Goal: Task Accomplishment & Management: Use online tool/utility

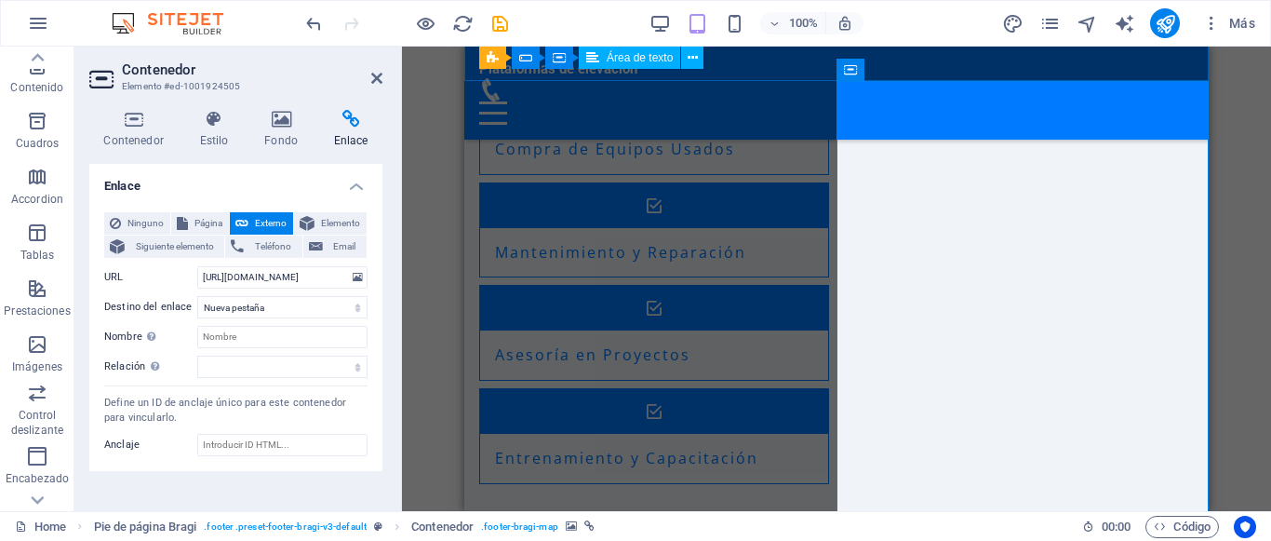
scroll to position [2294, 0]
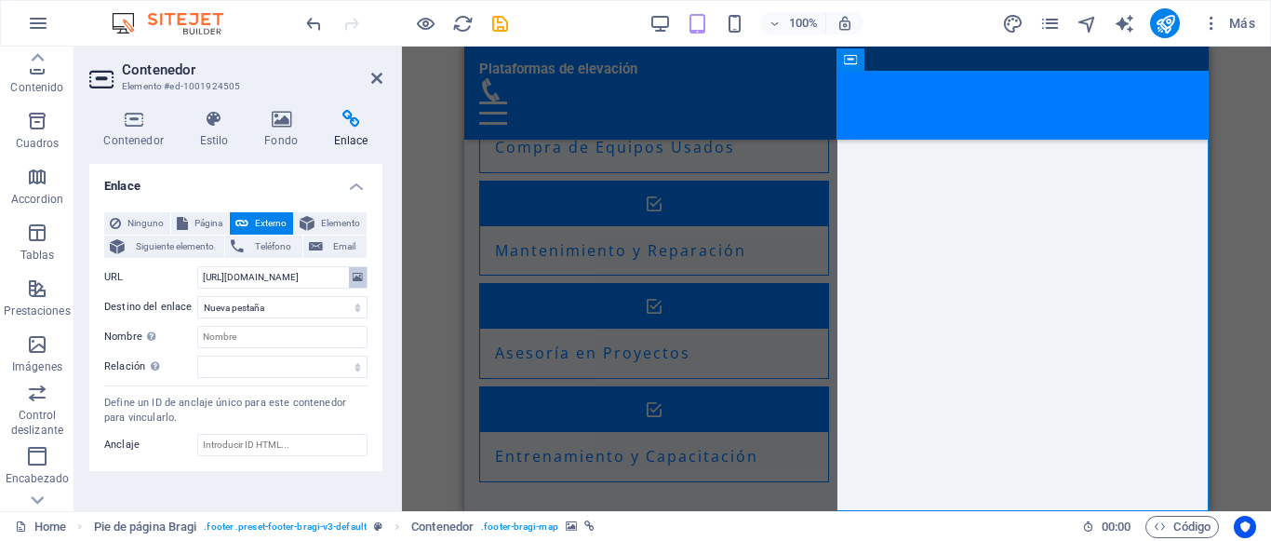
click at [357, 277] on icon at bounding box center [358, 277] width 10 height 20
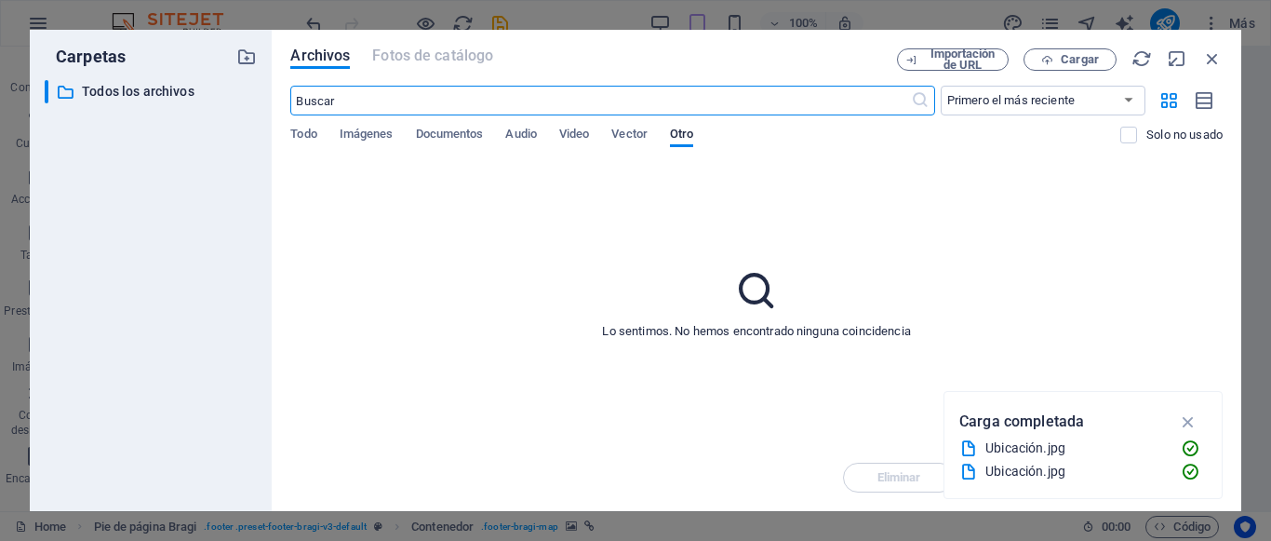
scroll to position [1915, 0]
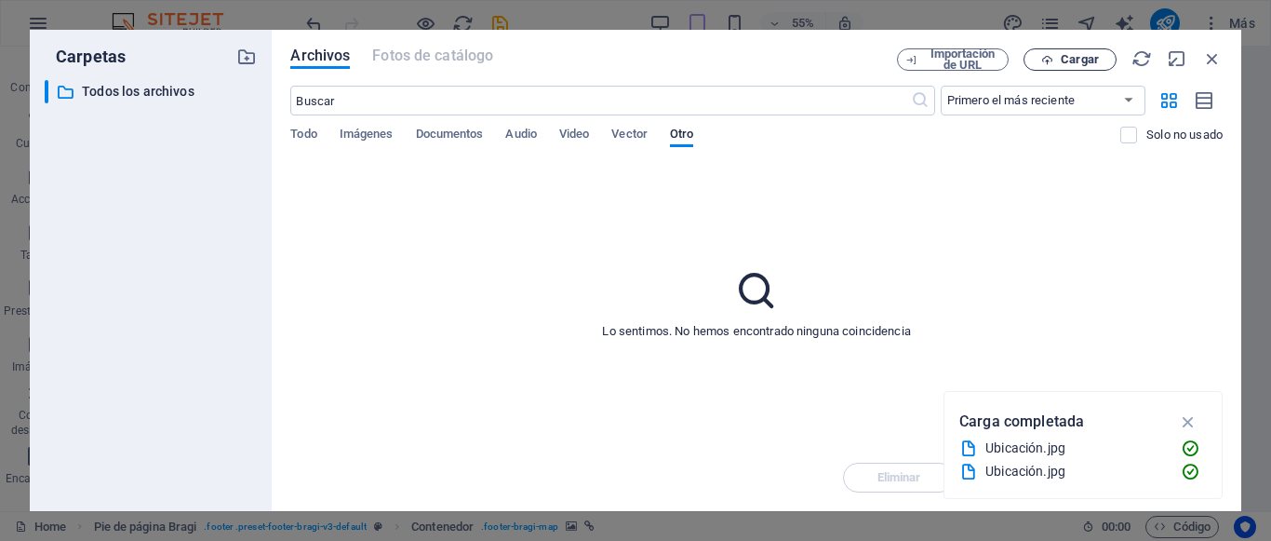
click at [1039, 59] on span "Cargar" at bounding box center [1070, 60] width 76 height 12
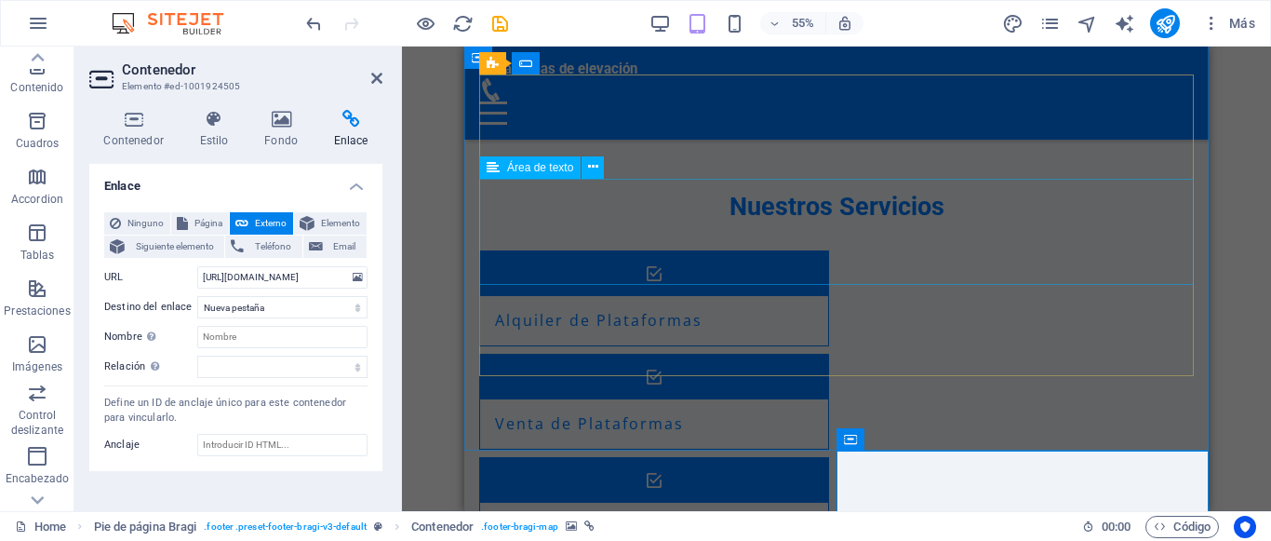
type input "https://cdn1.site-media.eu/images/0/19622431/Ubicacin-bGoDHfJnW4xd5F6D1wYszQ.jpg"
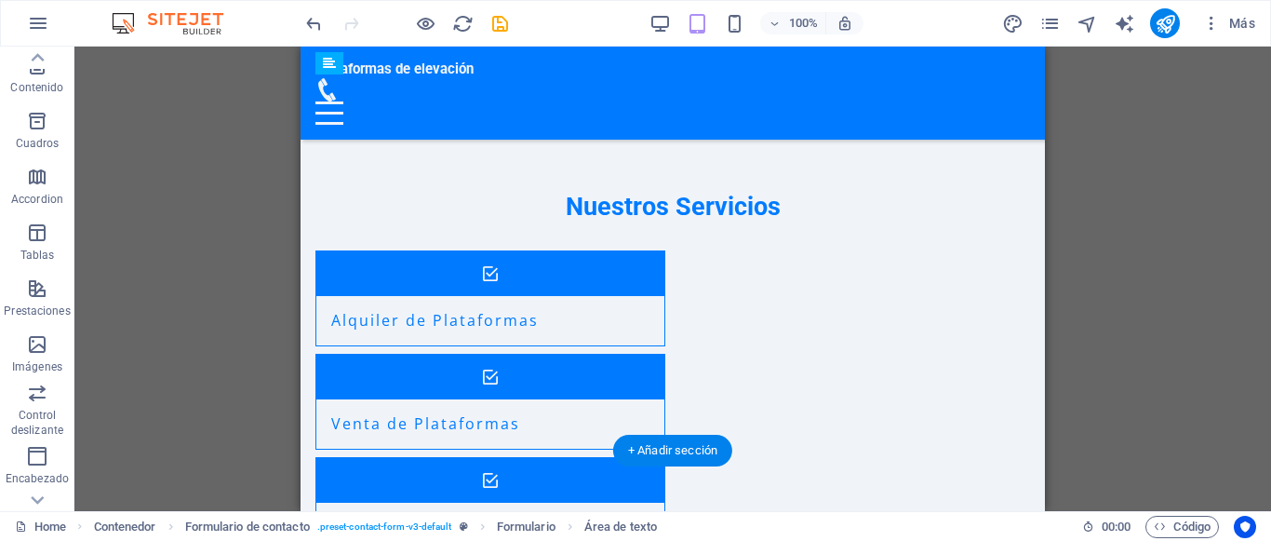
drag, startPoint x: 609, startPoint y: 253, endPoint x: 835, endPoint y: 322, distance: 235.4
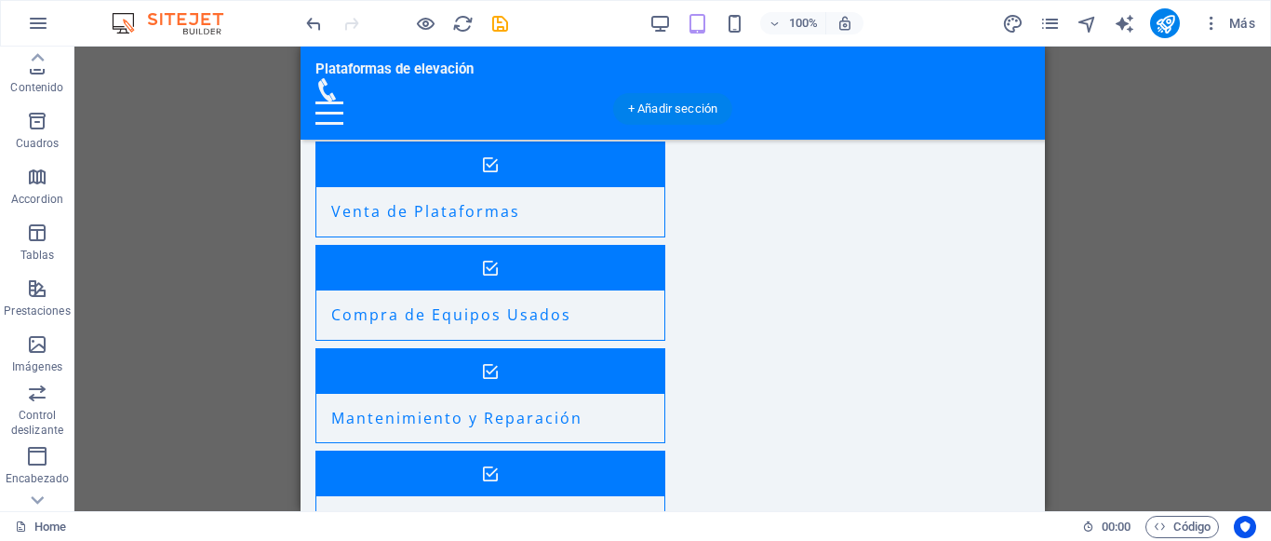
scroll to position [2104, 0]
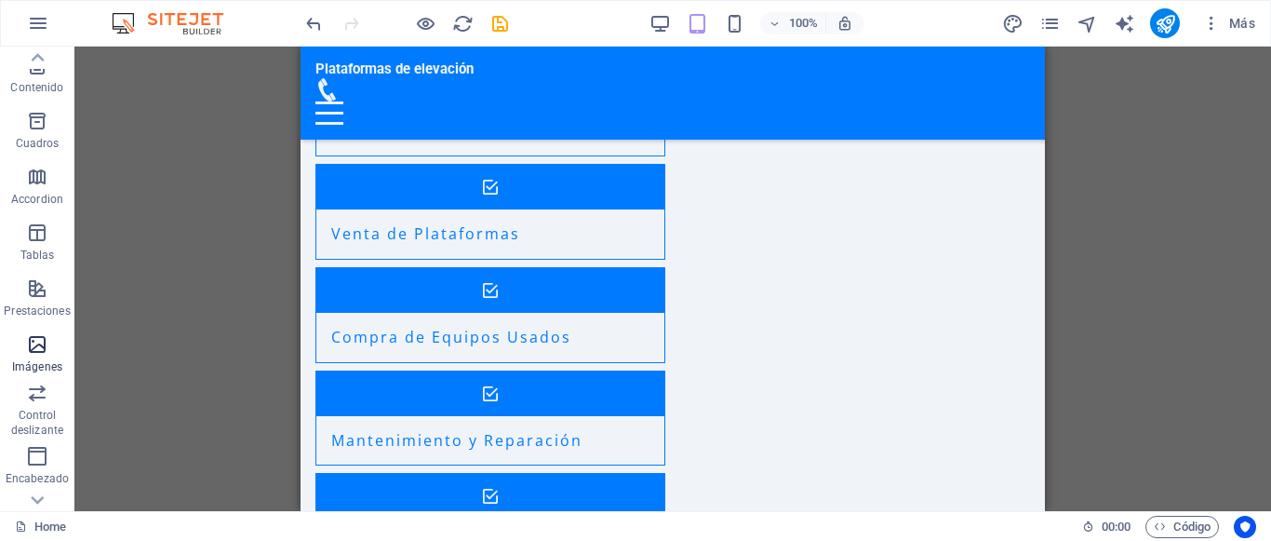
click at [36, 340] on icon "button" at bounding box center [37, 344] width 22 height 22
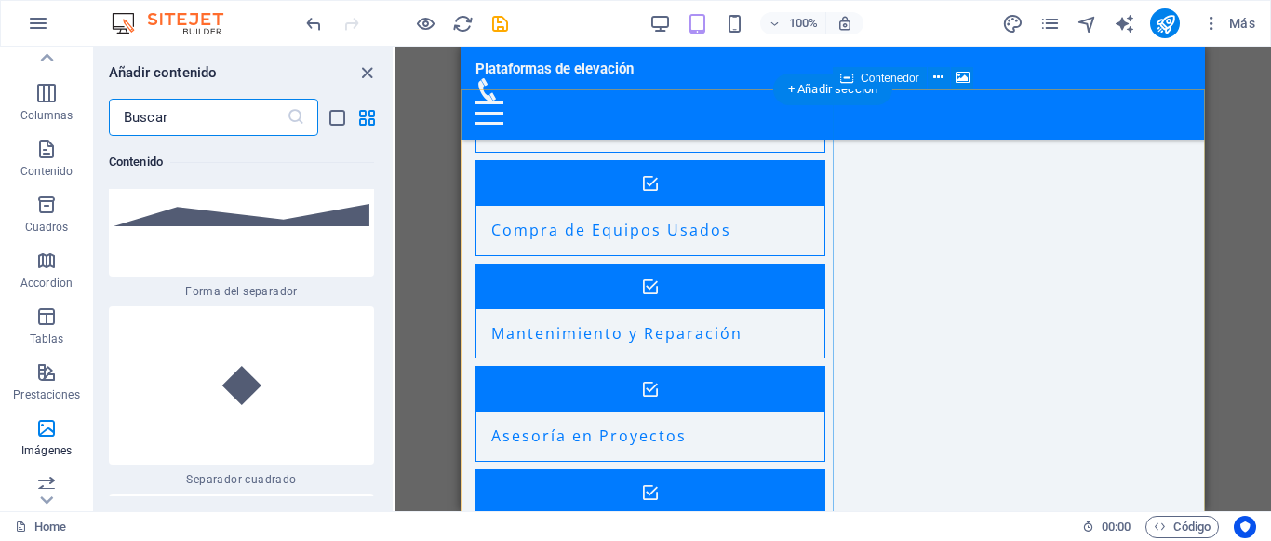
scroll to position [2294, 0]
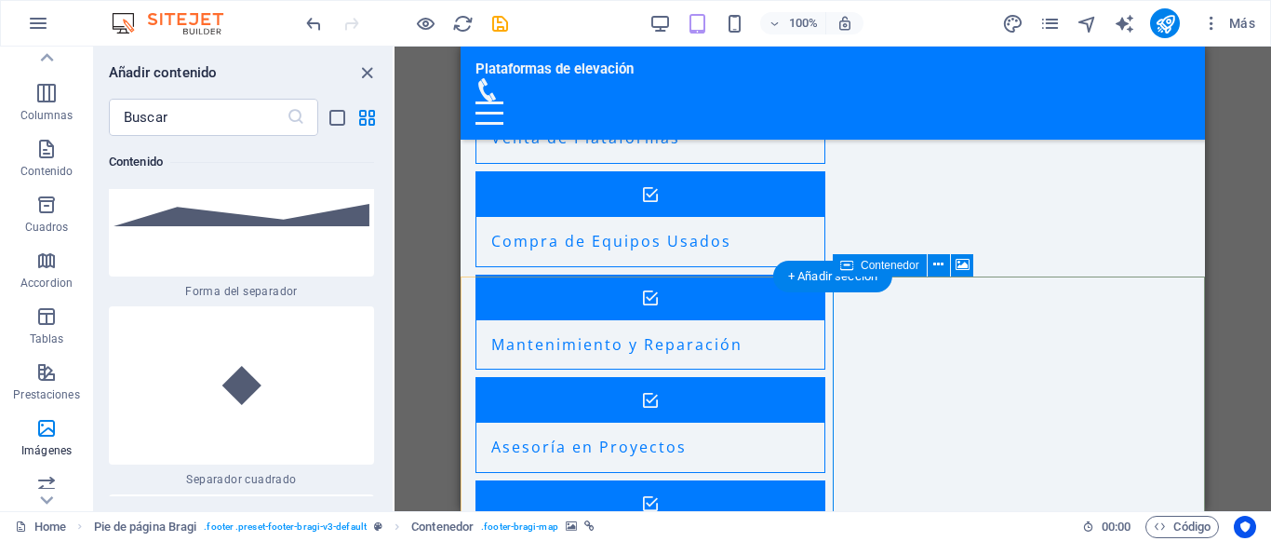
scroll to position [2010, 0]
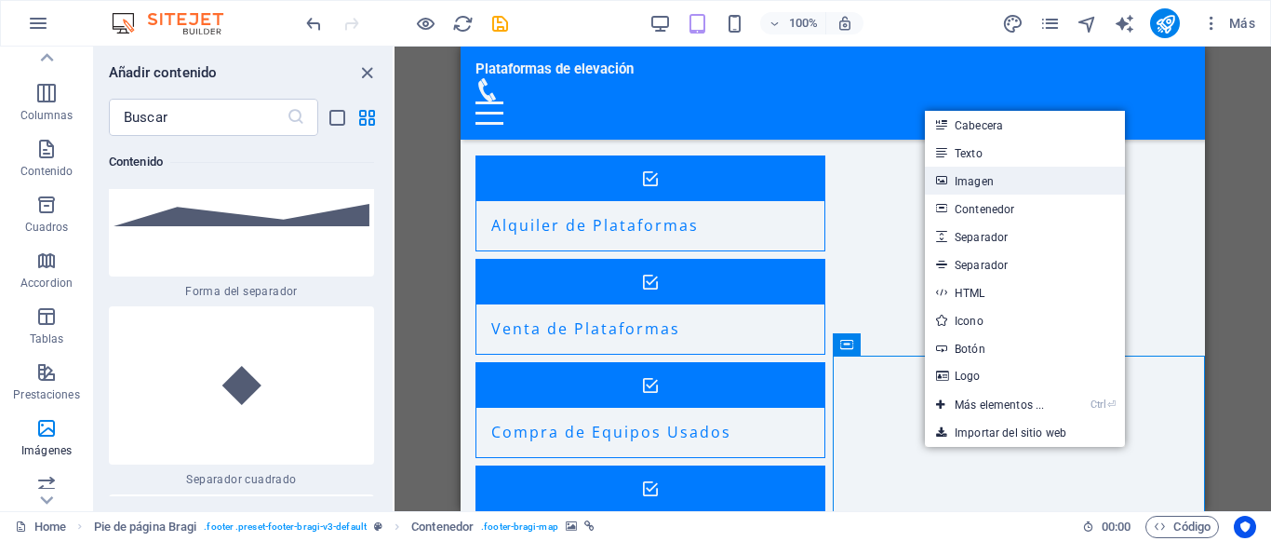
drag, startPoint x: 982, startPoint y: 180, endPoint x: 473, endPoint y: 247, distance: 513.3
click at [982, 180] on link "Imagen" at bounding box center [1025, 181] width 200 height 28
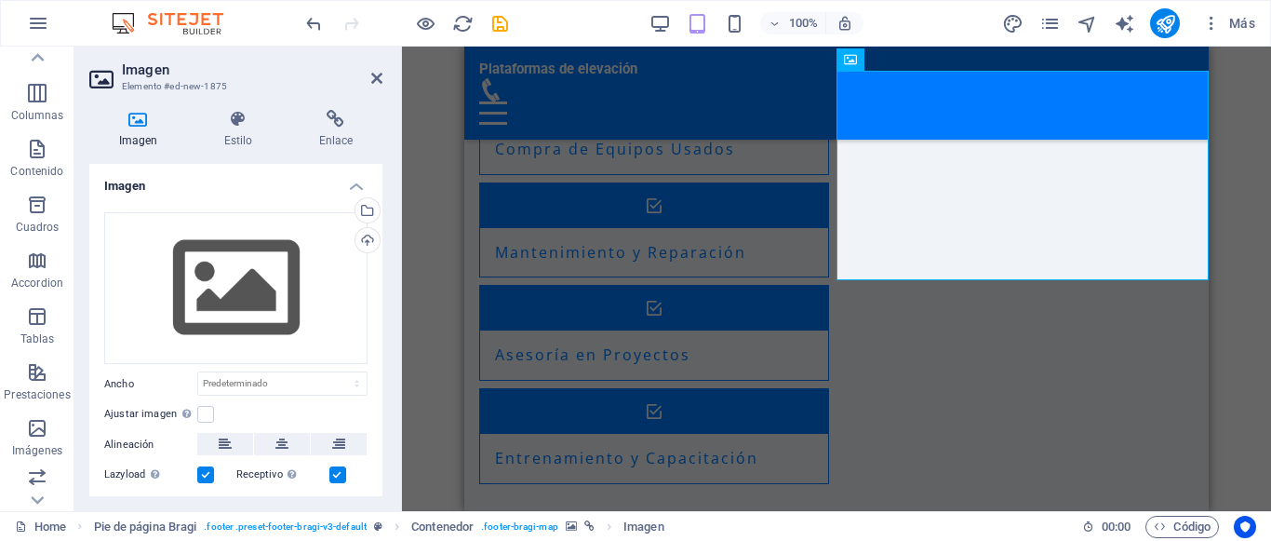
scroll to position [2294, 0]
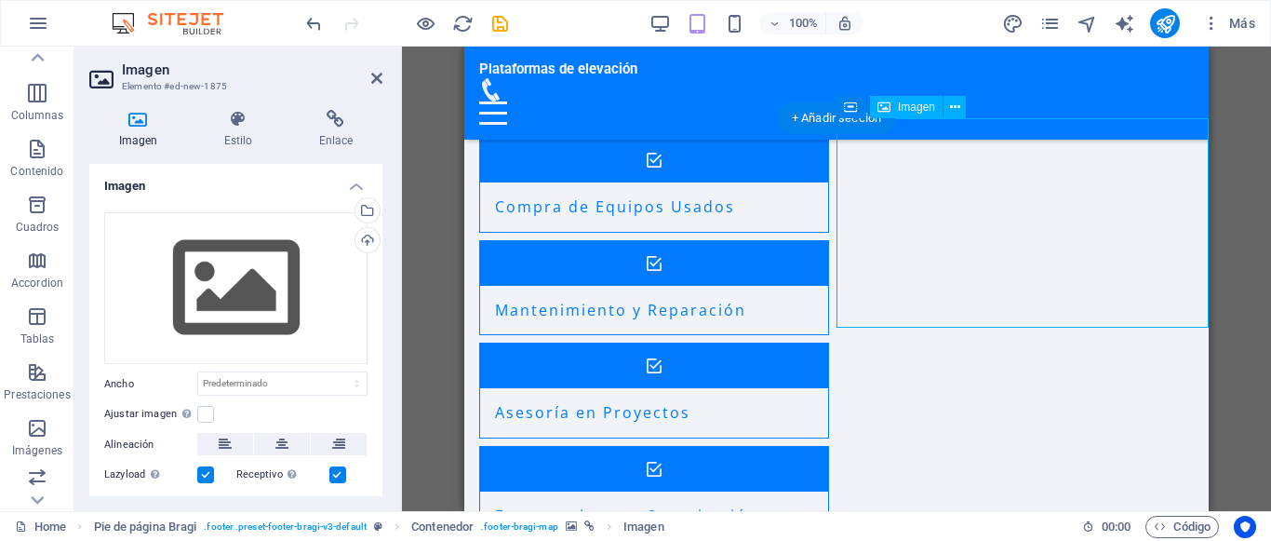
scroll to position [2199, 0]
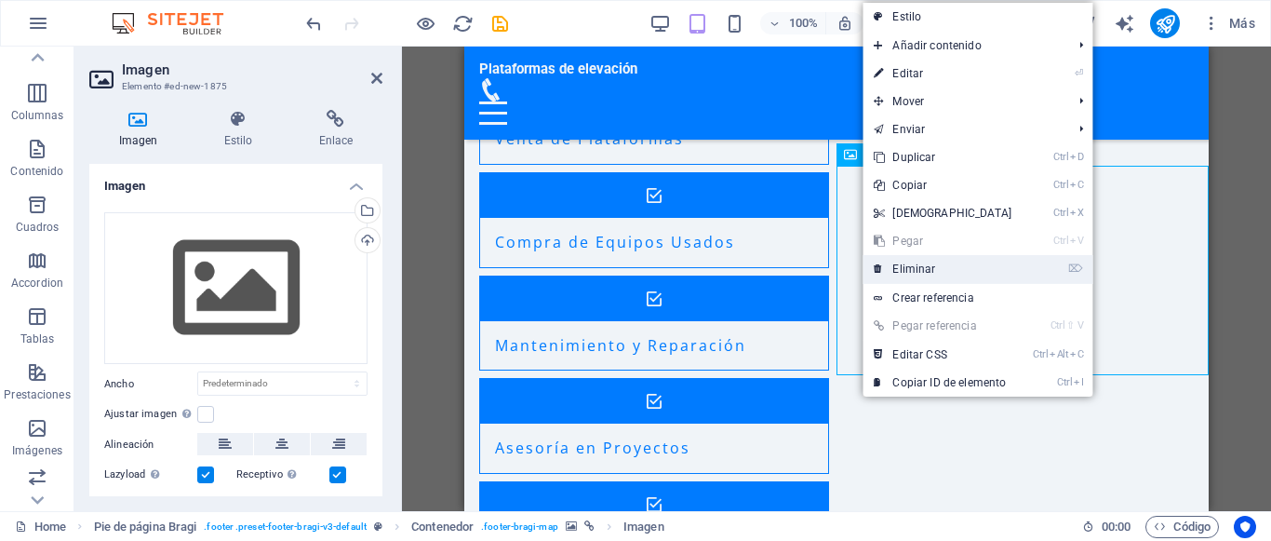
click at [941, 260] on link "⌦ Eliminar" at bounding box center [942, 269] width 160 height 28
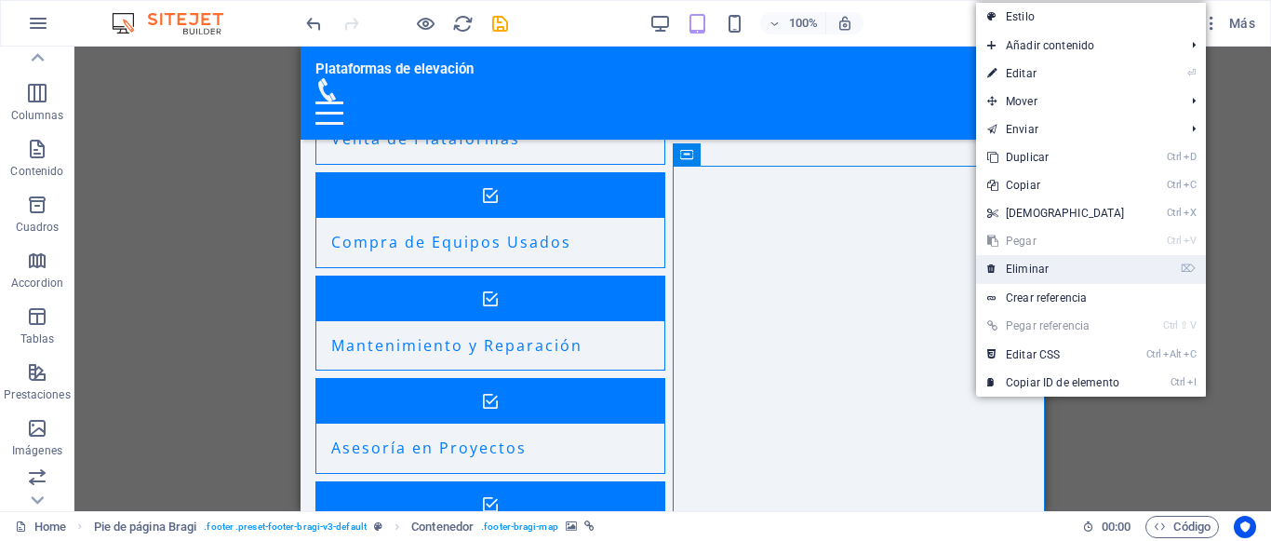
drag, startPoint x: 1023, startPoint y: 272, endPoint x: 723, endPoint y: 226, distance: 303.9
click at [1023, 272] on link "⌦ Eliminar" at bounding box center [1056, 269] width 160 height 28
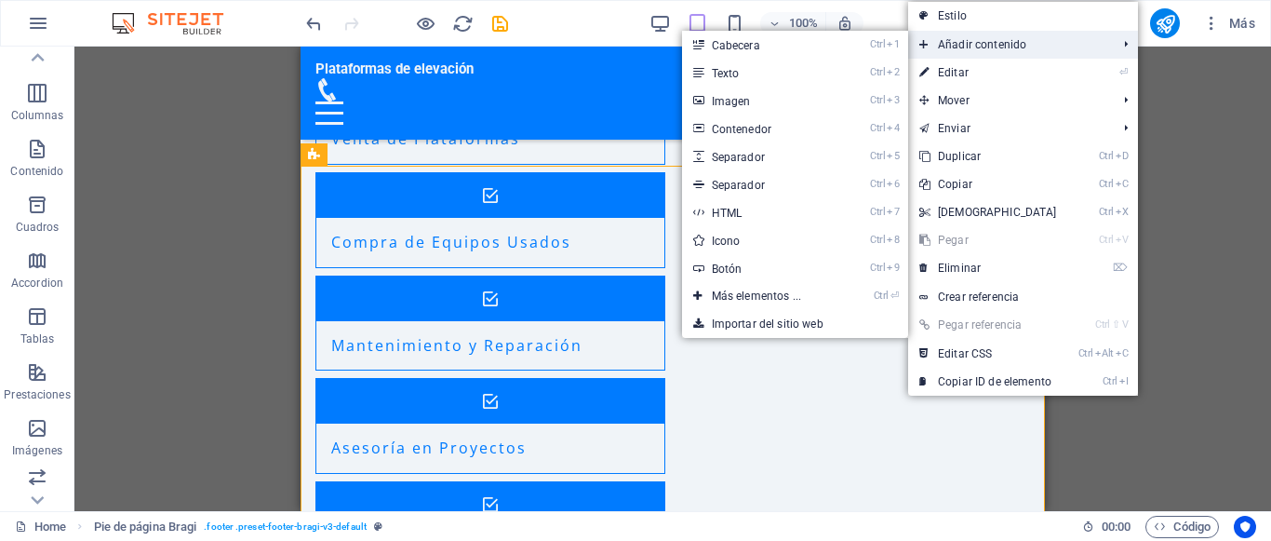
click at [1046, 46] on span "Añadir contenido" at bounding box center [1009, 45] width 202 height 28
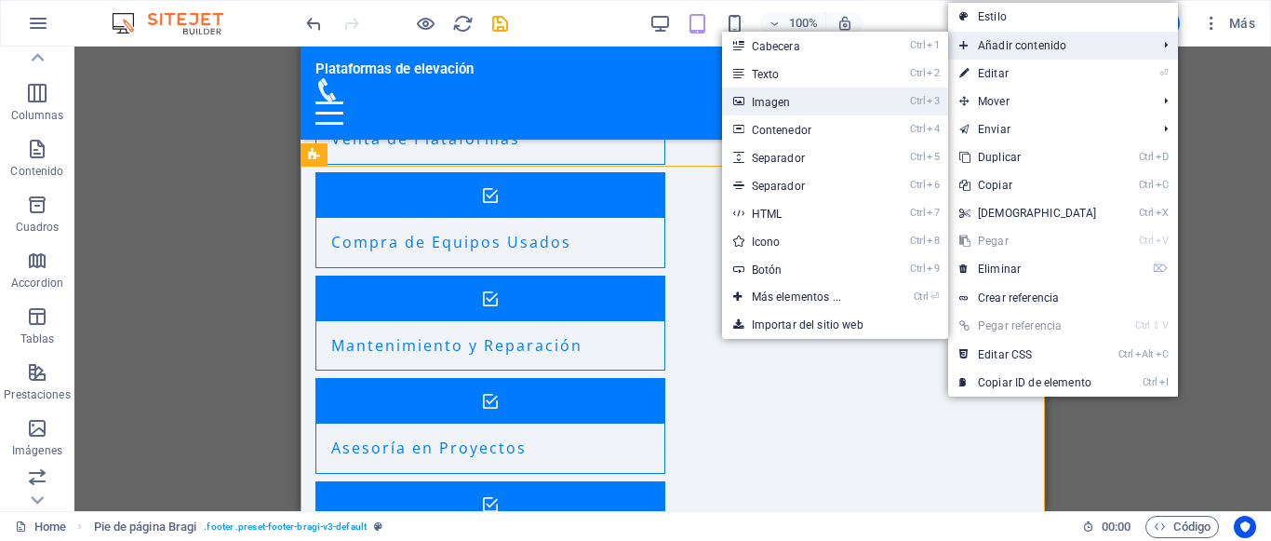
click at [865, 112] on link "Ctrl 3 Imagen" at bounding box center [800, 101] width 156 height 28
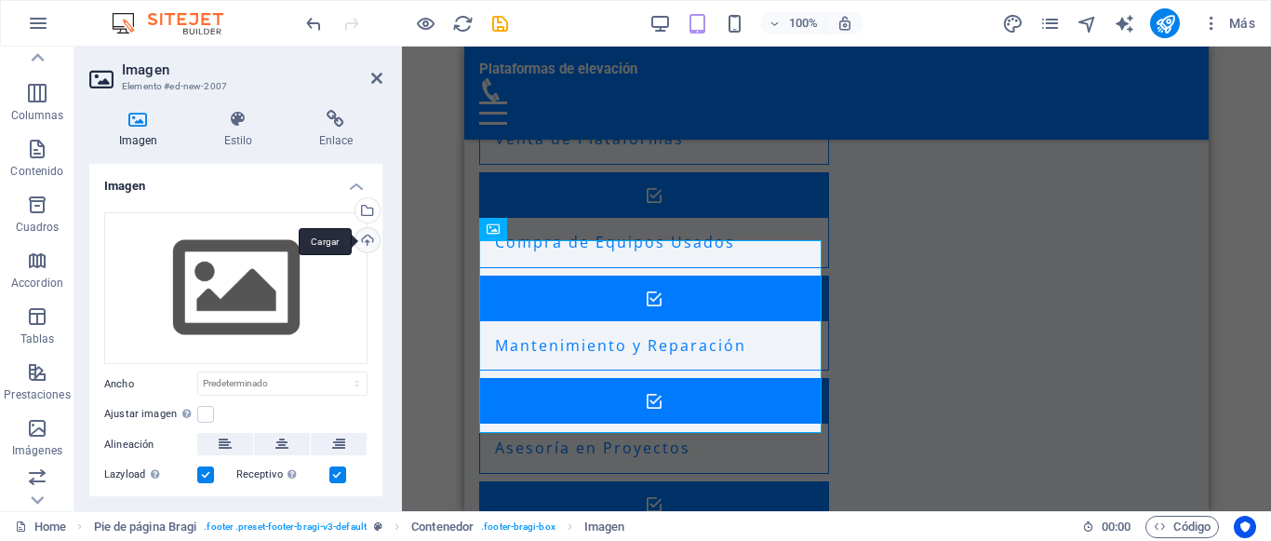
click at [360, 239] on div "Cargar" at bounding box center [366, 242] width 28 height 28
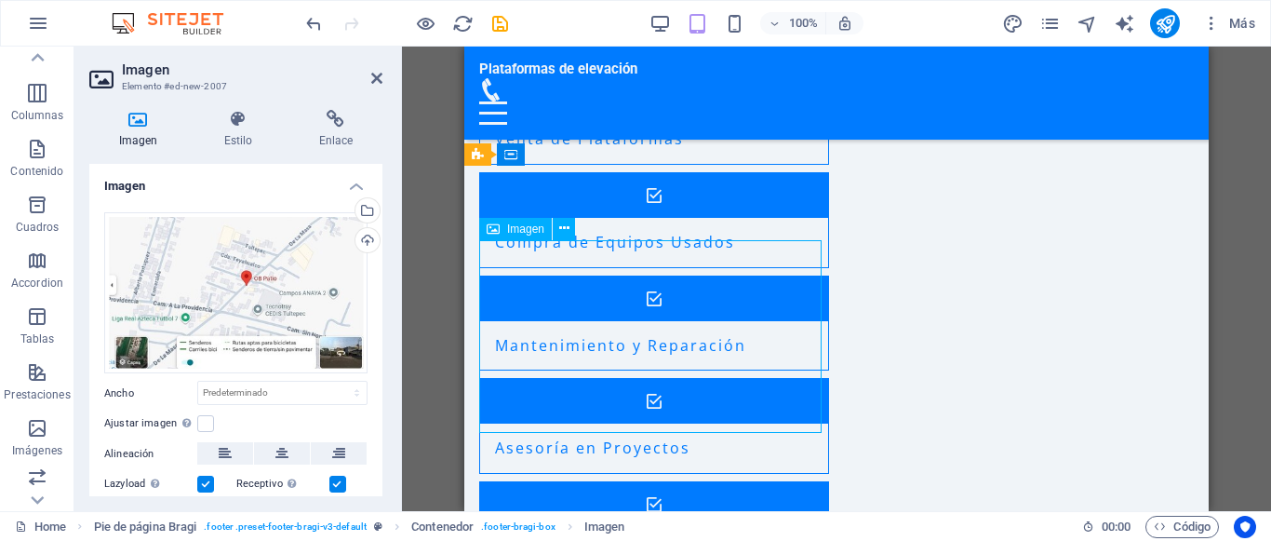
drag, startPoint x: 585, startPoint y: 293, endPoint x: 772, endPoint y: 313, distance: 188.0
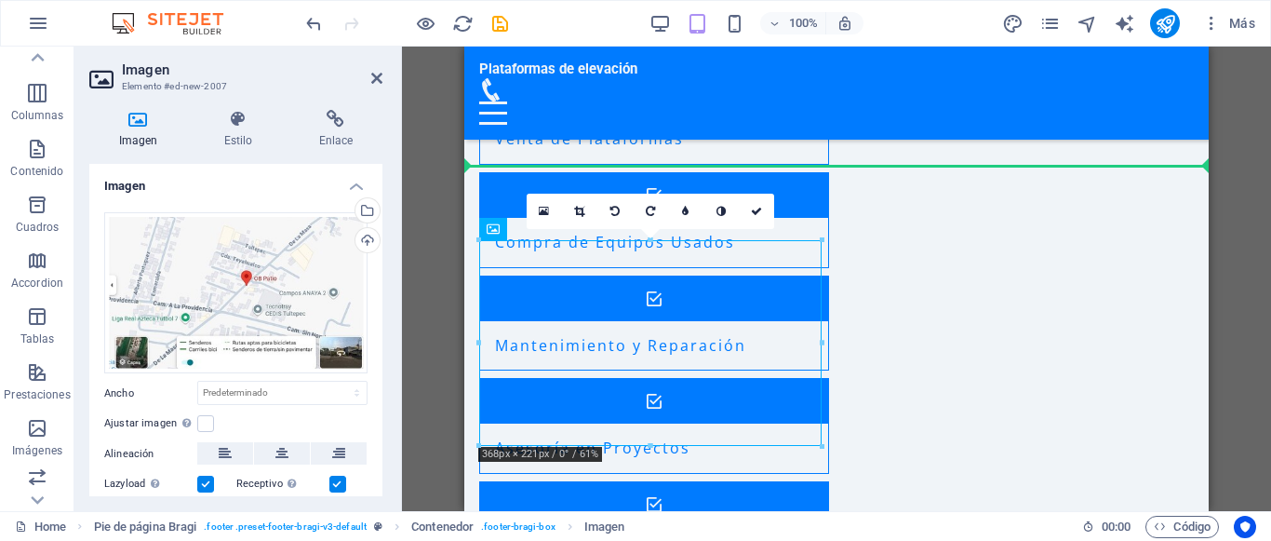
drag, startPoint x: 698, startPoint y: 309, endPoint x: 951, endPoint y: 383, distance: 263.8
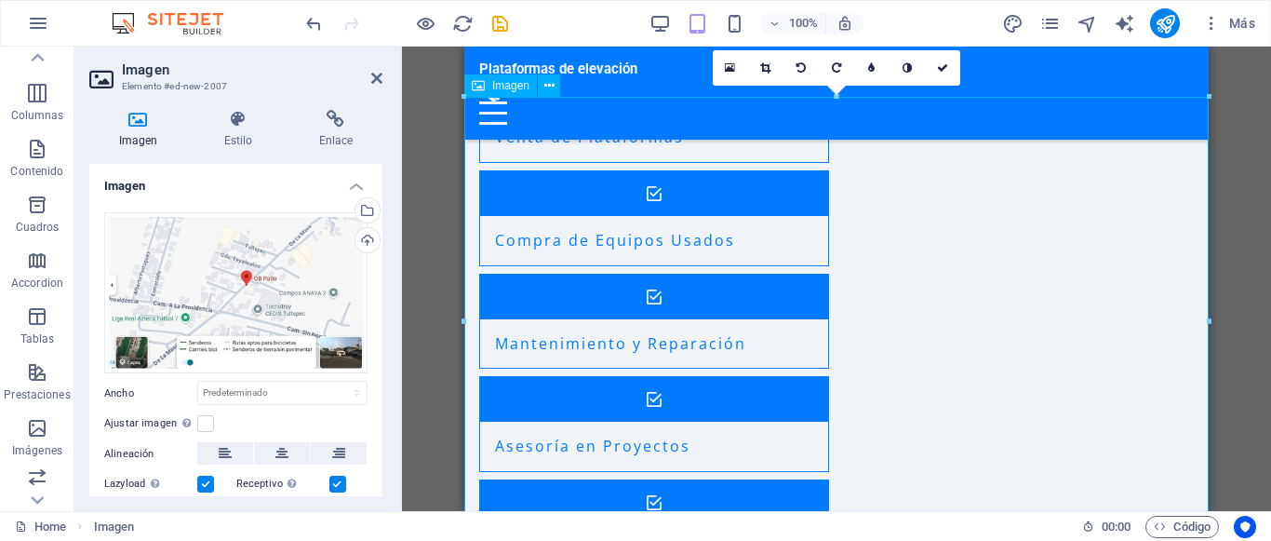
scroll to position [2104, 0]
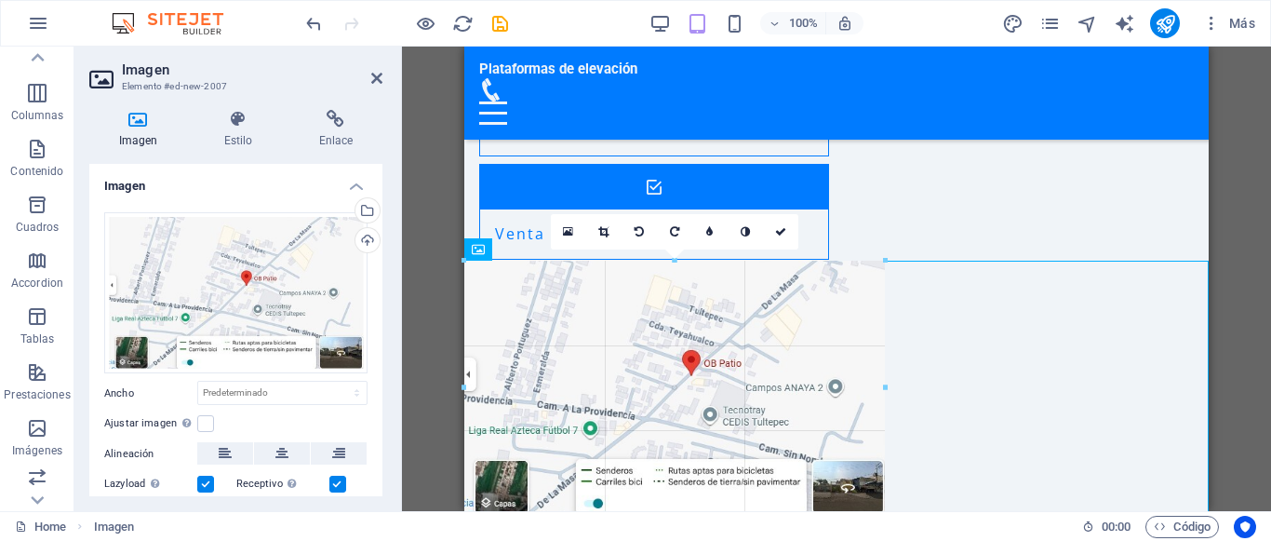
drag, startPoint x: 466, startPoint y: 260, endPoint x: 920, endPoint y: 457, distance: 494.6
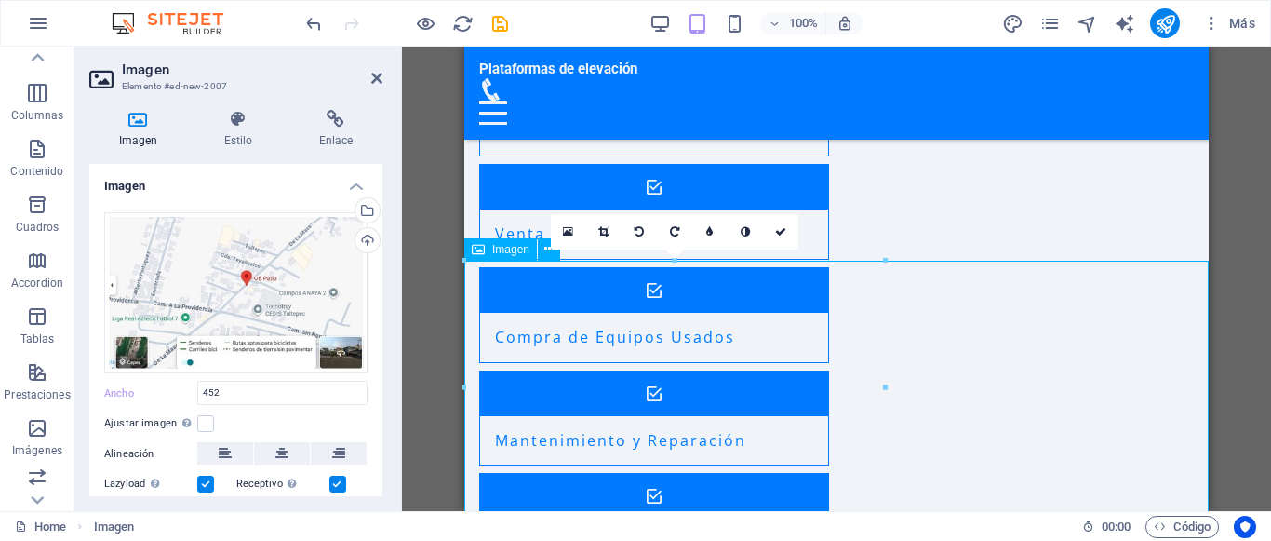
type input "452"
select select "px"
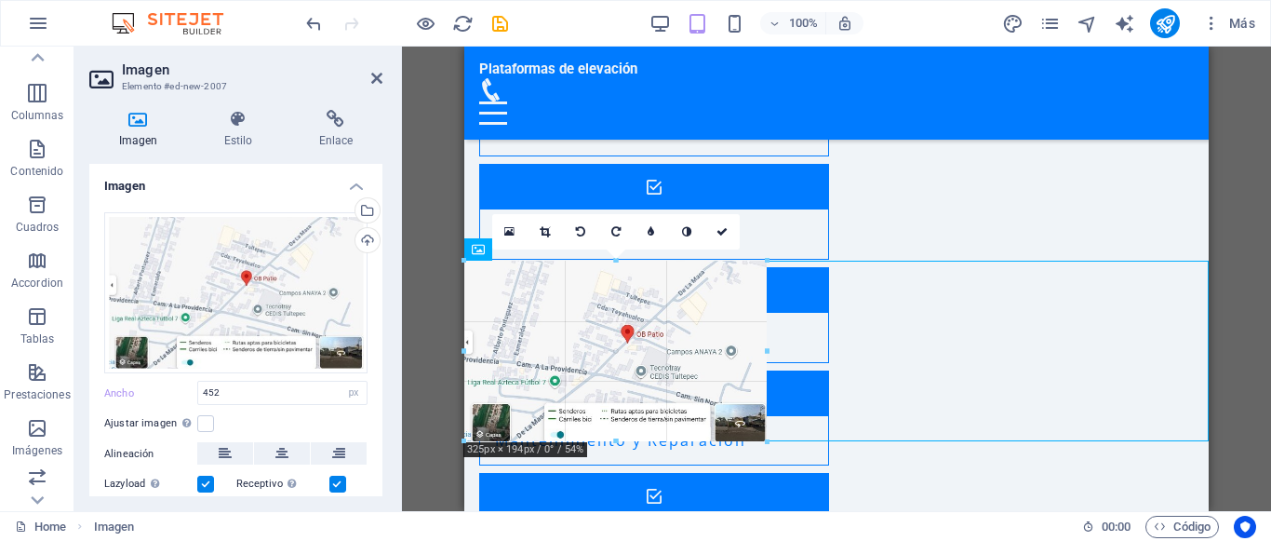
drag, startPoint x: 466, startPoint y: 262, endPoint x: 592, endPoint y: 338, distance: 146.5
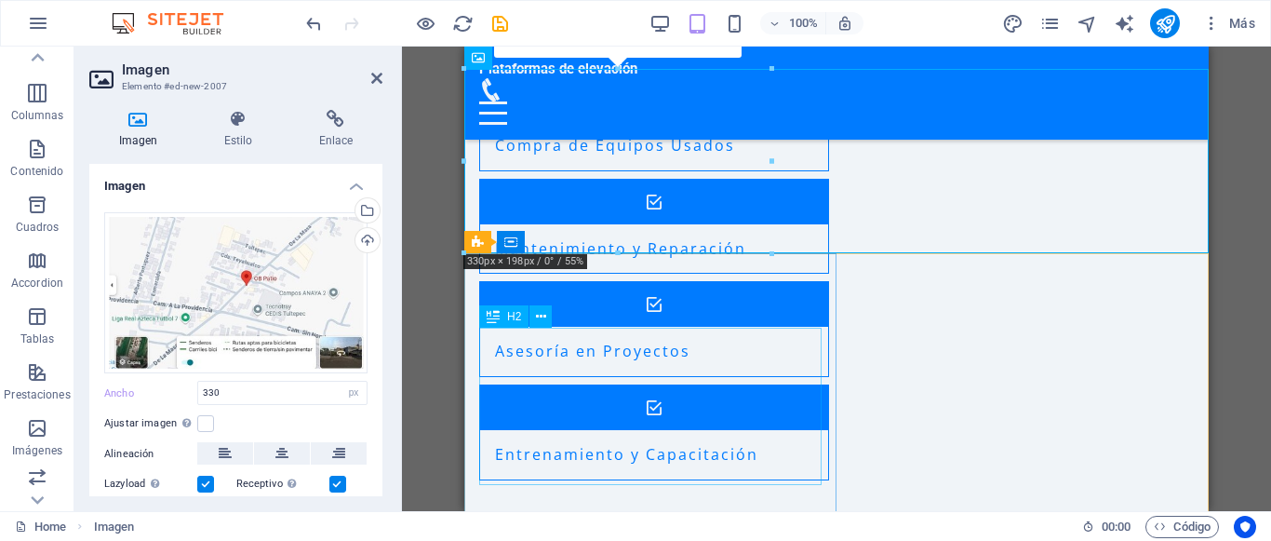
scroll to position [2294, 0]
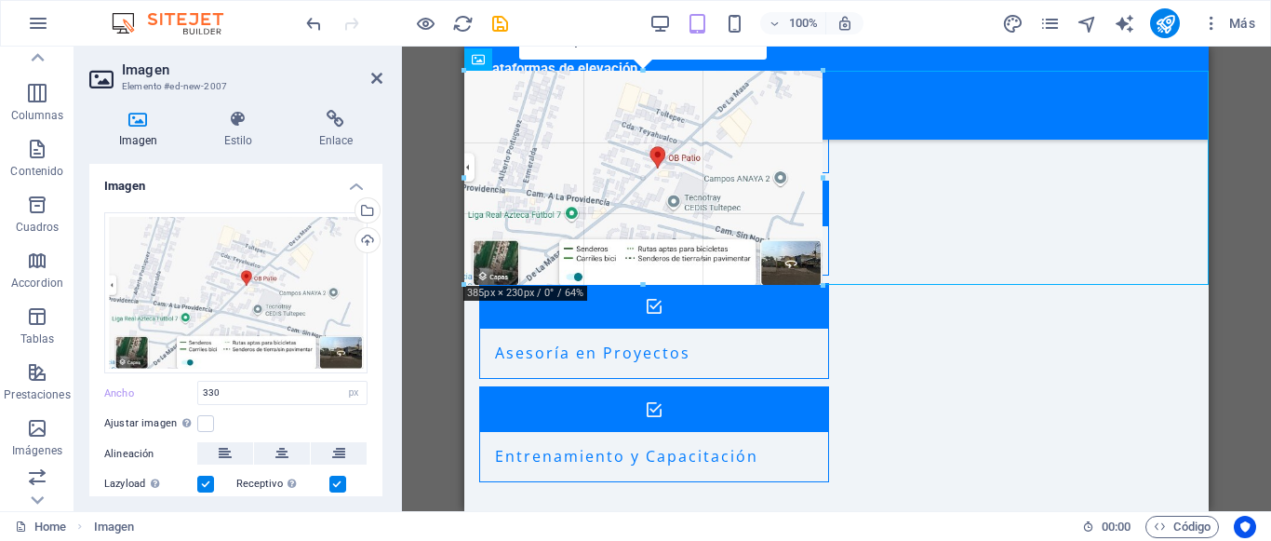
drag, startPoint x: 769, startPoint y: 254, endPoint x: 821, endPoint y: 285, distance: 59.7
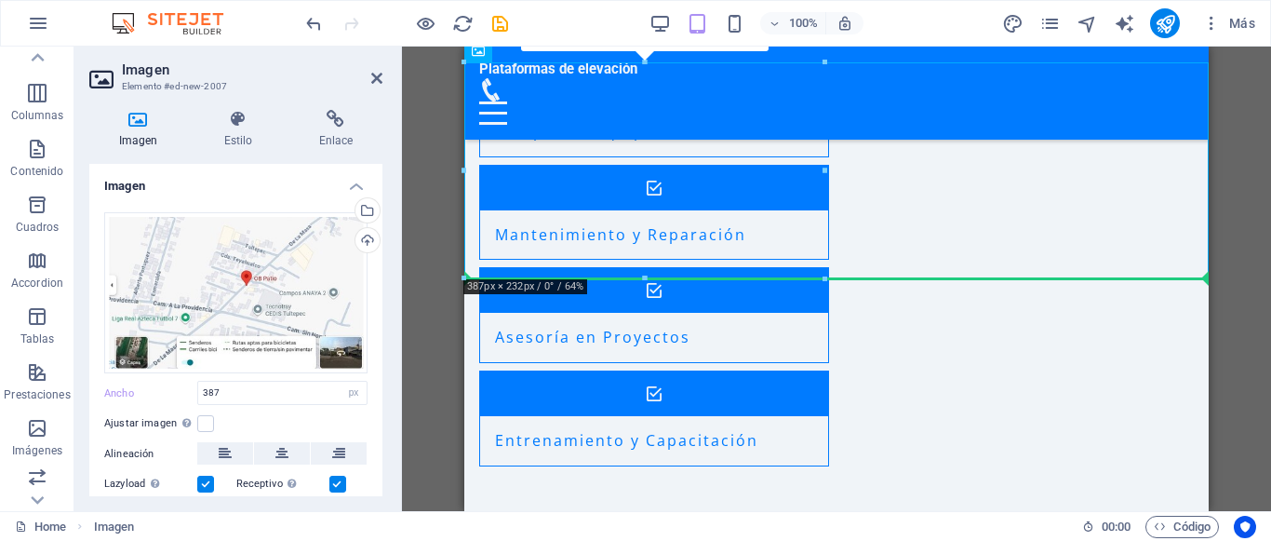
drag, startPoint x: 709, startPoint y: 182, endPoint x: 1015, endPoint y: 451, distance: 407.4
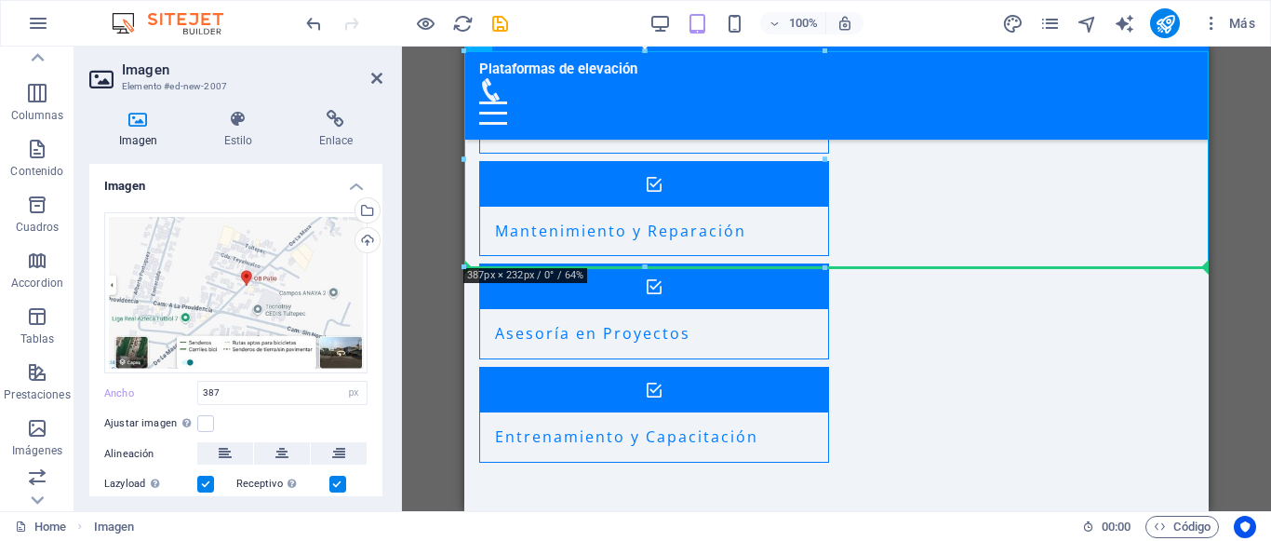
drag, startPoint x: 684, startPoint y: 167, endPoint x: 991, endPoint y: 433, distance: 405.7
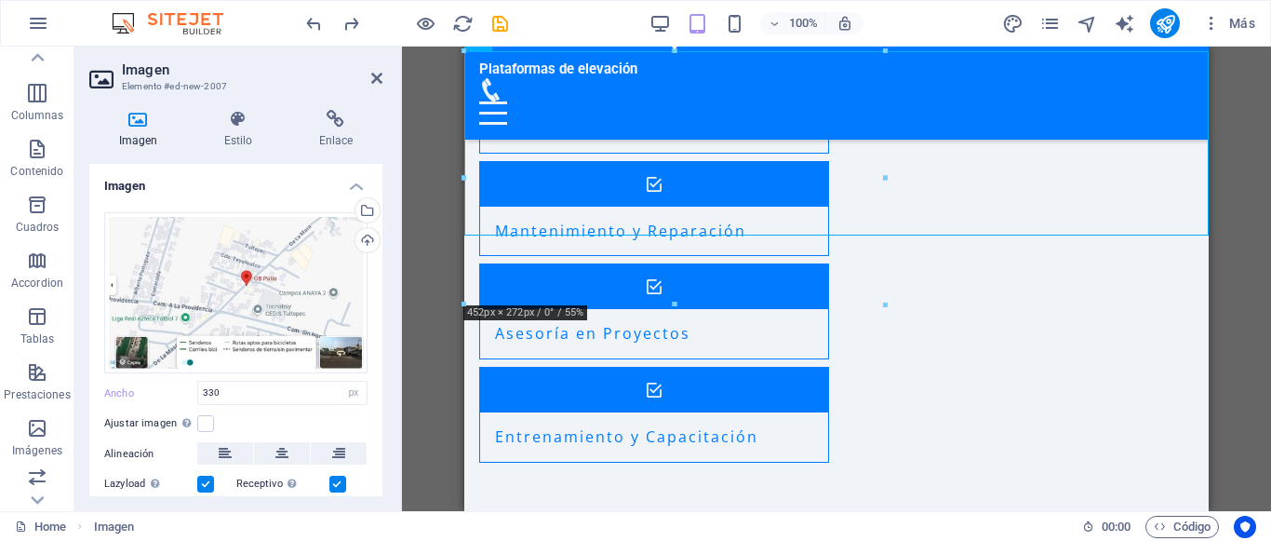
type input "452"
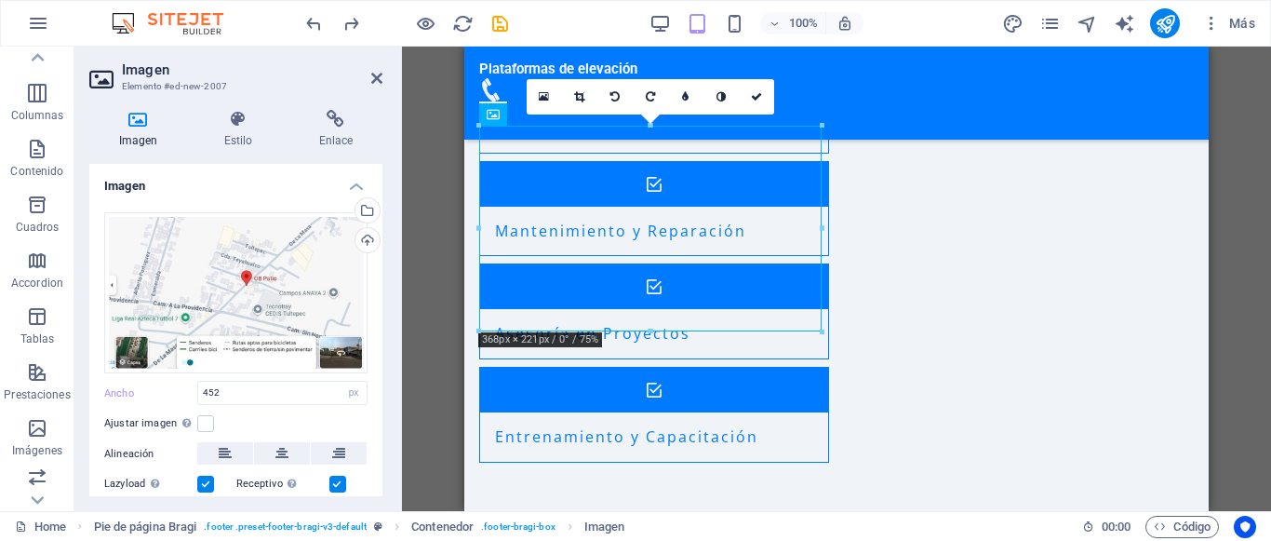
click at [375, 87] on header "Imagen Elemento #ed-new-2007" at bounding box center [235, 71] width 293 height 48
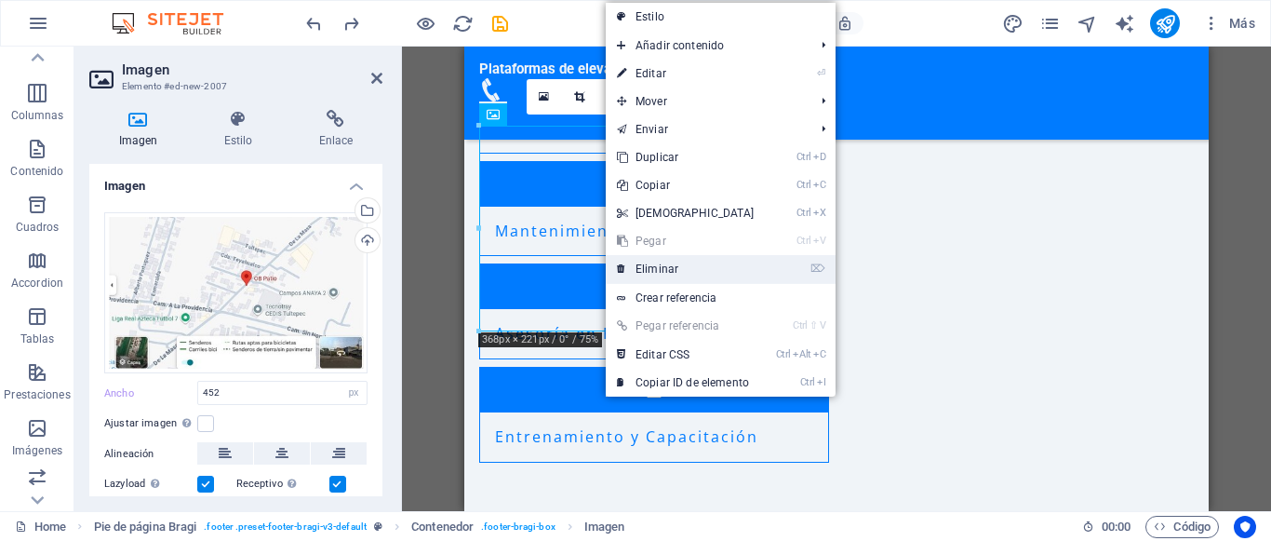
click at [677, 265] on link "⌦ Eliminar" at bounding box center [686, 269] width 160 height 28
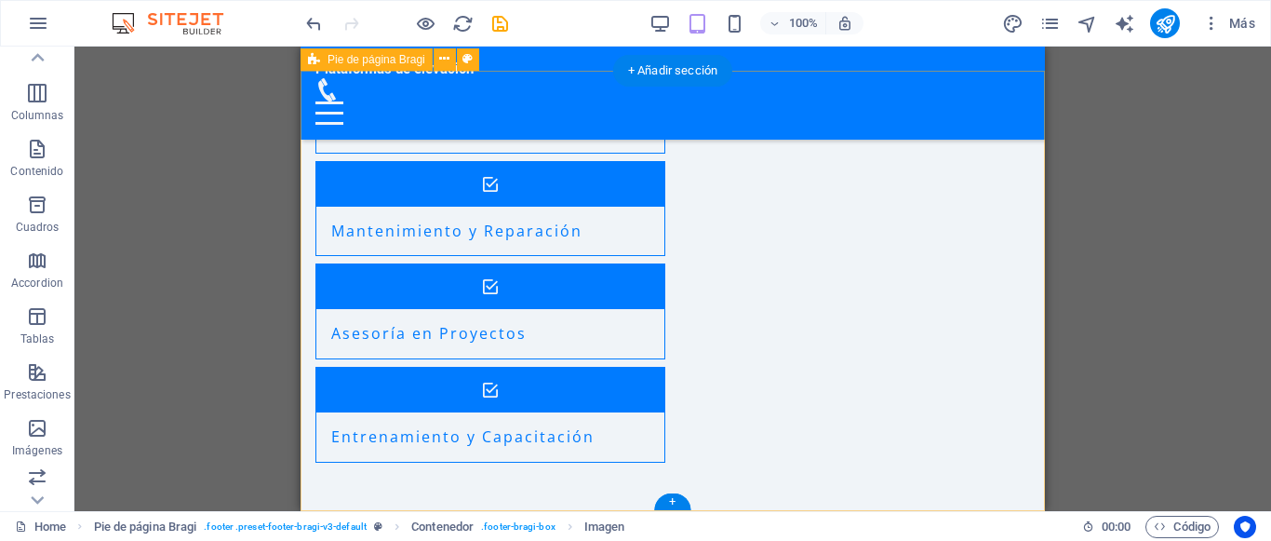
scroll to position [2294, 0]
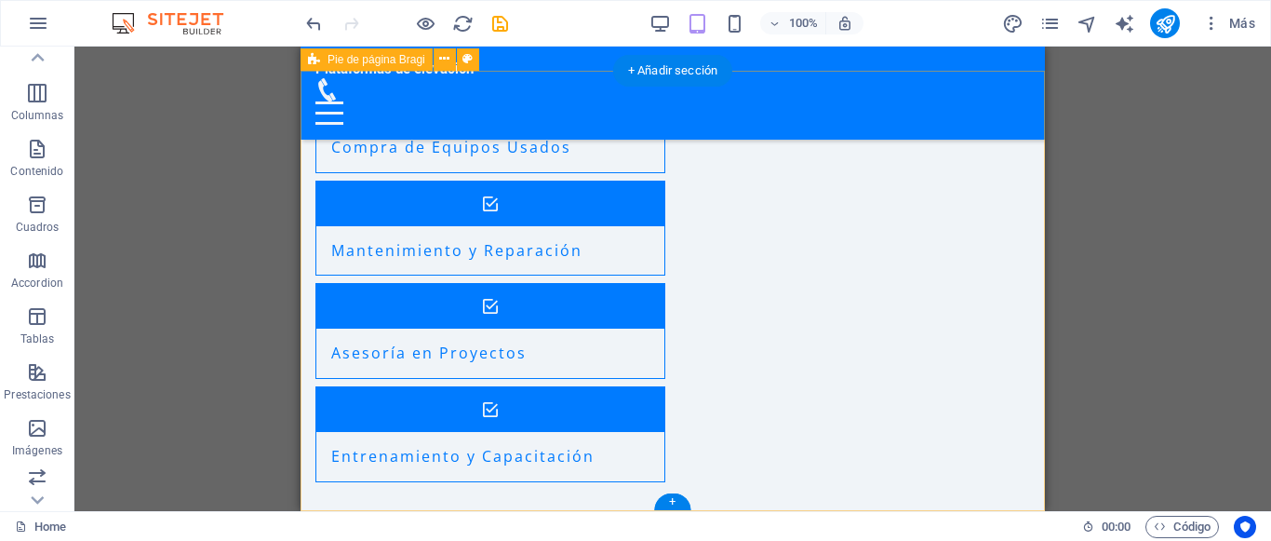
select select "footer"
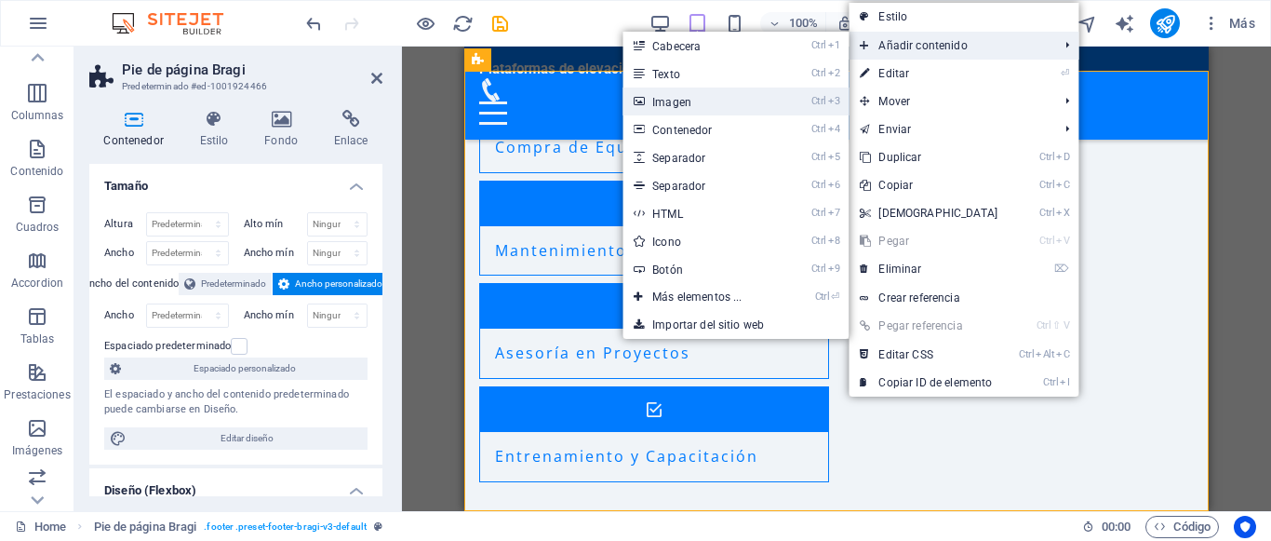
click at [746, 100] on link "Ctrl 3 Imagen" at bounding box center [700, 101] width 156 height 28
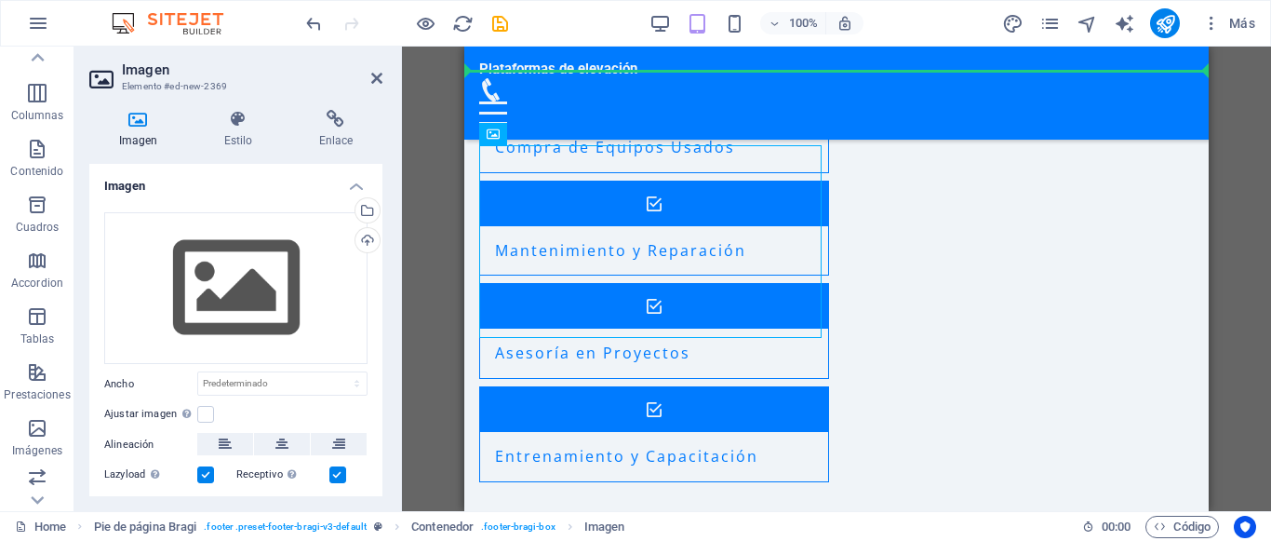
drag, startPoint x: 978, startPoint y: 183, endPoint x: 1007, endPoint y: 294, distance: 114.4
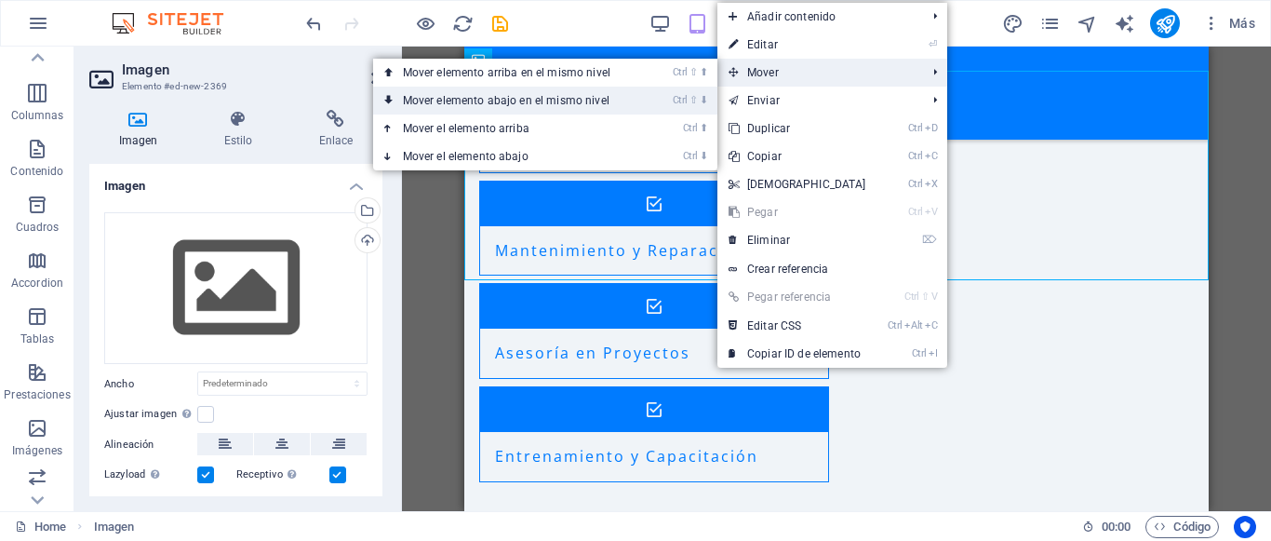
click at [601, 100] on link "Ctrl ⇧ ⬇ Mover elemento abajo en el mismo nivel" at bounding box center [510, 101] width 274 height 28
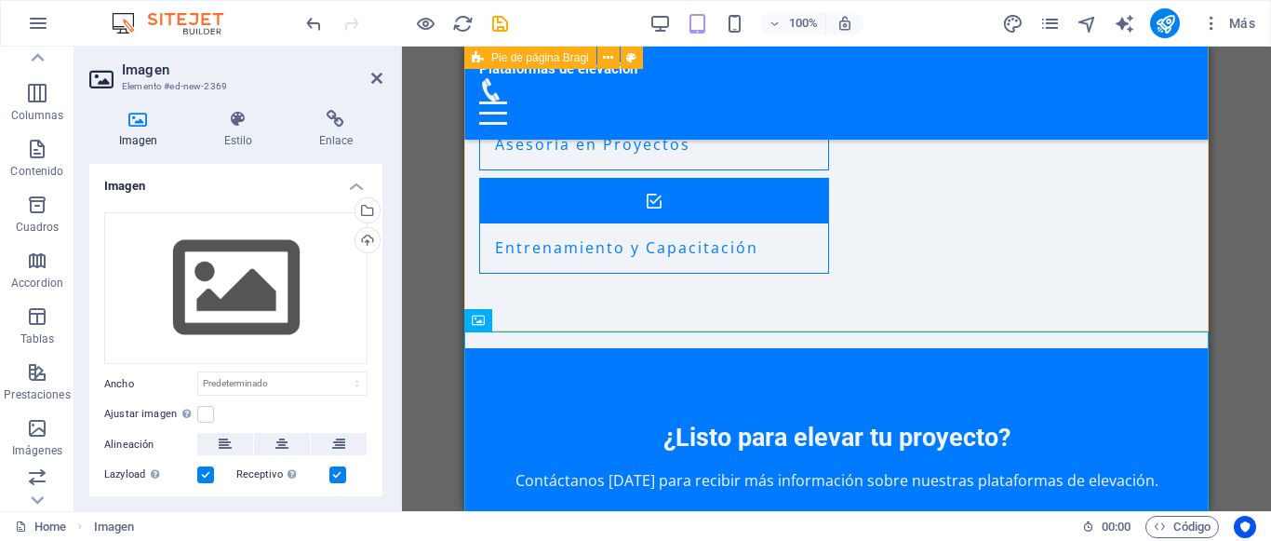
scroll to position [2504, 0]
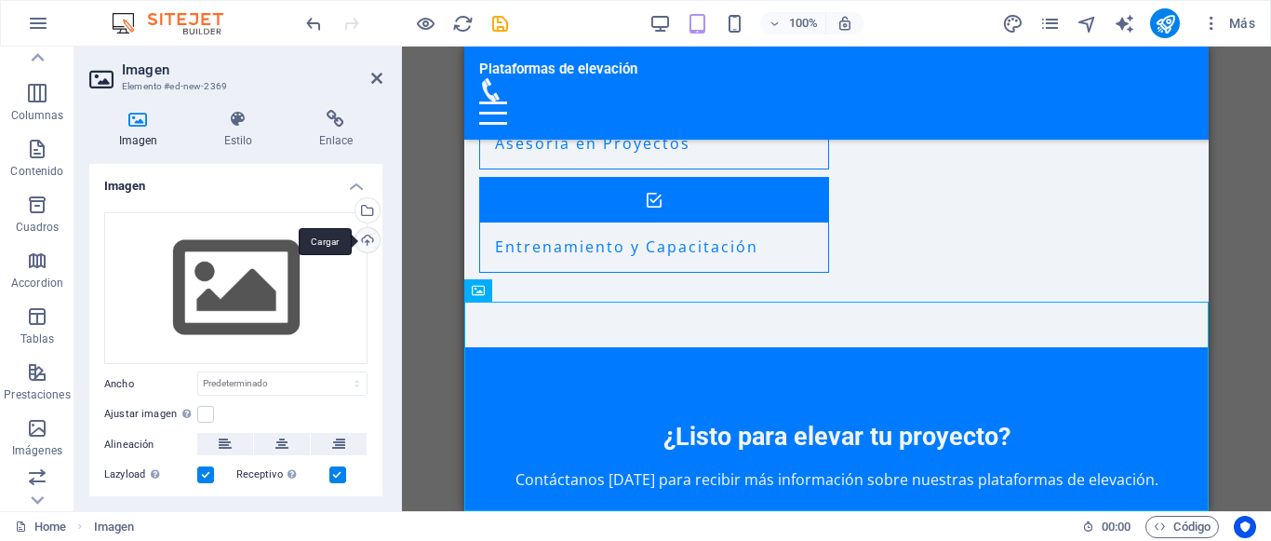
click at [367, 244] on div "Cargar" at bounding box center [366, 242] width 28 height 28
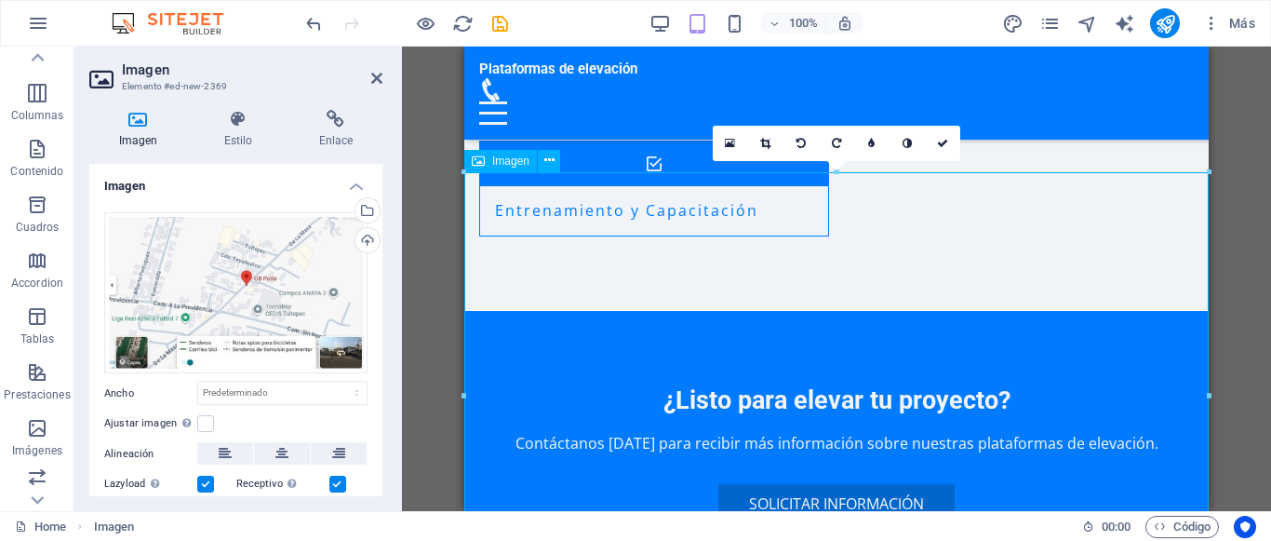
scroll to position [2456, 0]
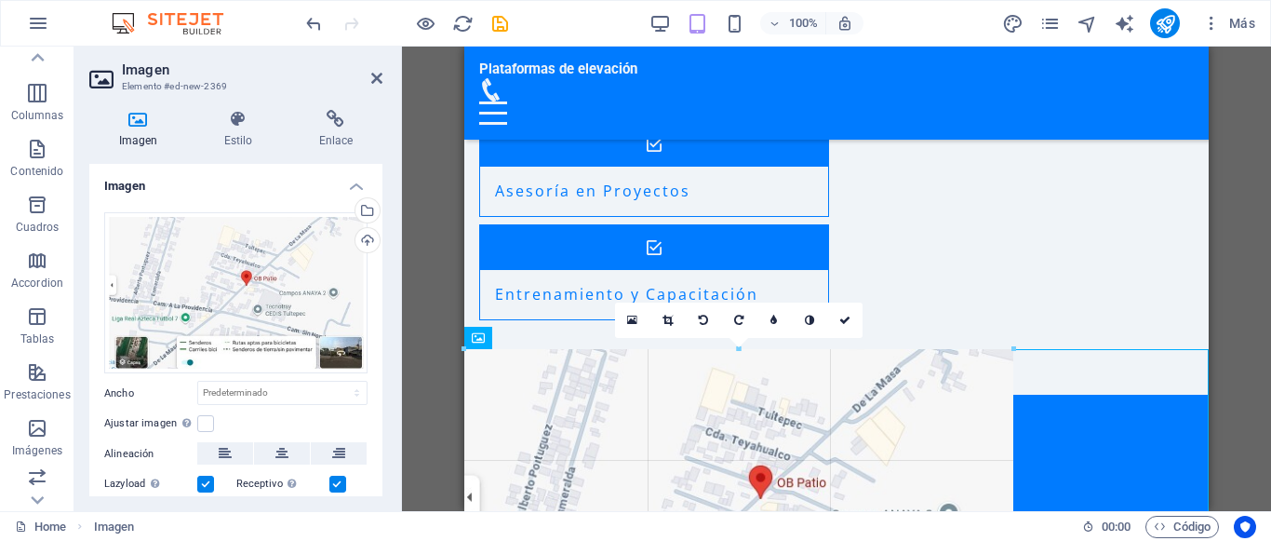
drag, startPoint x: 464, startPoint y: 349, endPoint x: 662, endPoint y: 503, distance: 251.2
type input "590"
select select "px"
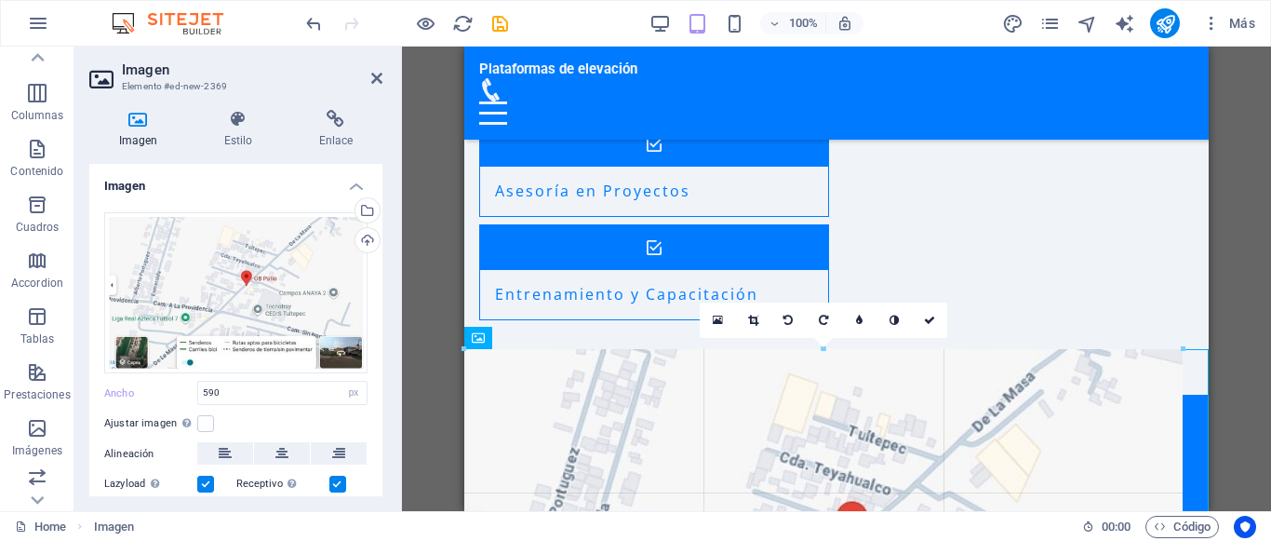
drag, startPoint x: 465, startPoint y: 348, endPoint x: 395, endPoint y: 252, distance: 118.5
click at [395, 252] on div "Imagen Elemento #ed-new-2369 Imagen Estilo Enlace Imagen Arrastra archivos aquí…" at bounding box center [672, 279] width 1196 height 464
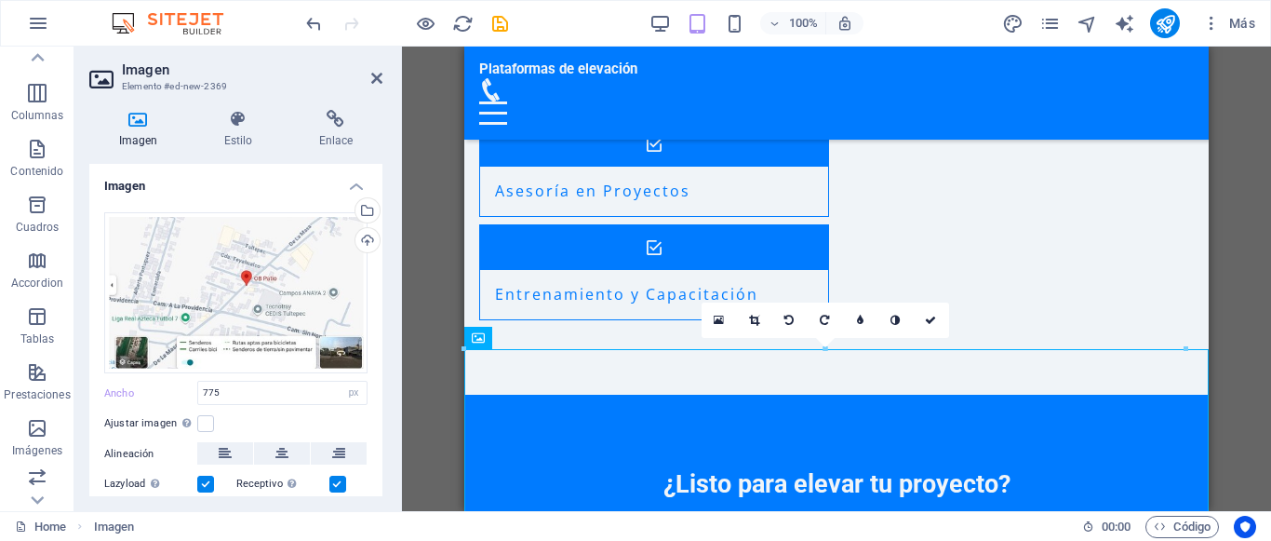
drag, startPoint x: 395, startPoint y: 252, endPoint x: 388, endPoint y: 238, distance: 15.8
click at [388, 238] on div "Imagen Estilo Enlace Imagen Arrastra archivos aquí, haz clic para escoger archi…" at bounding box center [235, 303] width 323 height 416
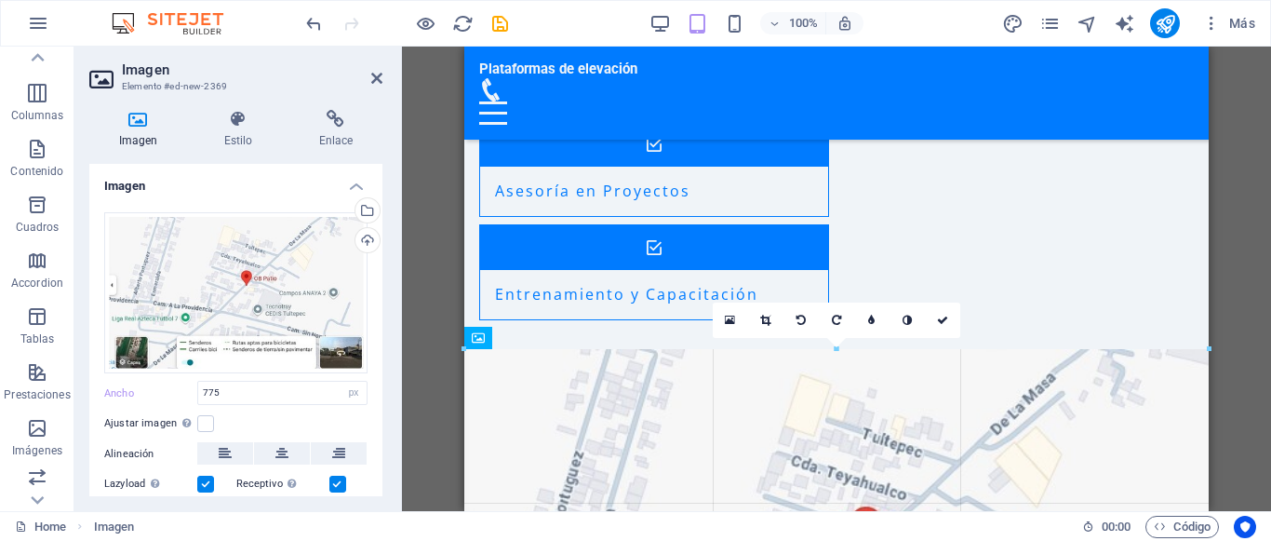
drag, startPoint x: 463, startPoint y: 349, endPoint x: 443, endPoint y: 322, distance: 33.9
click at [443, 322] on div "Arrastra aquí para reemplazar el contenido existente. Si quieres crear un eleme…" at bounding box center [836, 279] width 869 height 464
type input "800"
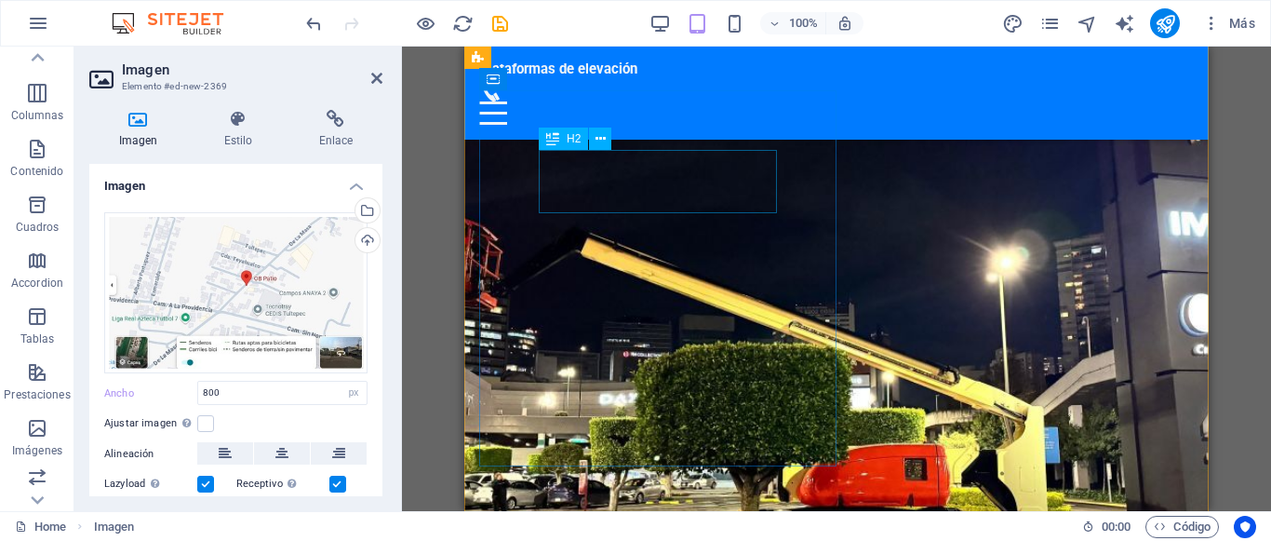
scroll to position [0, 0]
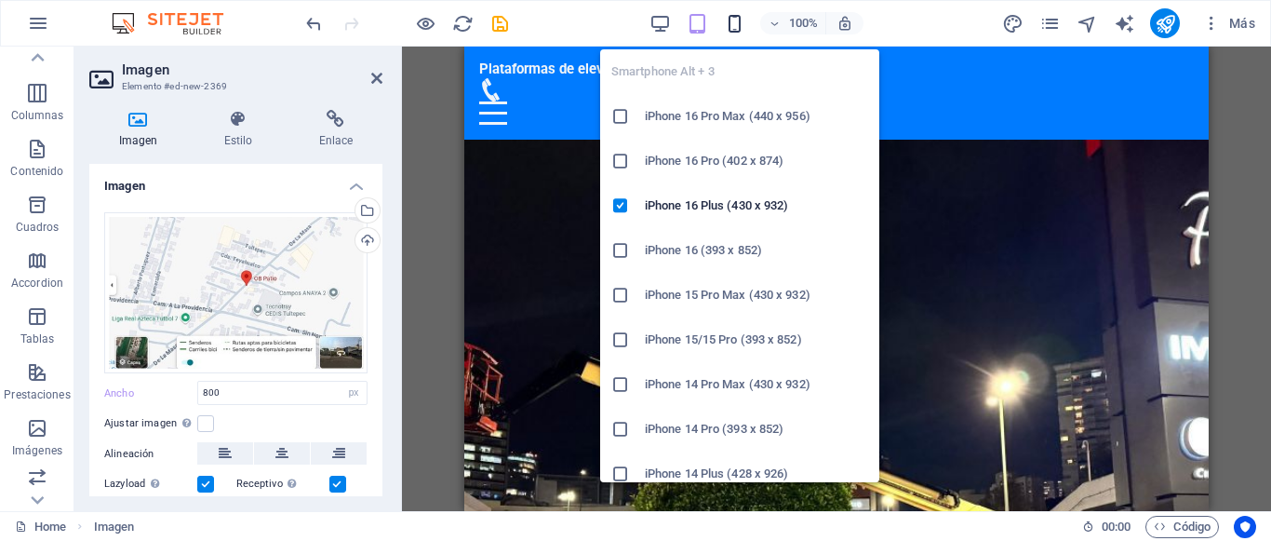
click at [725, 24] on icon "button" at bounding box center [734, 23] width 21 height 21
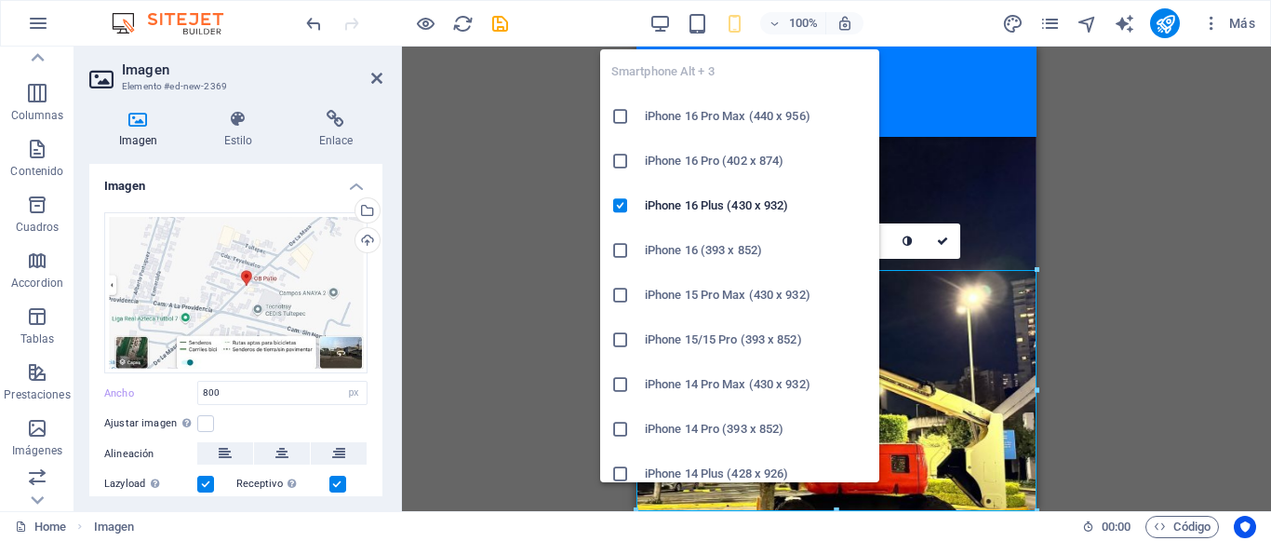
scroll to position [2593, 0]
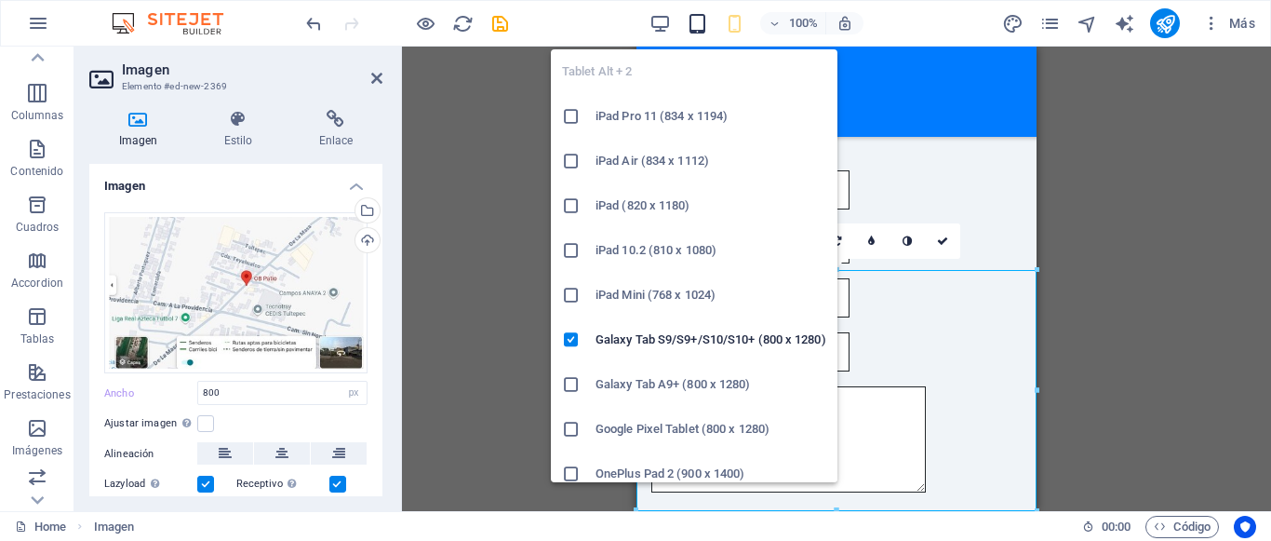
click at [701, 31] on icon "button" at bounding box center [697, 23] width 21 height 21
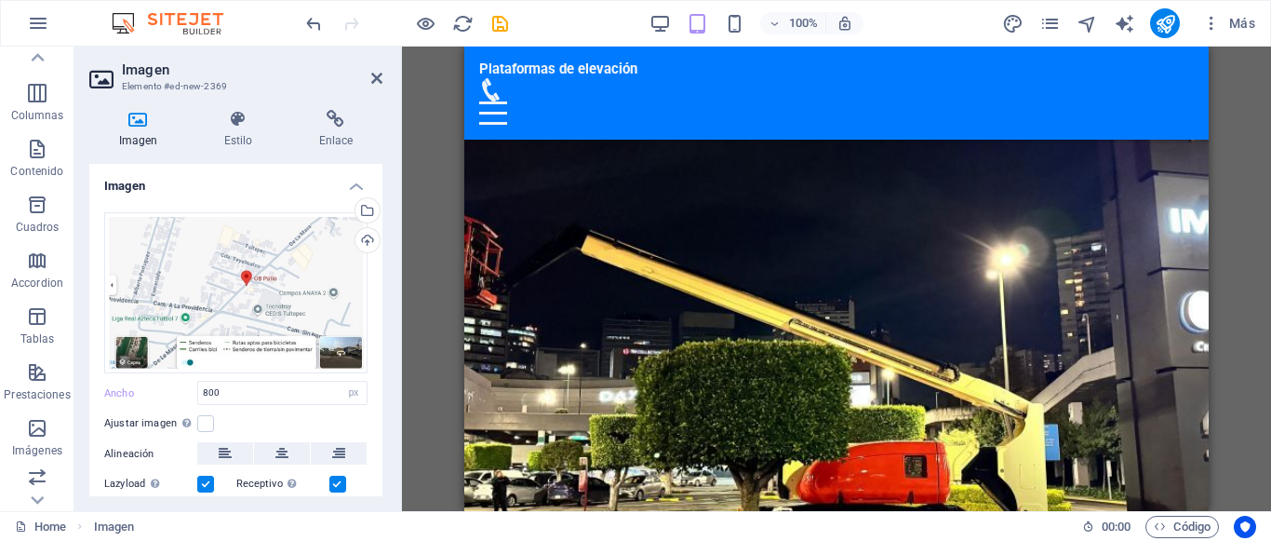
scroll to position [0, 0]
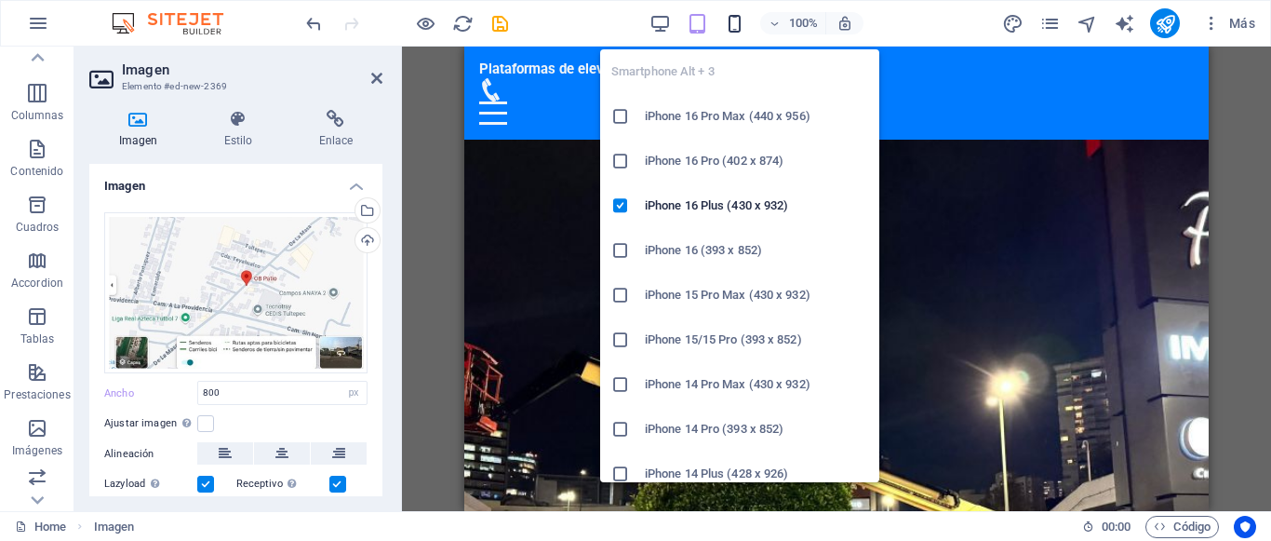
click at [737, 20] on icon "button" at bounding box center [734, 23] width 21 height 21
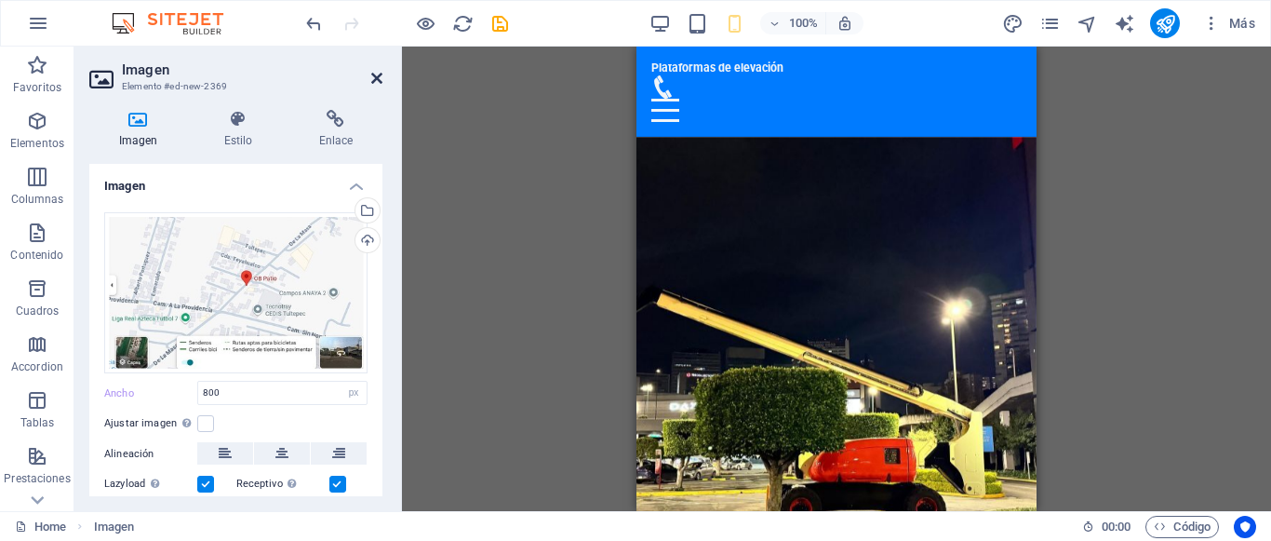
click at [373, 79] on icon at bounding box center [376, 78] width 11 height 15
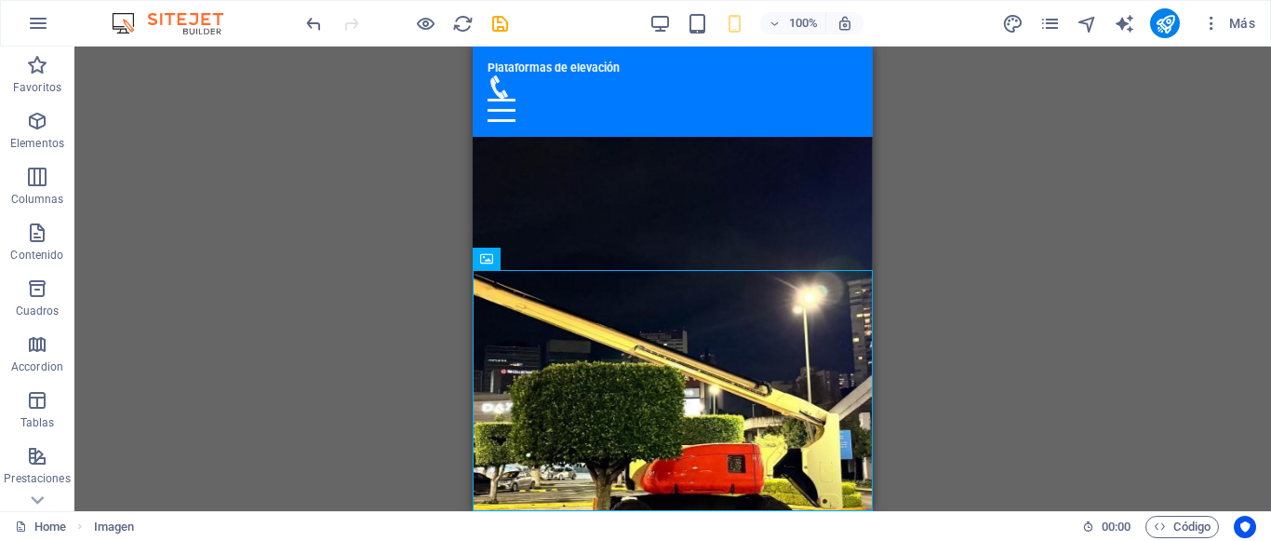
scroll to position [2593, 0]
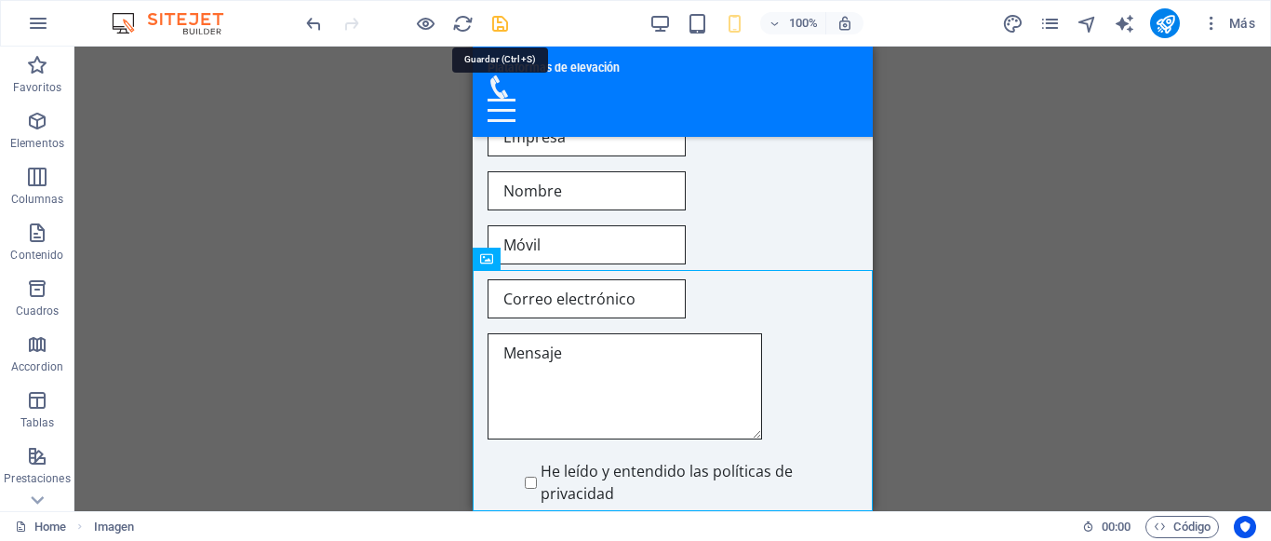
click at [500, 28] on icon "save" at bounding box center [499, 23] width 21 height 21
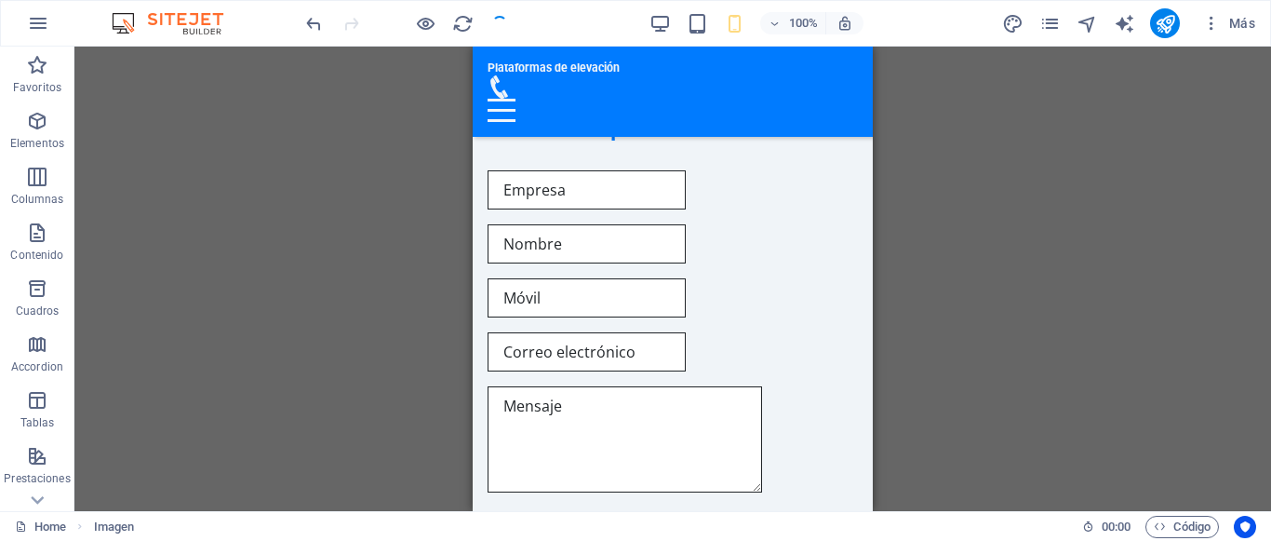
checkbox input "false"
click at [1174, 24] on icon "publish" at bounding box center [1165, 23] width 21 height 21
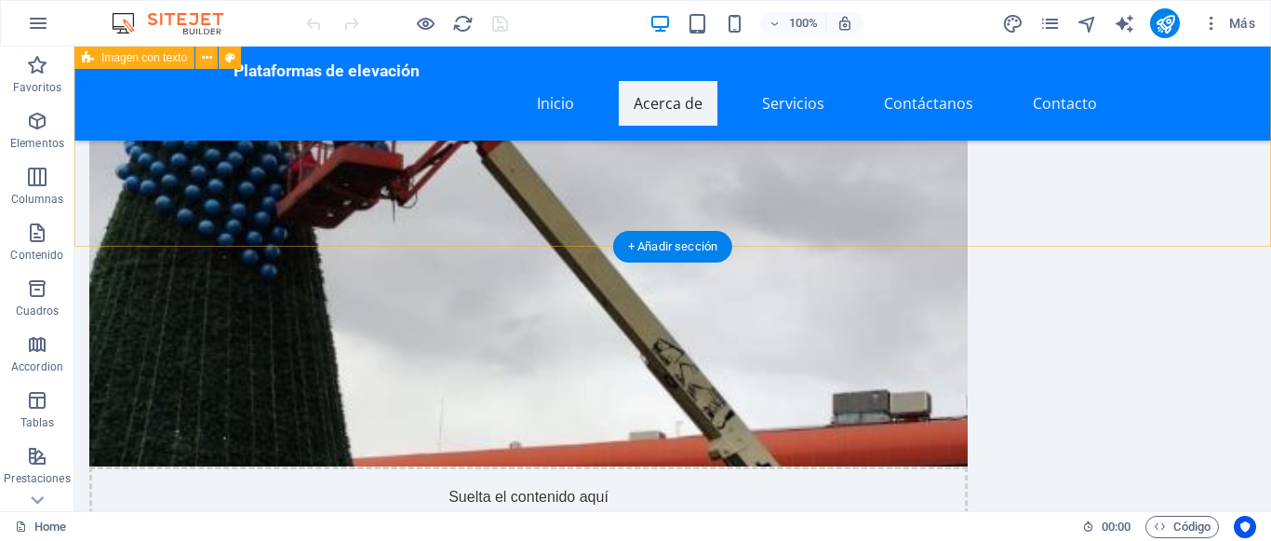
scroll to position [1044, 0]
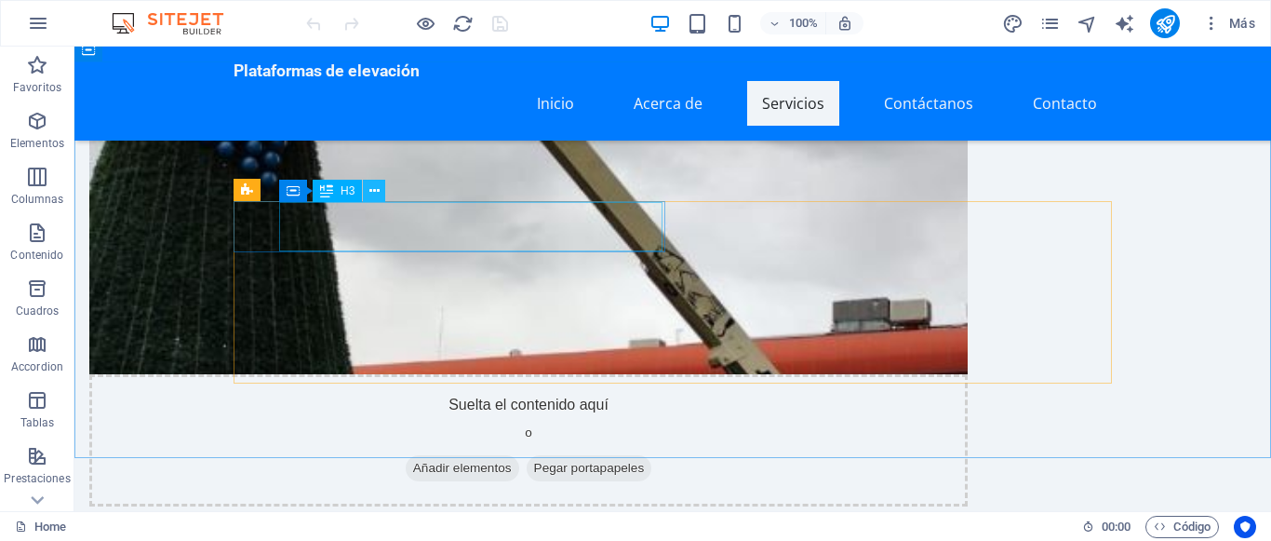
click at [369, 198] on icon at bounding box center [374, 191] width 10 height 20
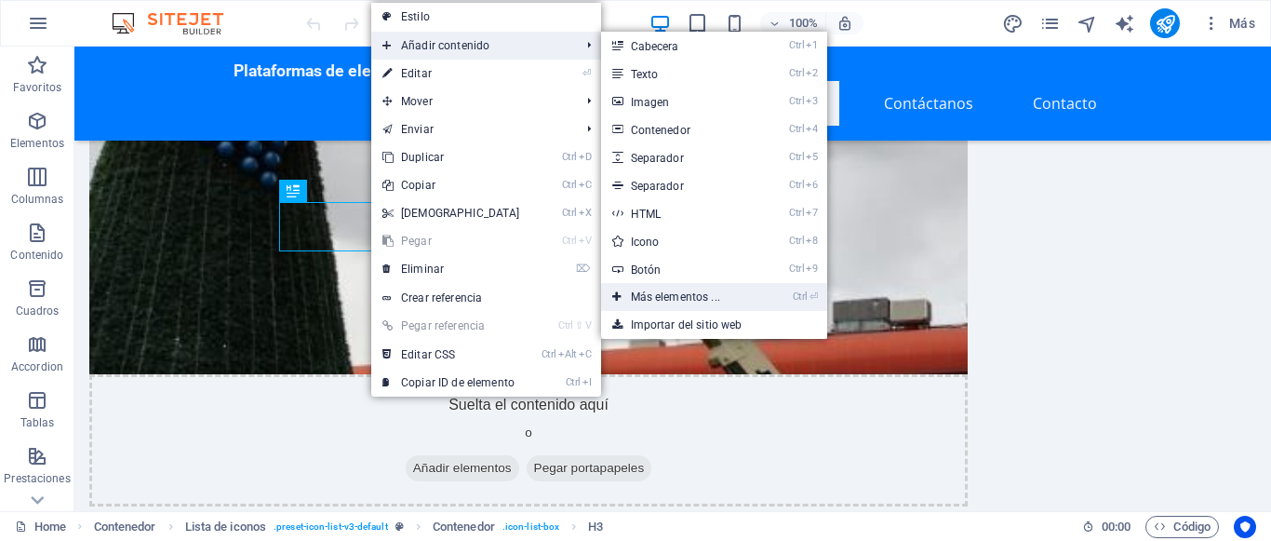
click at [687, 290] on link "Ctrl ⏎ Más elementos ..." at bounding box center [679, 297] width 156 height 28
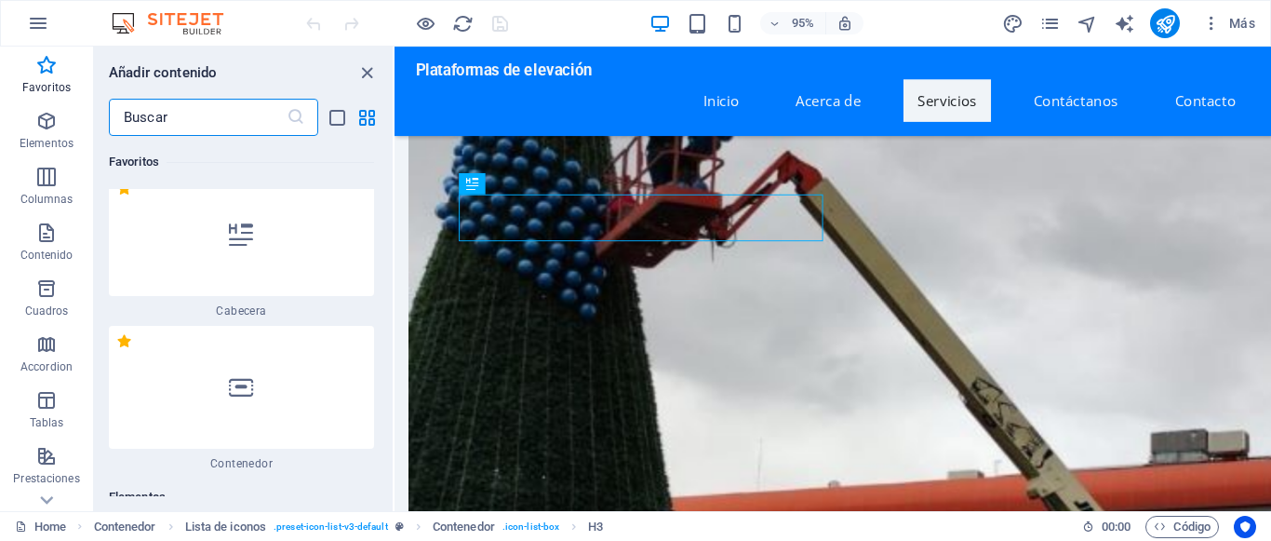
scroll to position [0, 0]
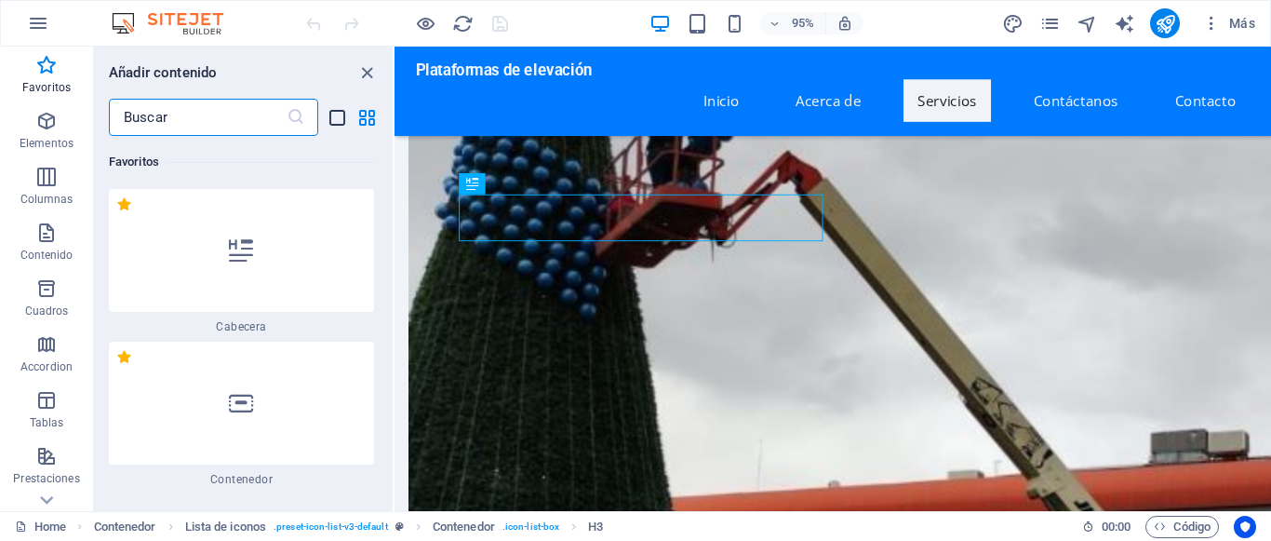
click at [330, 123] on icon "list-view" at bounding box center [337, 117] width 21 height 21
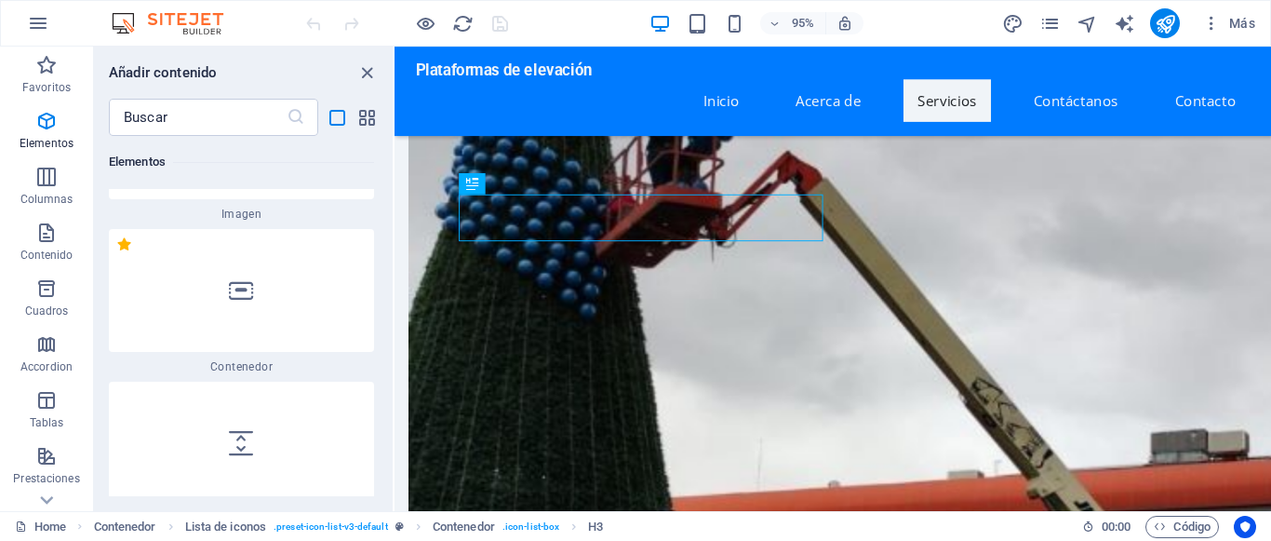
scroll to position [837, 0]
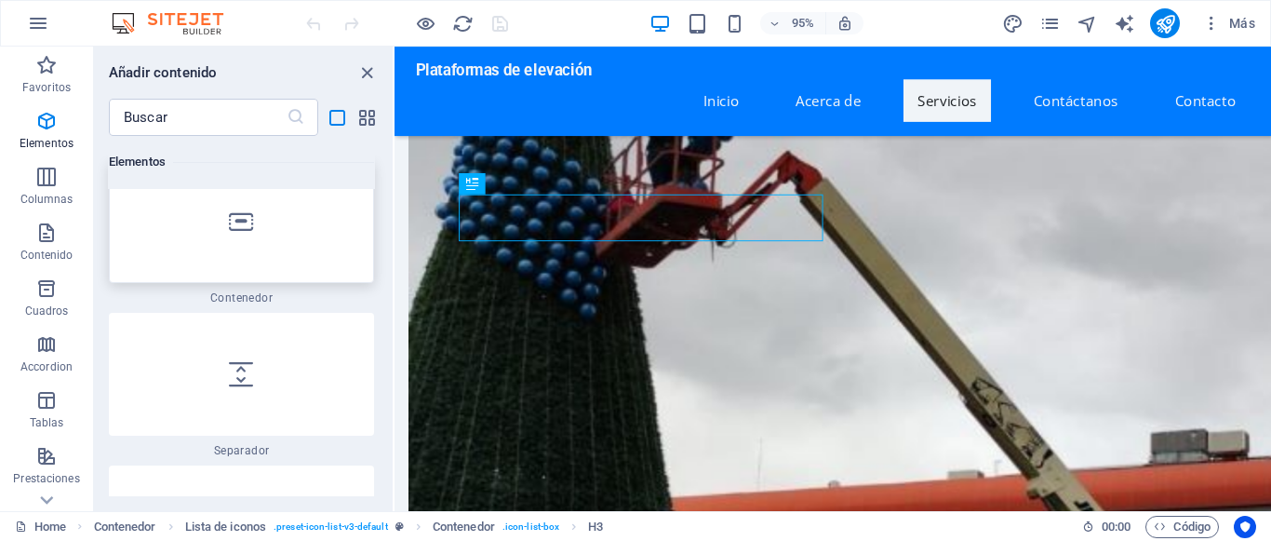
click at [286, 229] on div at bounding box center [241, 221] width 265 height 123
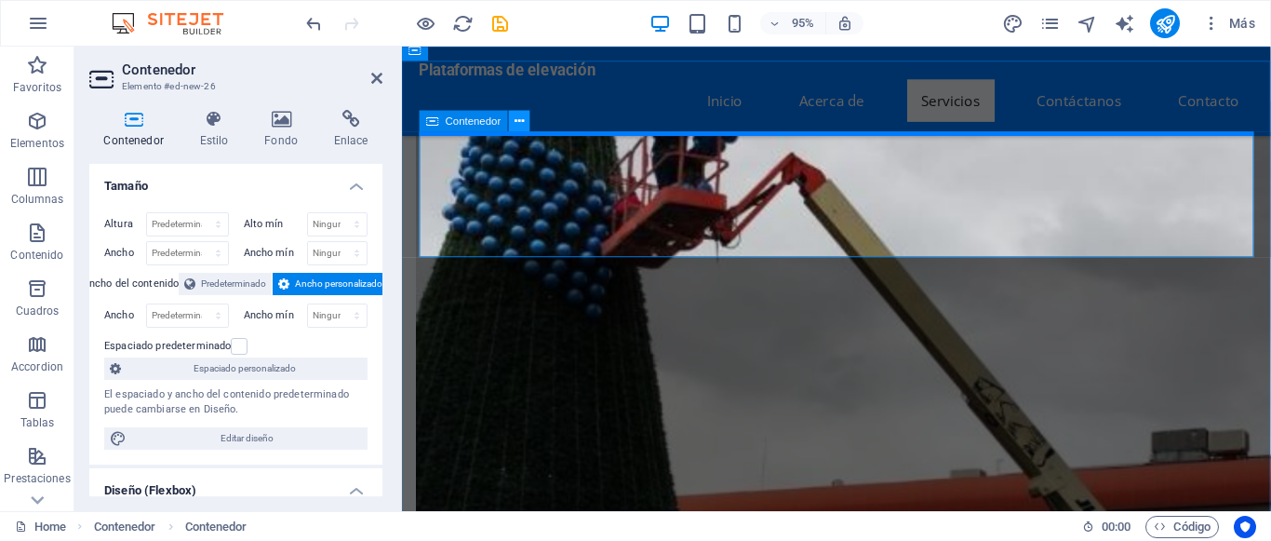
click at [522, 127] on icon at bounding box center [518, 121] width 9 height 19
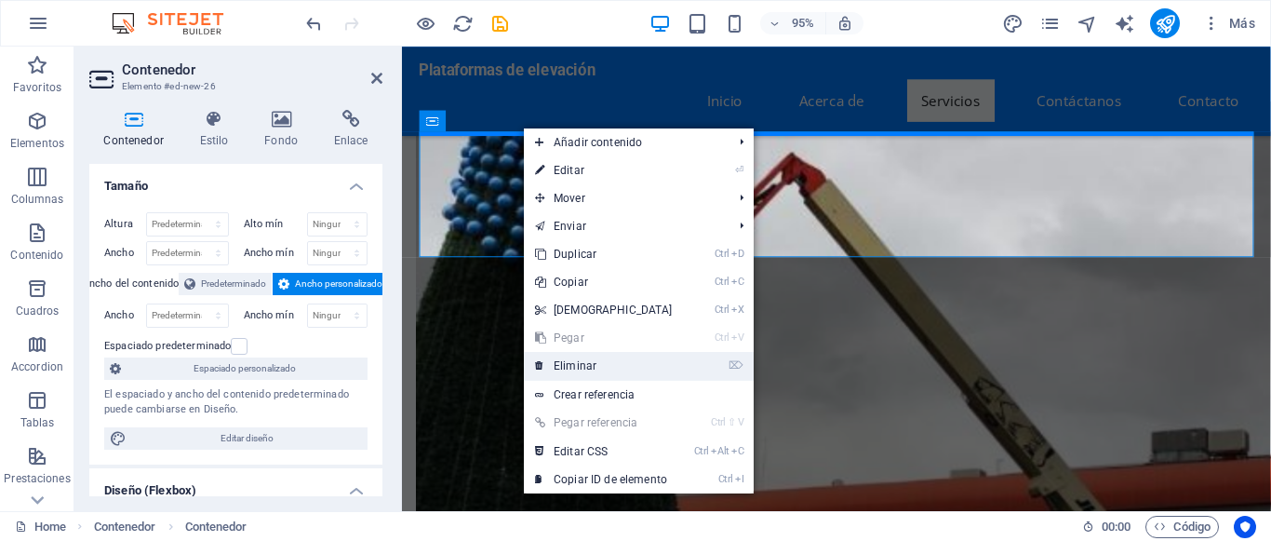
click at [594, 356] on link "⌦ Eliminar" at bounding box center [604, 366] width 160 height 28
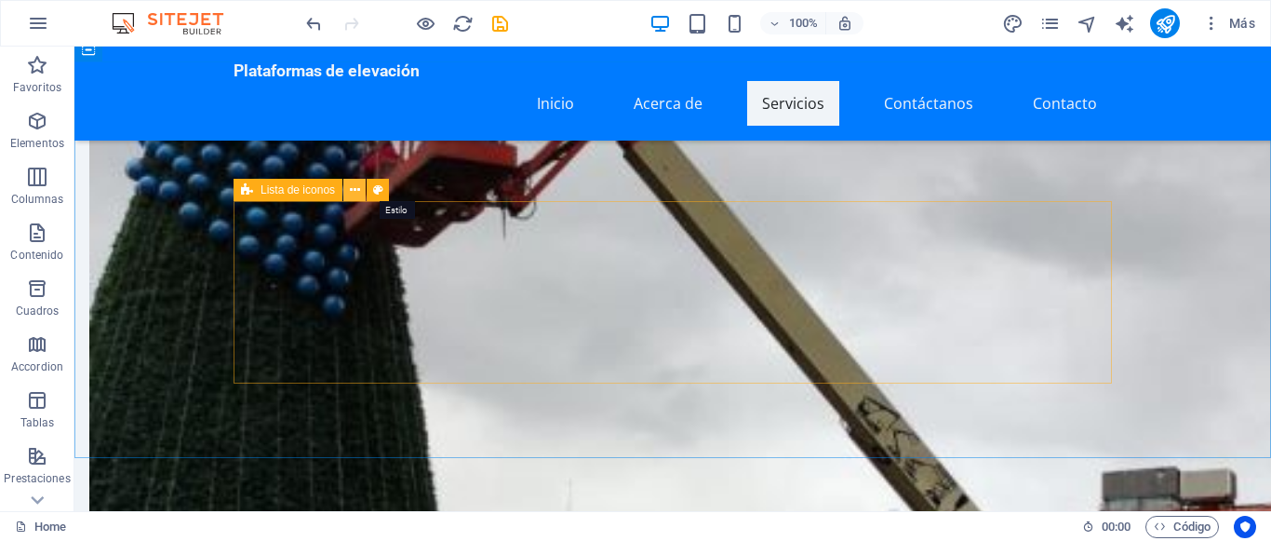
click at [355, 193] on icon at bounding box center [355, 190] width 10 height 20
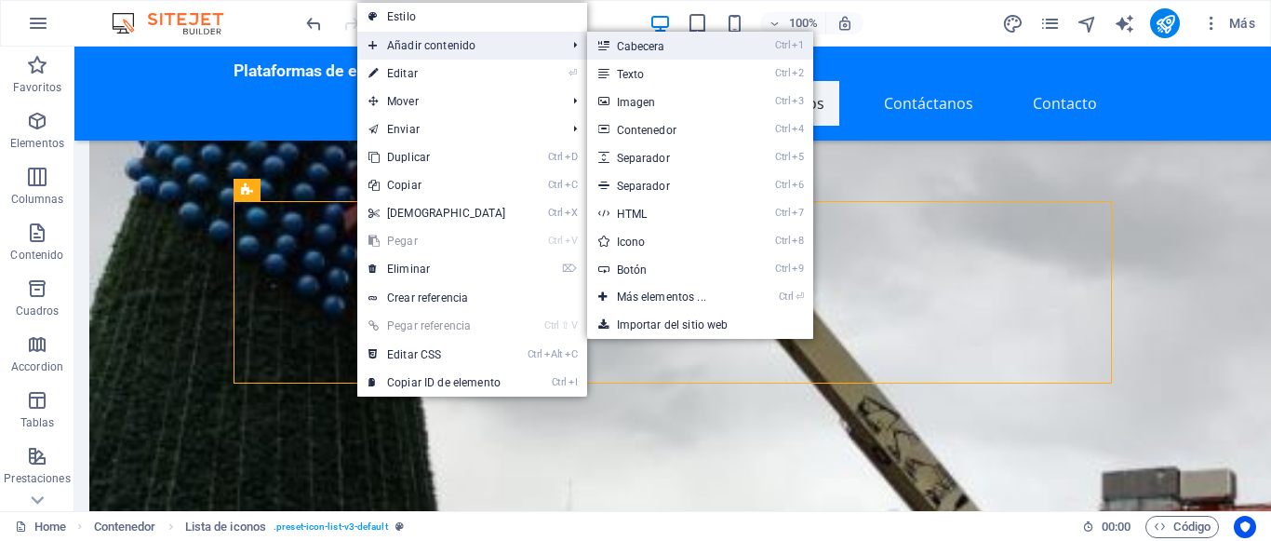
click at [630, 48] on link "Ctrl 1 Cabecera" at bounding box center [665, 46] width 156 height 28
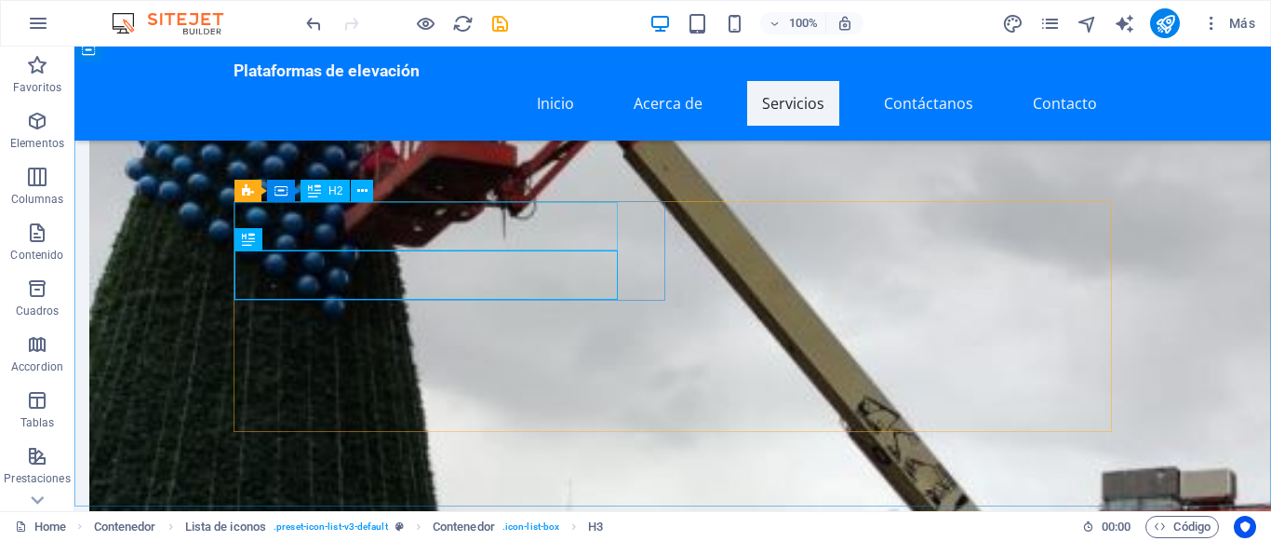
click at [363, 195] on icon at bounding box center [362, 191] width 10 height 20
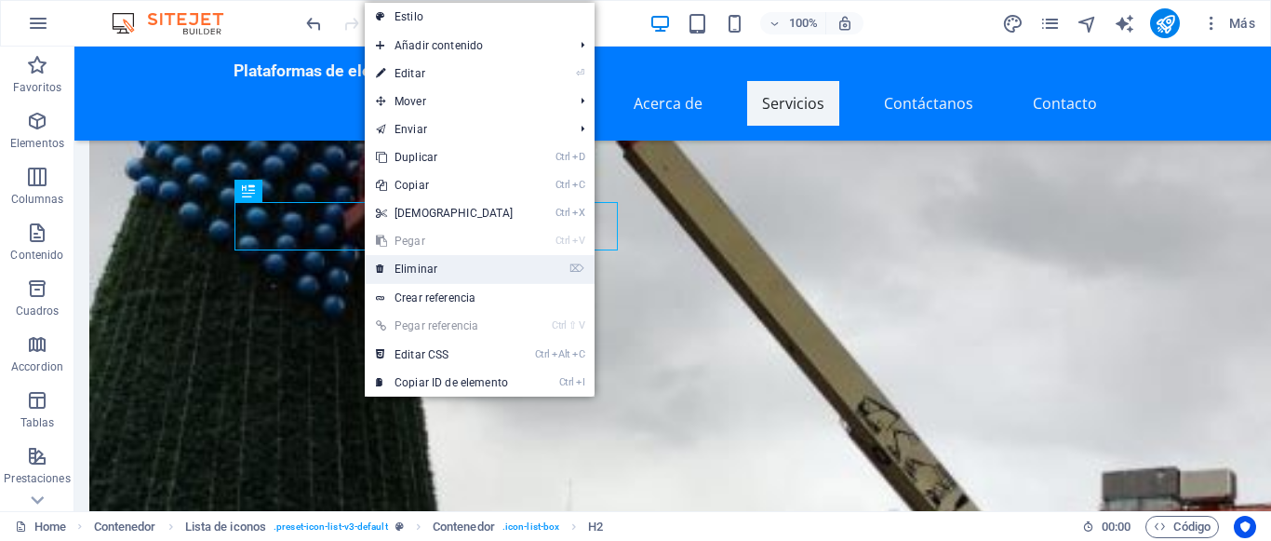
click at [401, 267] on link "⌦ Eliminar" at bounding box center [445, 269] width 160 height 28
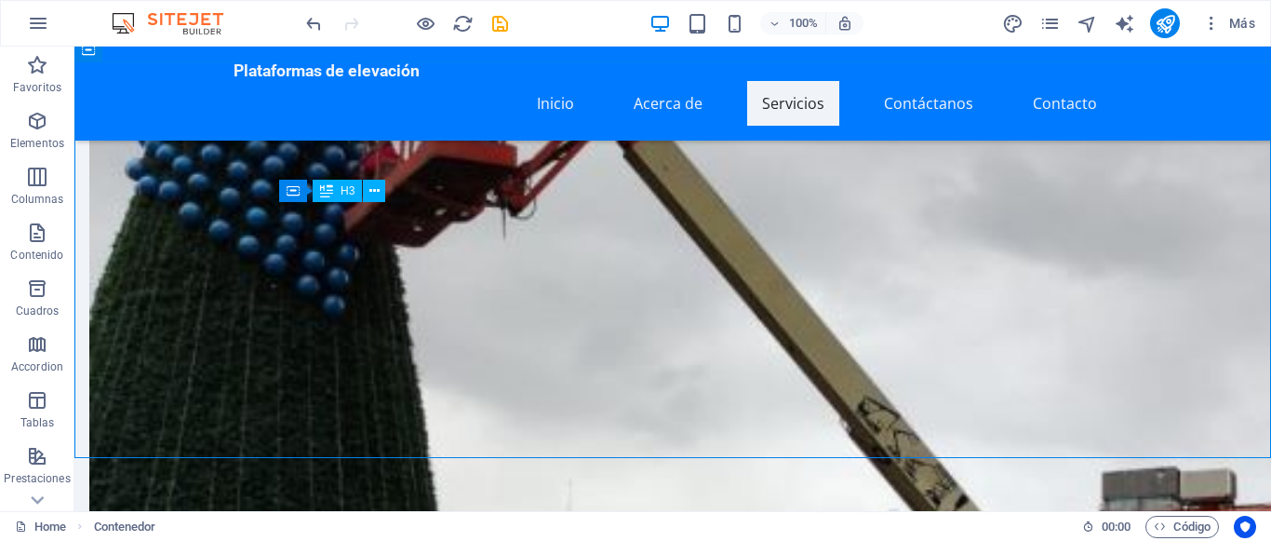
drag, startPoint x: 428, startPoint y: 239, endPoint x: 296, endPoint y: 196, distance: 138.9
click at [371, 187] on icon at bounding box center [374, 191] width 10 height 20
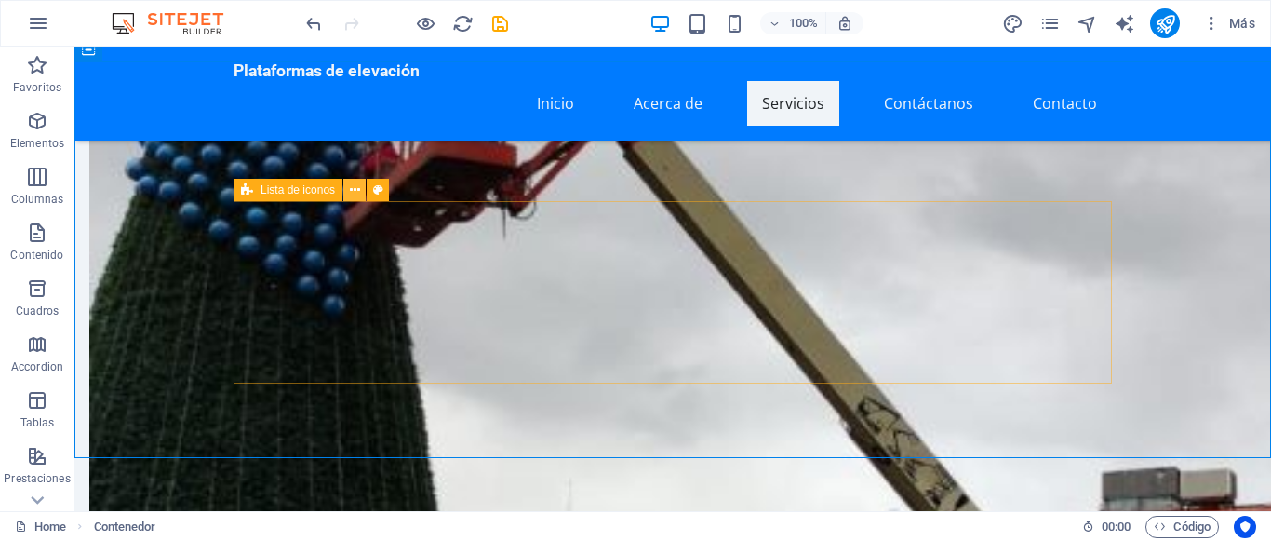
click at [350, 194] on icon at bounding box center [355, 190] width 10 height 20
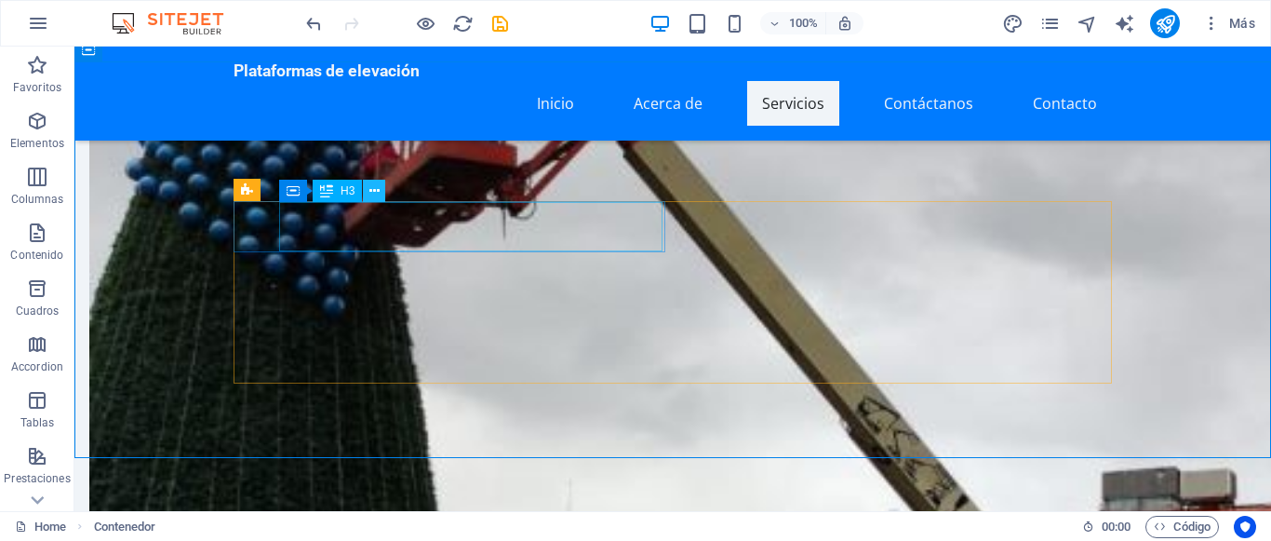
click at [370, 196] on button at bounding box center [374, 191] width 22 height 22
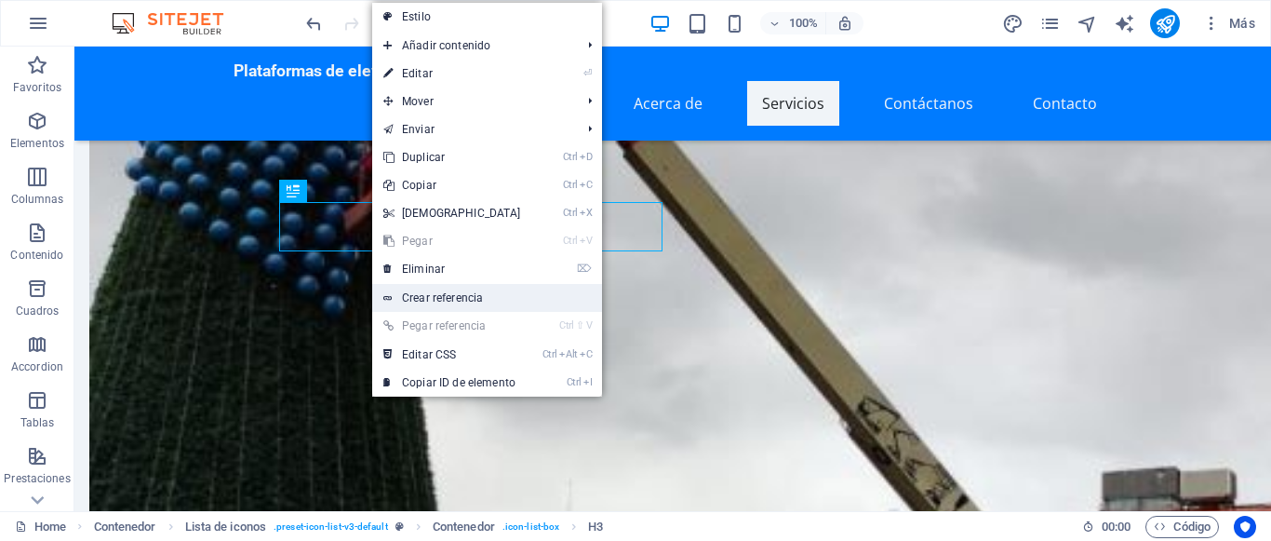
click at [457, 291] on link "Crear referencia" at bounding box center [487, 298] width 230 height 28
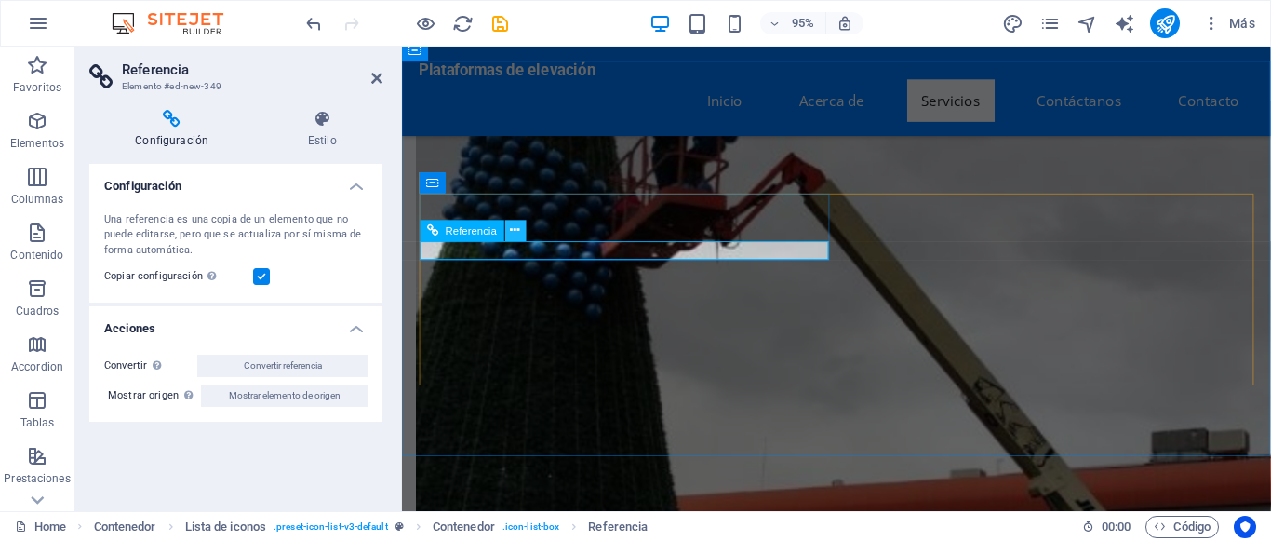
click at [519, 236] on icon at bounding box center [515, 229] width 9 height 19
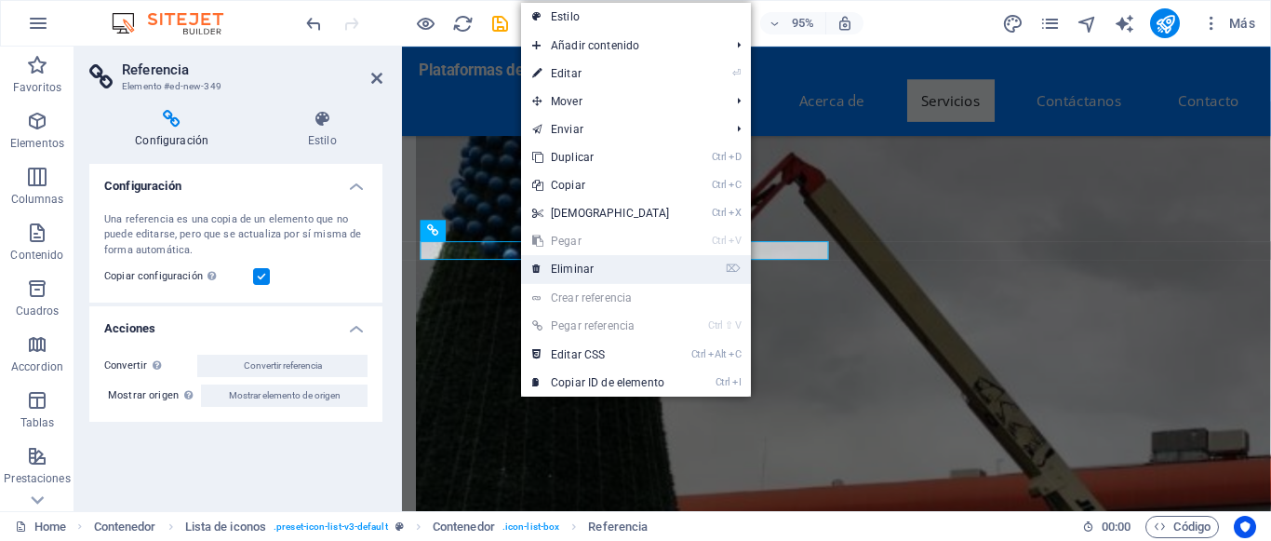
click at [554, 261] on link "⌦ Eliminar" at bounding box center [601, 269] width 160 height 28
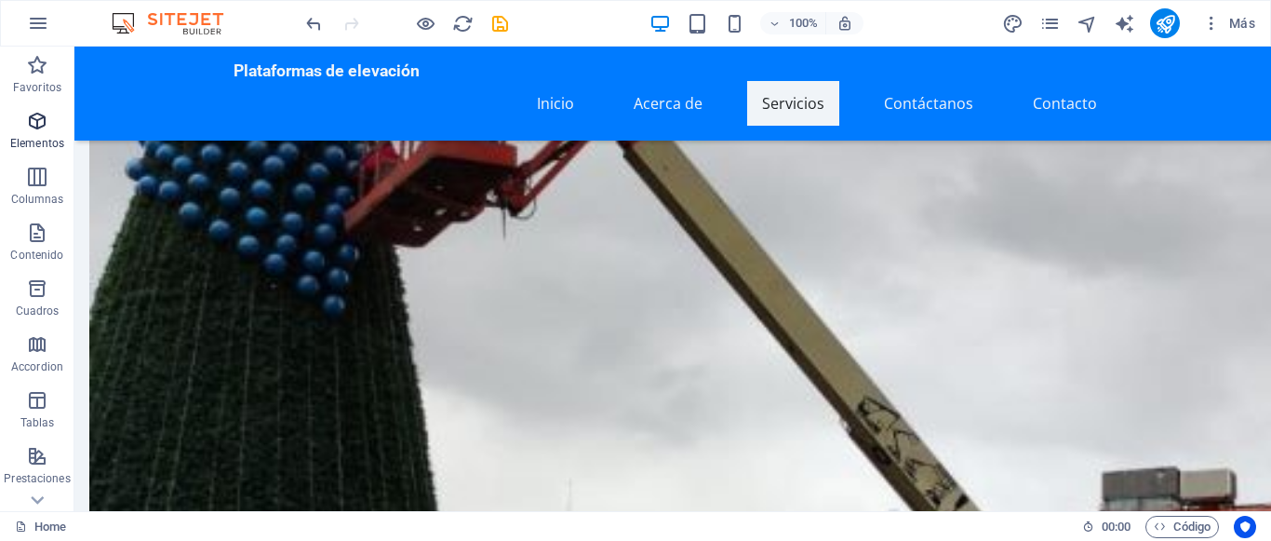
click at [39, 124] on icon "button" at bounding box center [37, 121] width 22 height 22
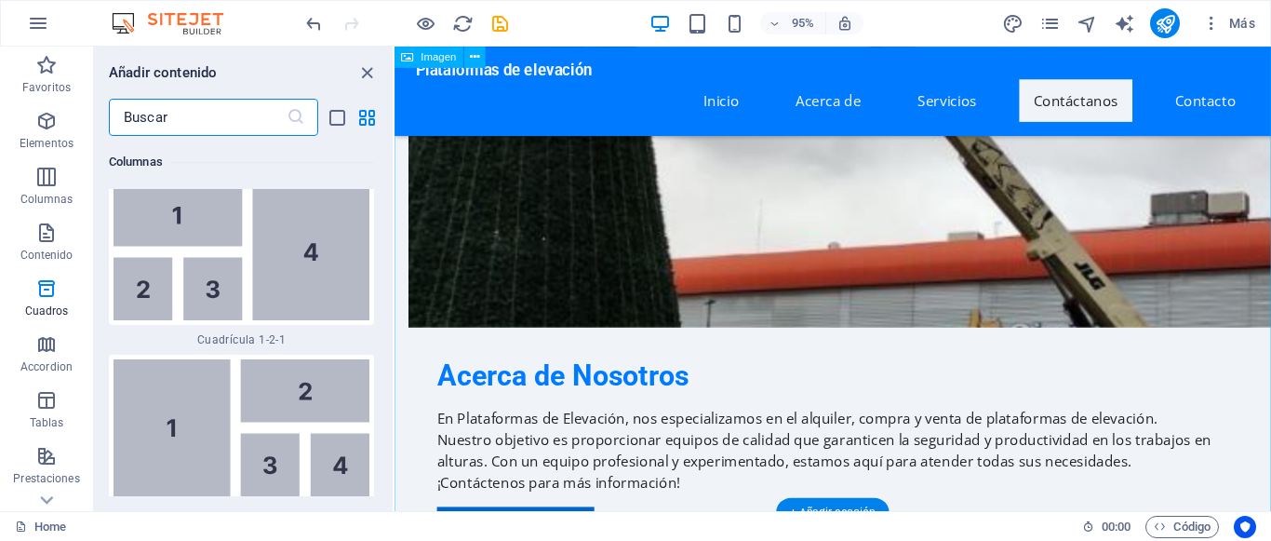
scroll to position [1184, 0]
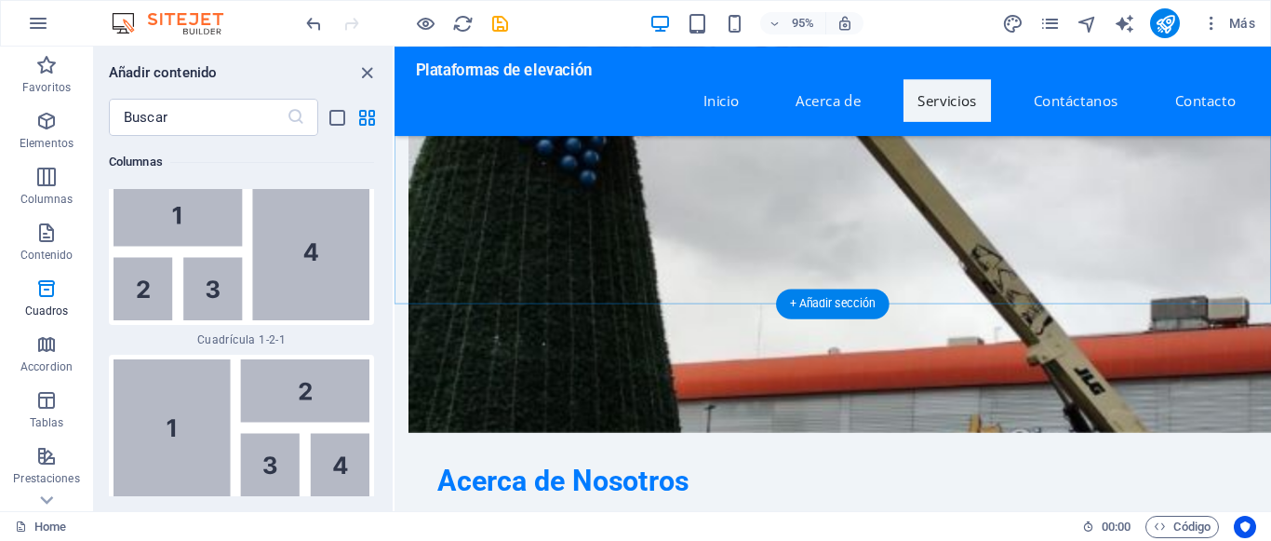
click at [841, 297] on div "+ Añadir sección" at bounding box center [833, 303] width 114 height 30
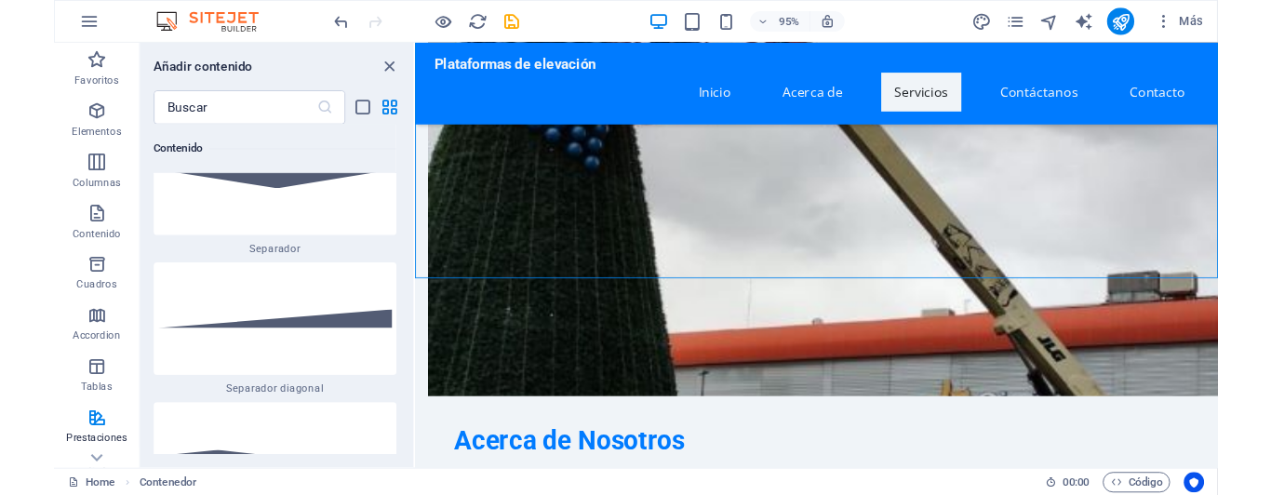
scroll to position [9151, 0]
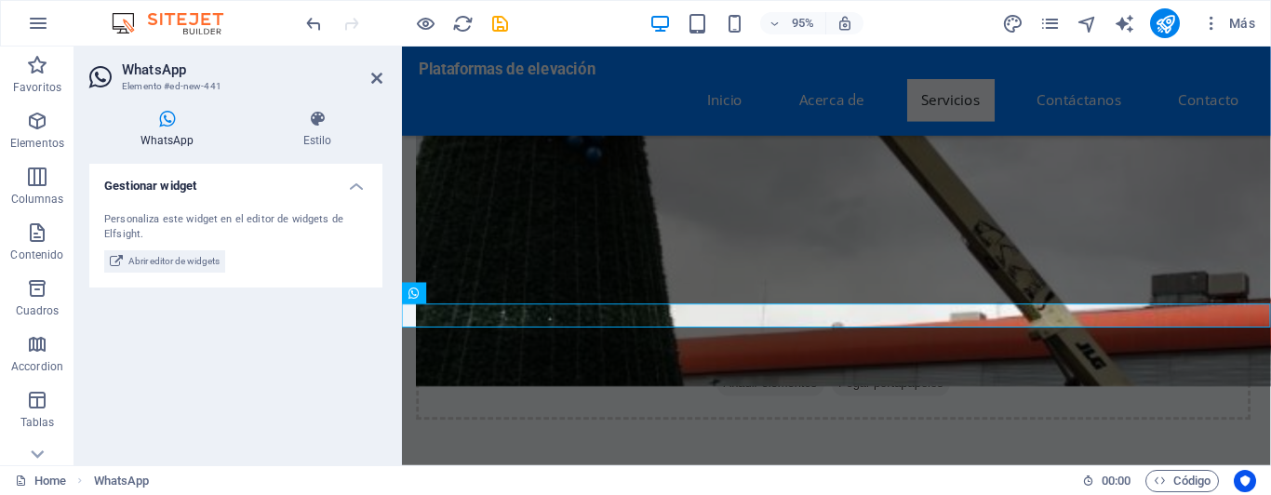
click at [174, 131] on h4 "WhatsApp" at bounding box center [170, 129] width 163 height 39
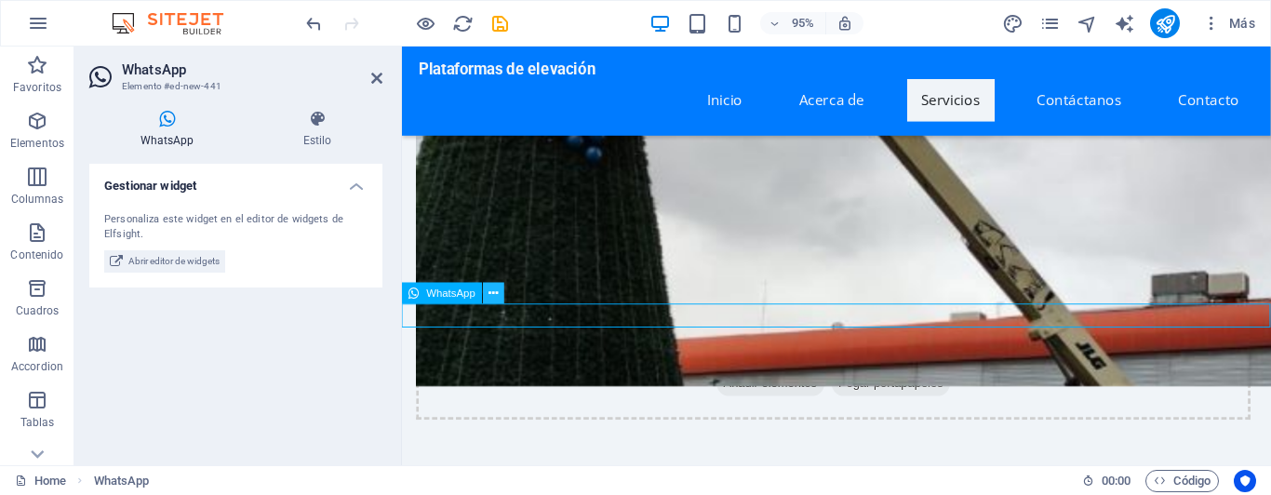
click at [501, 300] on button at bounding box center [494, 293] width 21 height 21
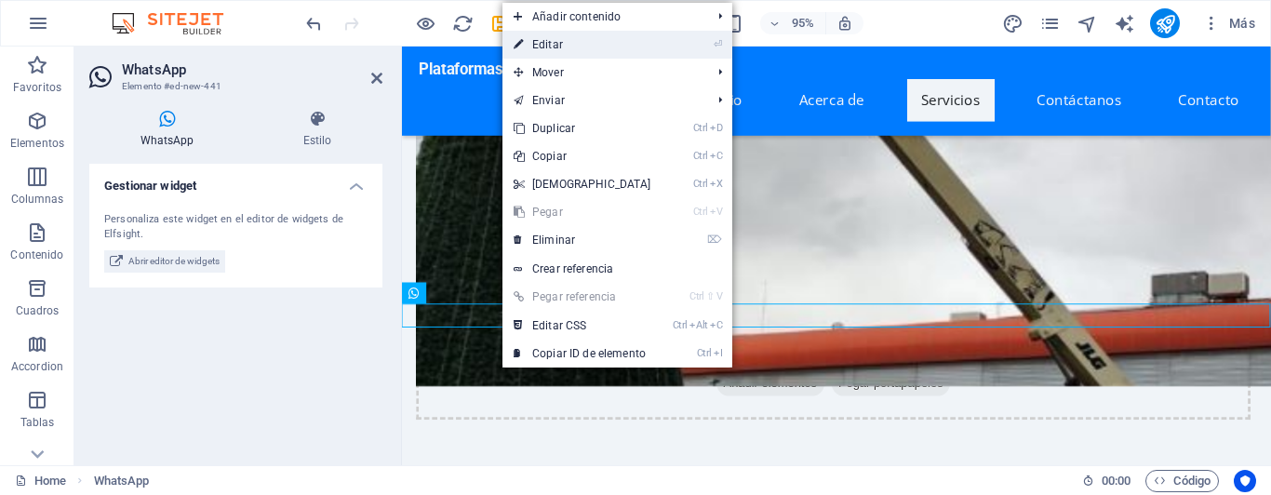
drag, startPoint x: 581, startPoint y: 48, endPoint x: 3, endPoint y: 105, distance: 581.5
click at [581, 48] on link "⏎ Editar" at bounding box center [582, 45] width 160 height 28
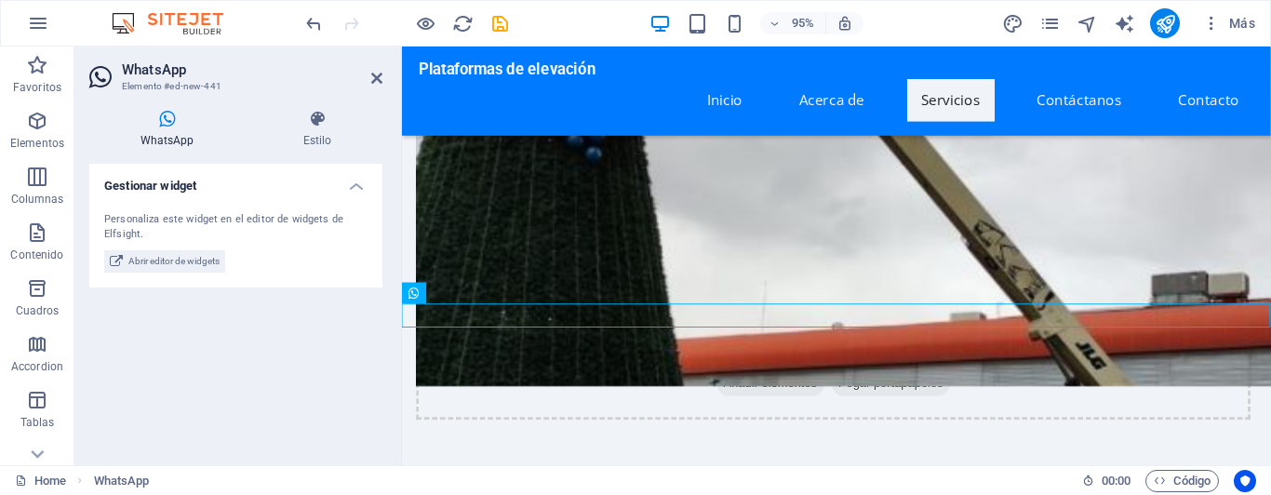
click at [207, 187] on h4 "Gestionar widget" at bounding box center [235, 180] width 293 height 33
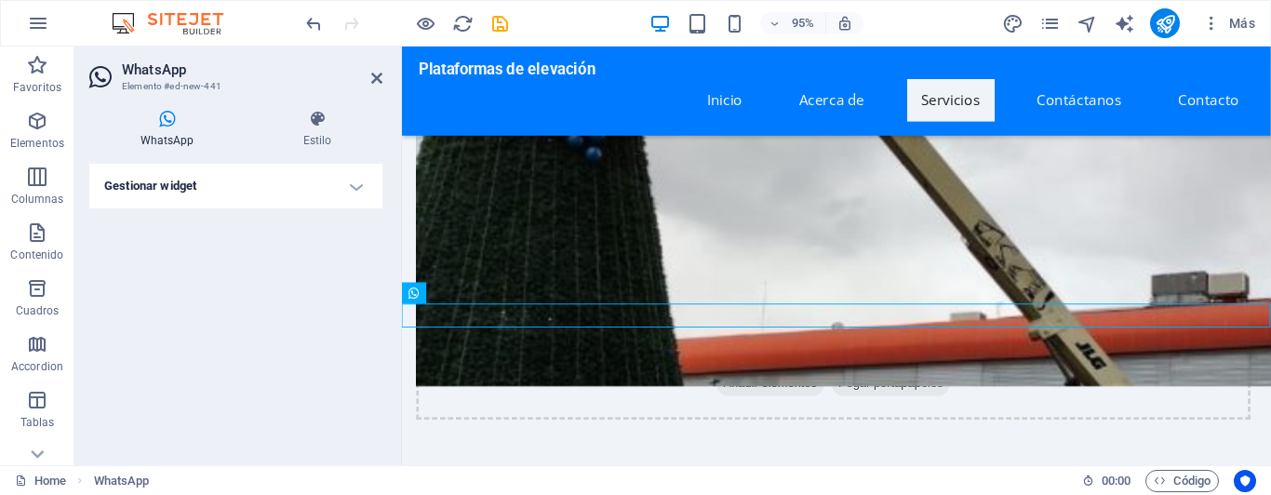
click at [207, 187] on h4 "Gestionar widget" at bounding box center [235, 186] width 293 height 45
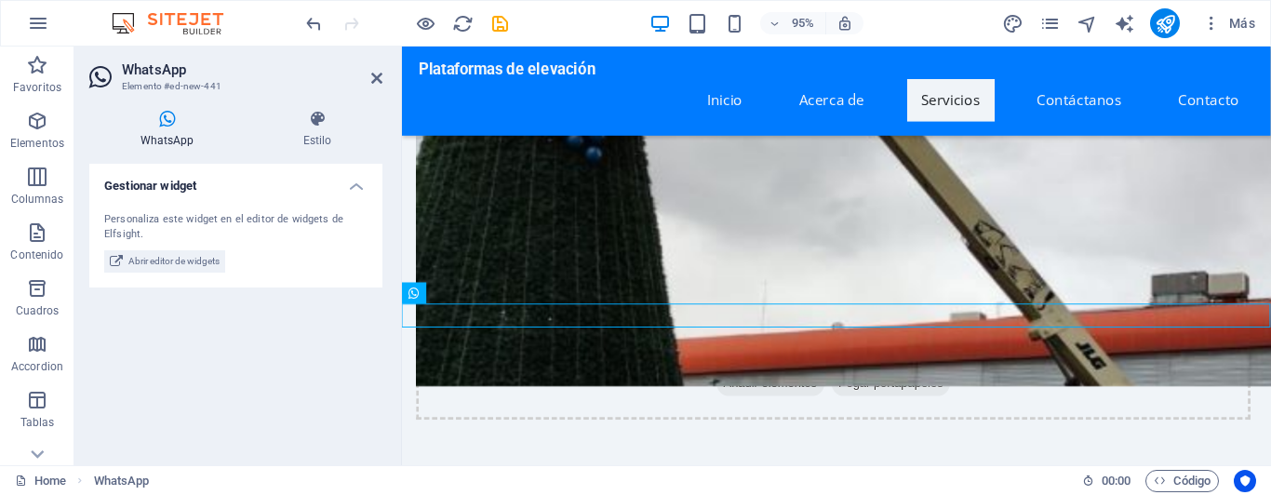
click at [185, 218] on div "Personaliza este widget en el editor de widgets de Elfsight." at bounding box center [235, 227] width 263 height 31
click at [184, 221] on div "Personaliza este widget en el editor de widgets de Elfsight." at bounding box center [235, 227] width 263 height 31
click at [199, 263] on span "Abrir editor de widgets" at bounding box center [173, 261] width 91 height 22
click at [196, 261] on span "Abrir editor de widgets" at bounding box center [173, 261] width 91 height 22
click at [186, 141] on h4 "WhatsApp" at bounding box center [170, 129] width 163 height 39
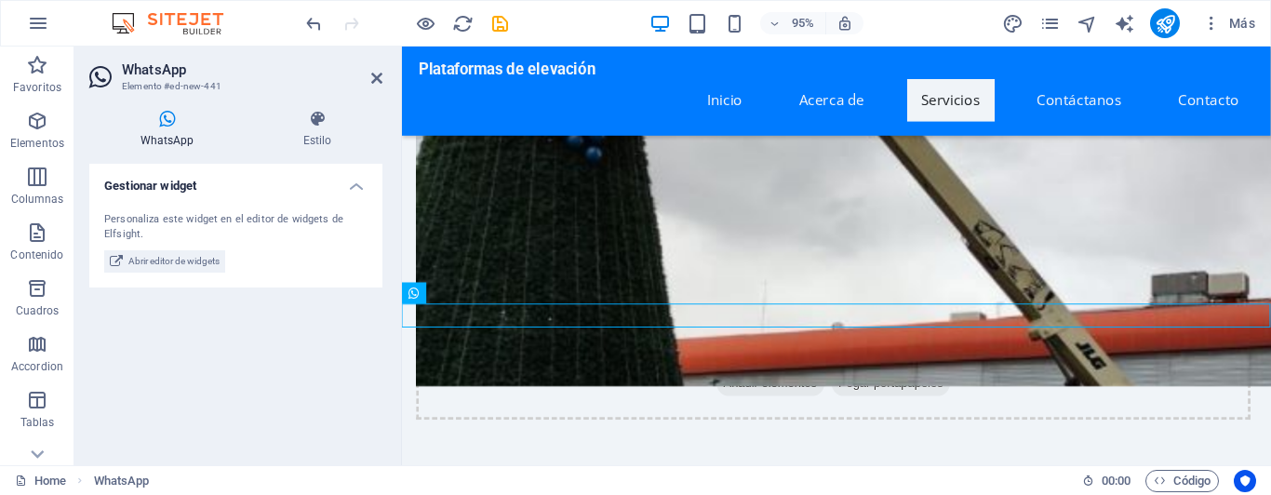
click at [169, 119] on icon at bounding box center [166, 119] width 155 height 19
click at [190, 91] on h3 "Elemento #ed-new-441" at bounding box center [233, 86] width 223 height 17
click at [317, 134] on h4 "Estilo" at bounding box center [317, 129] width 130 height 39
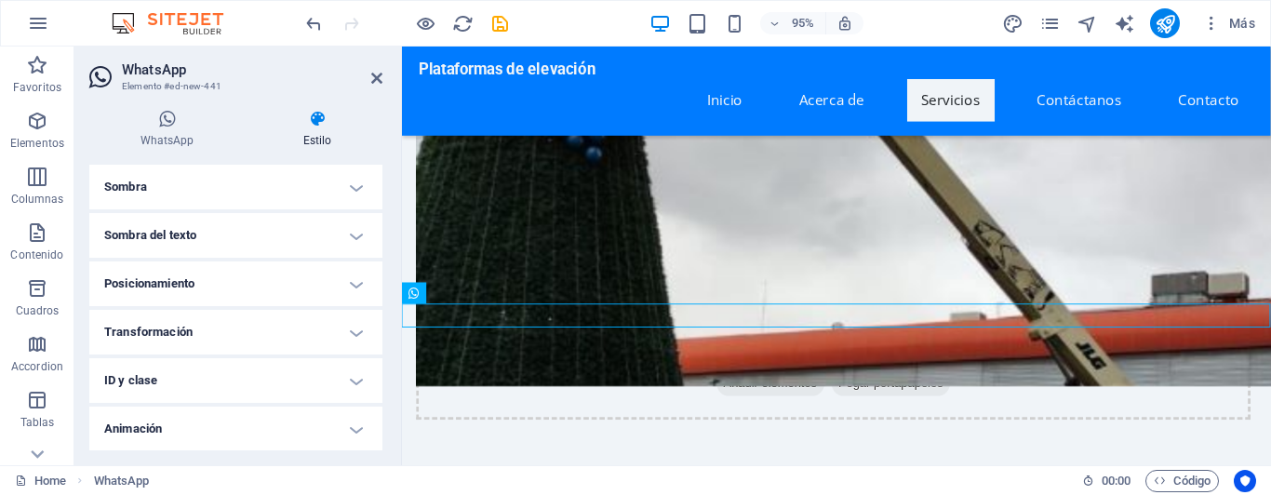
scroll to position [301, 0]
click at [233, 437] on h4 "Varios" at bounding box center [235, 428] width 293 height 45
click at [355, 433] on h4 "Varios" at bounding box center [235, 422] width 293 height 33
click at [223, 333] on h4 "ID y clase" at bounding box center [235, 331] width 293 height 45
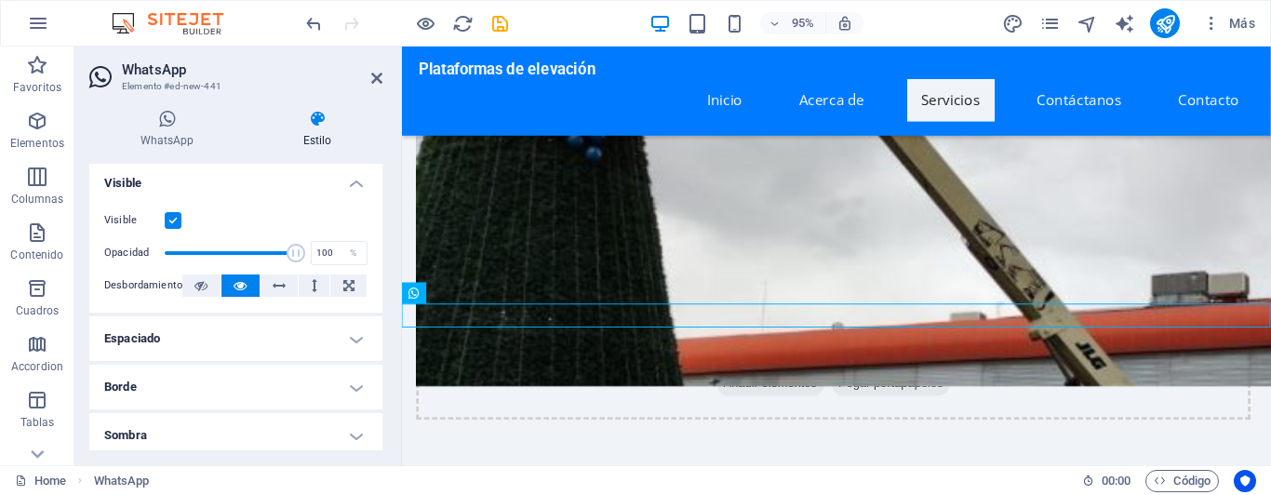
scroll to position [0, 0]
click at [372, 78] on icon at bounding box center [376, 78] width 11 height 15
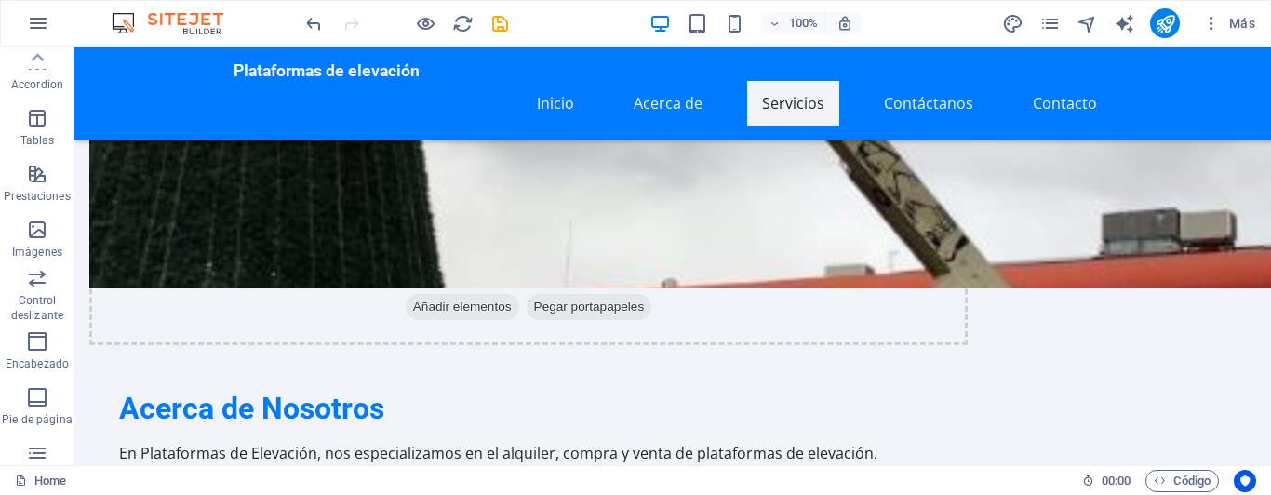
scroll to position [84, 0]
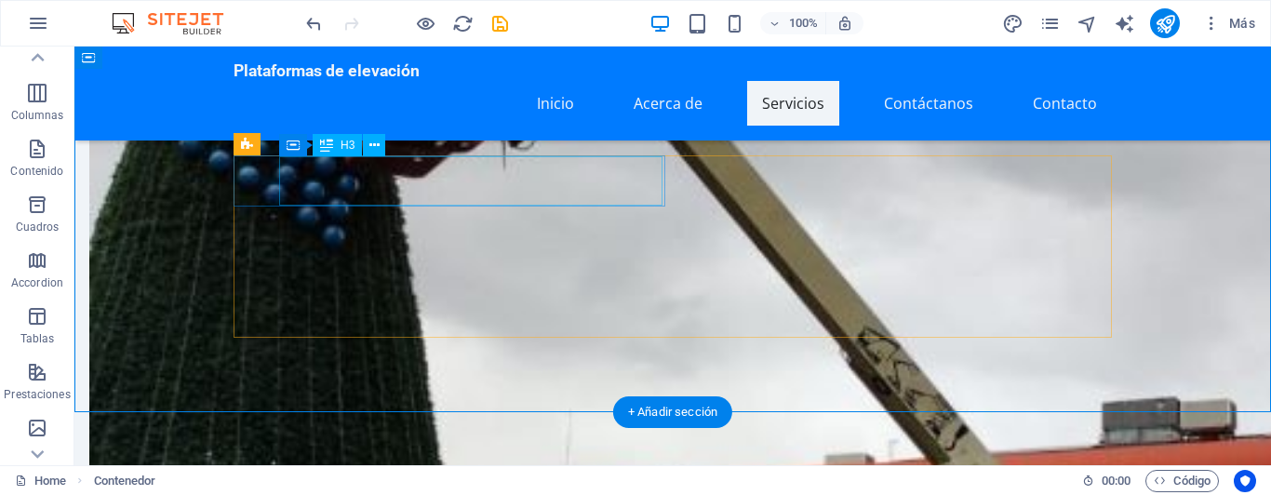
scroll to position [1089, 0]
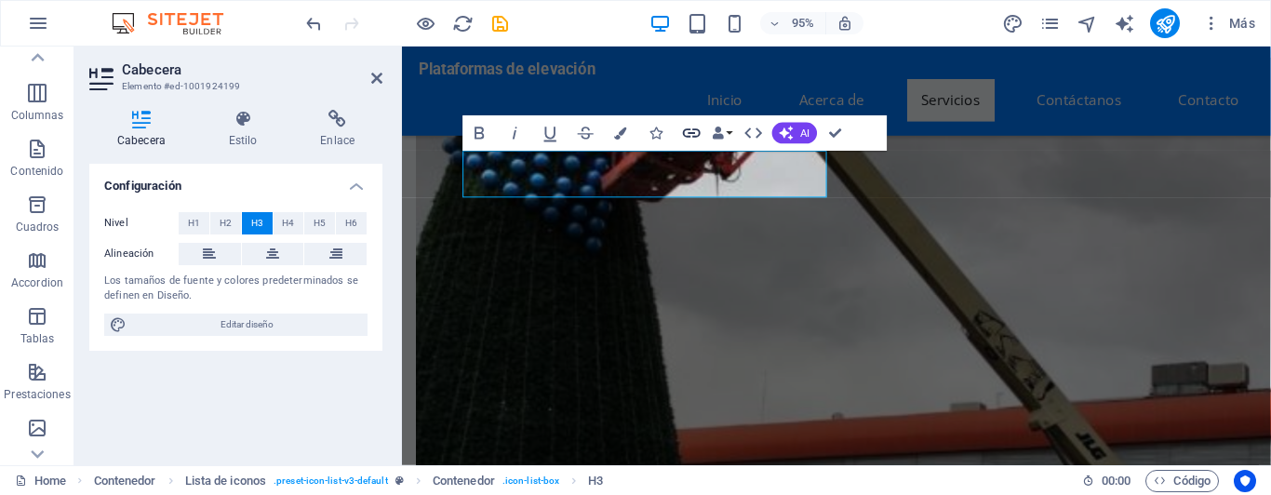
click at [698, 136] on icon "button" at bounding box center [692, 132] width 18 height 9
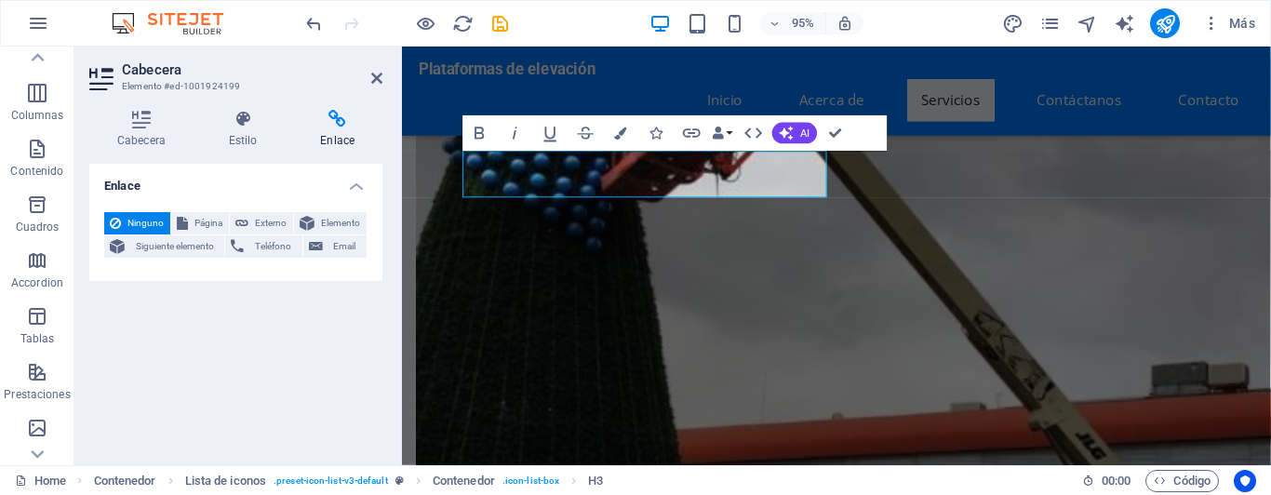
click at [194, 186] on h4 "Enlace" at bounding box center [235, 180] width 293 height 33
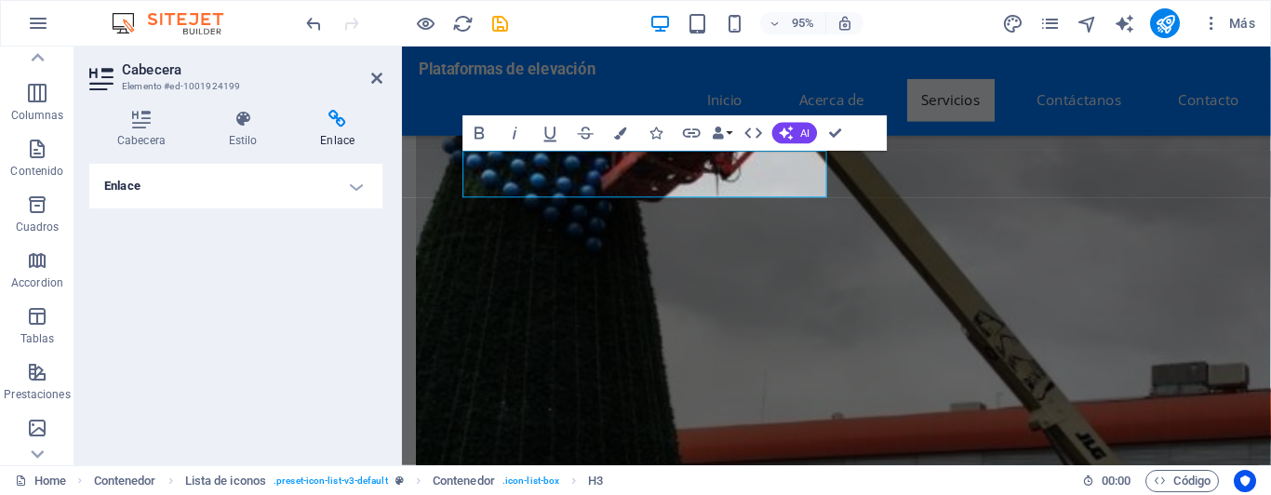
click at [194, 186] on h4 "Enlace" at bounding box center [235, 186] width 293 height 45
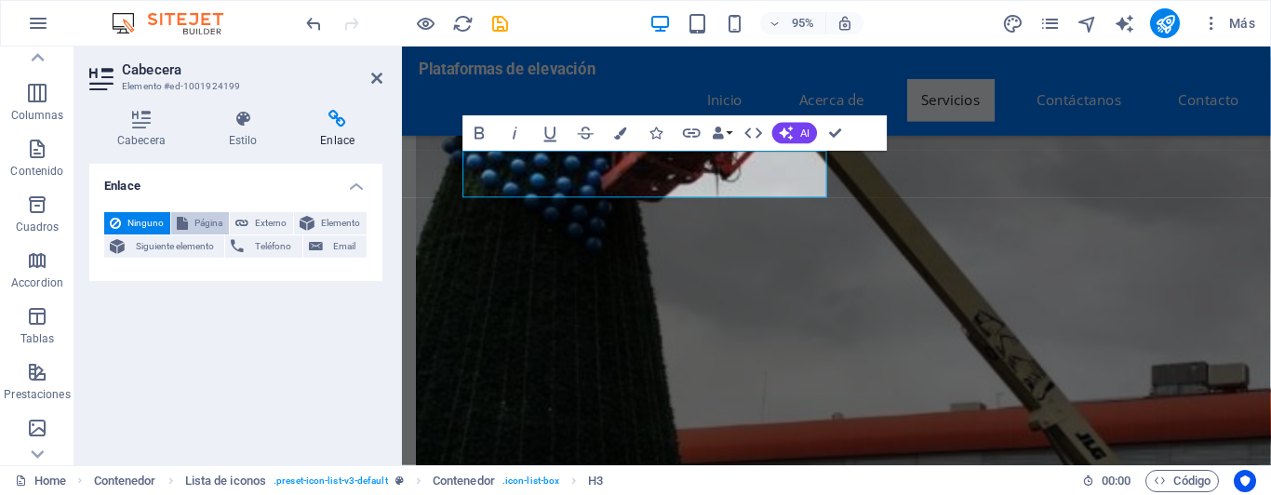
click at [211, 227] on span "Página" at bounding box center [209, 223] width 30 height 22
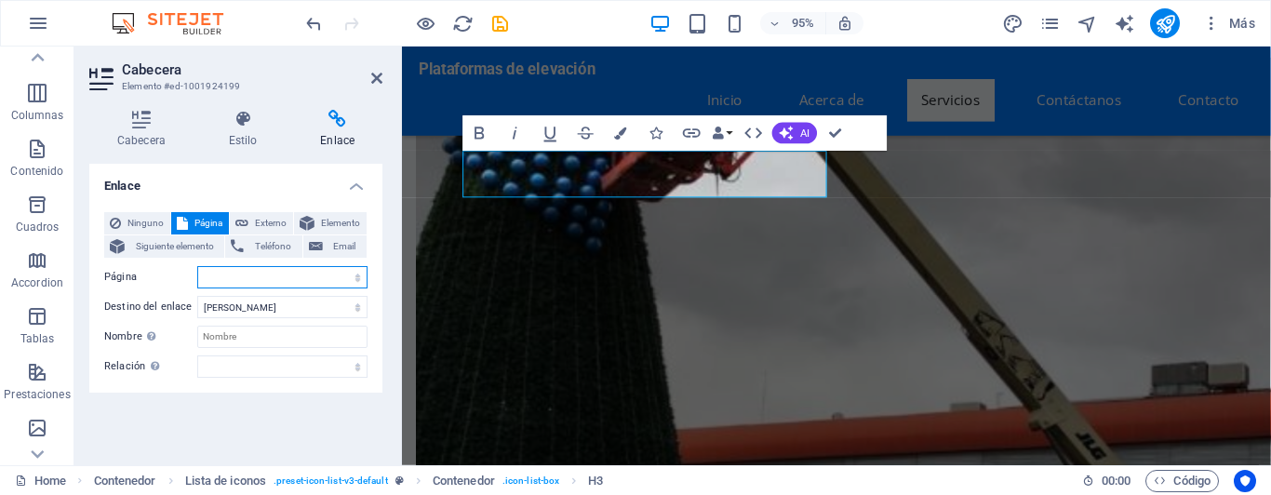
click at [197, 266] on select "Home Subpage Legal Notice Privacy" at bounding box center [282, 277] width 170 height 22
select select "1"
click option "Subpage" at bounding box center [0, 0] width 0 height 0
click at [197, 296] on select "Nueva pestaña Misma pestaña Superposición" at bounding box center [282, 307] width 170 height 22
select select "blank"
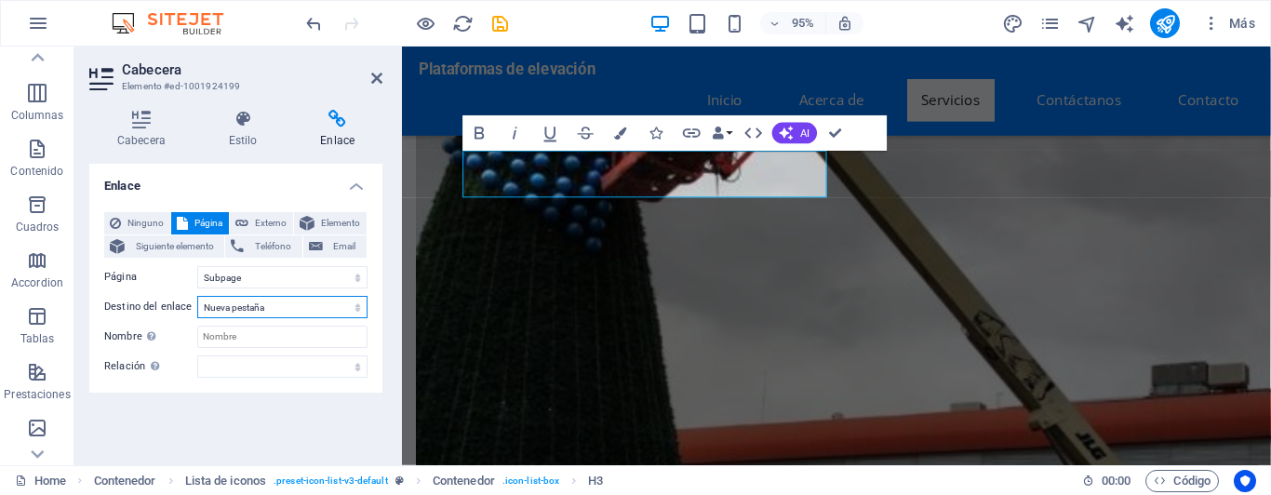
click option "Nueva pestaña" at bounding box center [0, 0] width 0 height 0
click at [232, 344] on input "Nombre Una descripción adicional del enlace no debería ser igual al texto del e…" at bounding box center [282, 337] width 170 height 22
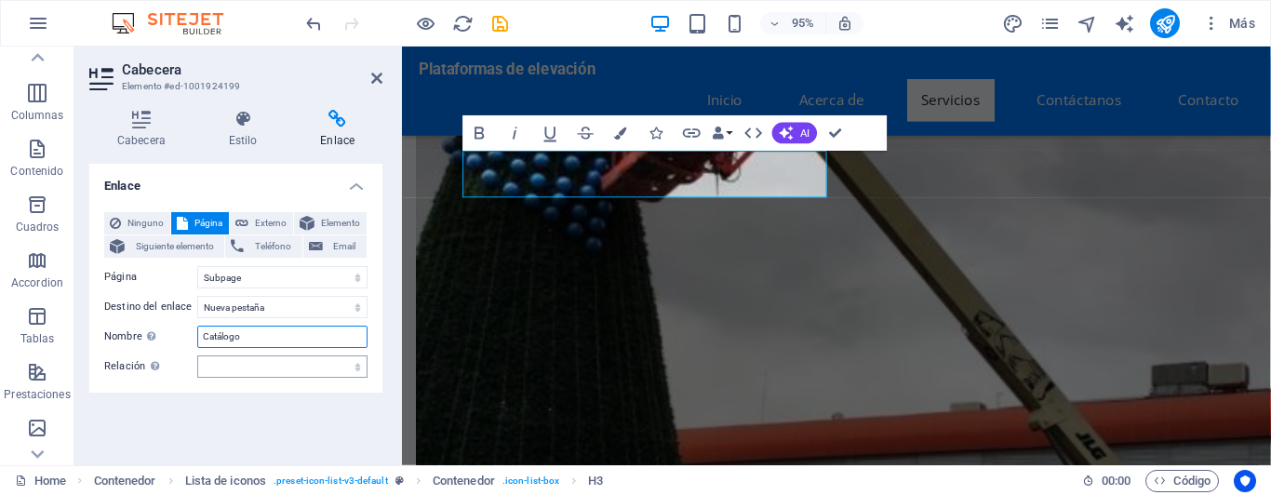
type input "Catálogo"
click at [197, 355] on select "alternativo autor marcador externo ayuda licencia siguiente nofollow noreferrer…" at bounding box center [282, 366] width 170 height 22
click at [238, 367] on select "alternativo autor marcador externo ayuda licencia siguiente nofollow noreferrer…" at bounding box center [282, 366] width 170 height 22
click at [197, 355] on select "alternativo autor marcador externo ayuda licencia siguiente nofollow noreferrer…" at bounding box center [282, 366] width 170 height 22
click at [238, 367] on select "alternativo autor marcador externo ayuda licencia siguiente nofollow noreferrer…" at bounding box center [282, 366] width 170 height 22
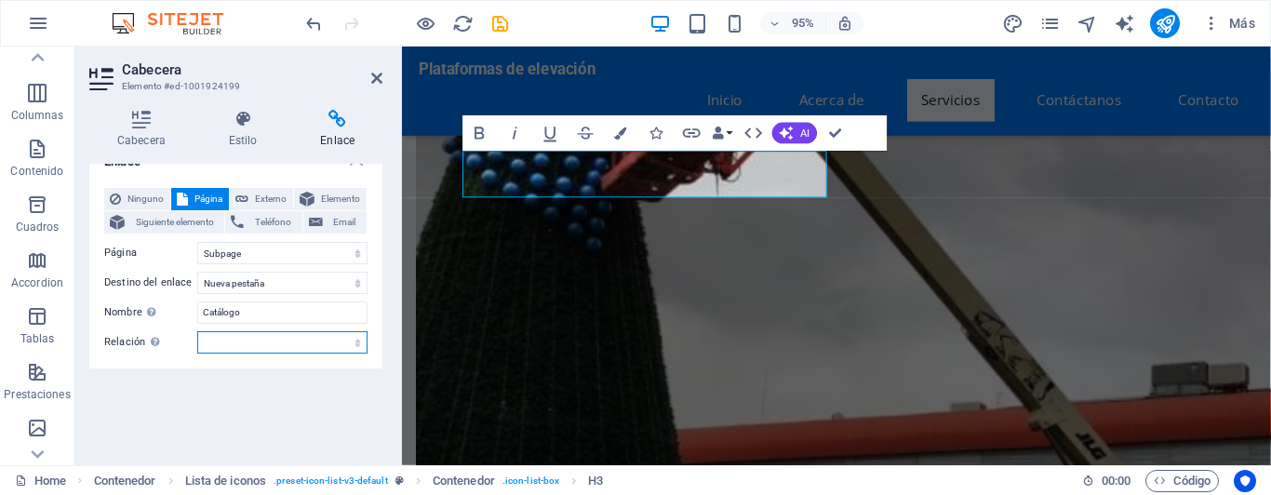
scroll to position [0, 0]
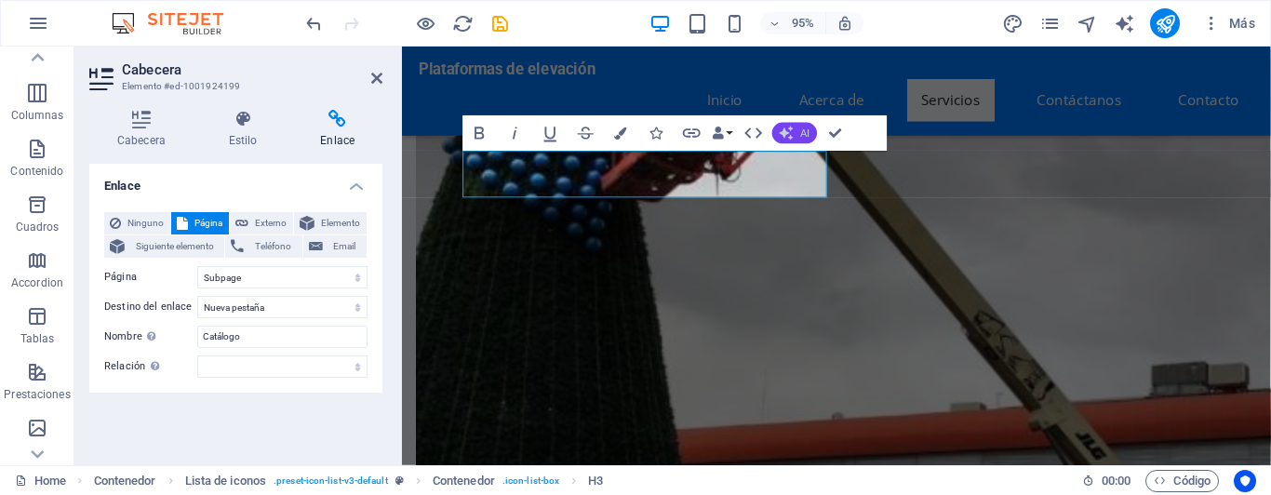
click at [807, 132] on span "AI" at bounding box center [804, 132] width 9 height 10
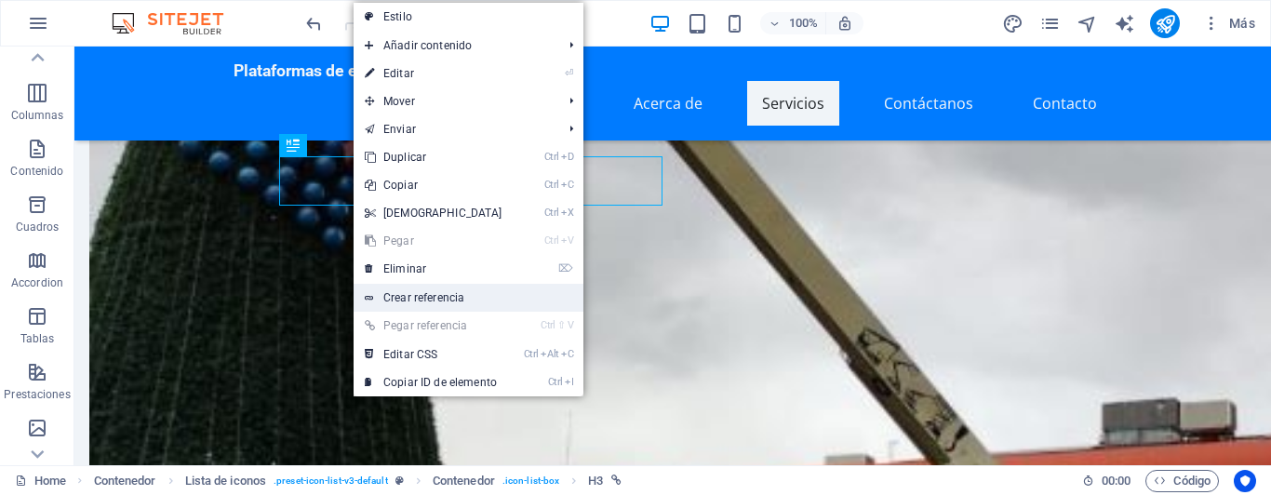
drag, startPoint x: 462, startPoint y: 299, endPoint x: 63, endPoint y: 264, distance: 400.6
click at [462, 299] on link "Crear referencia" at bounding box center [469, 298] width 230 height 28
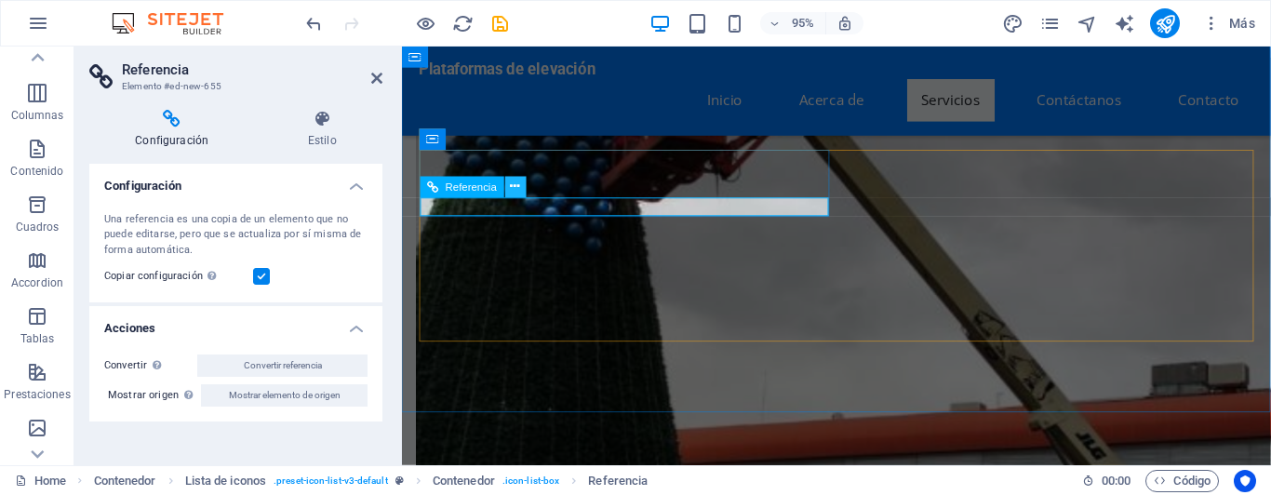
click at [517, 187] on icon at bounding box center [515, 187] width 9 height 19
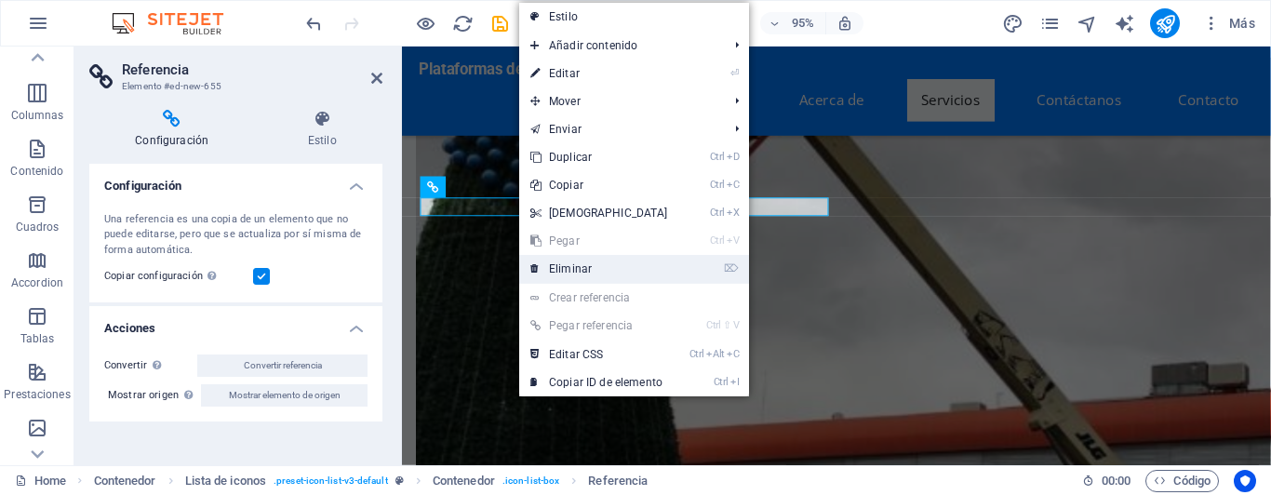
drag, startPoint x: 558, startPoint y: 266, endPoint x: 351, endPoint y: 193, distance: 220.1
click at [558, 266] on link "⌦ Eliminar" at bounding box center [599, 269] width 160 height 28
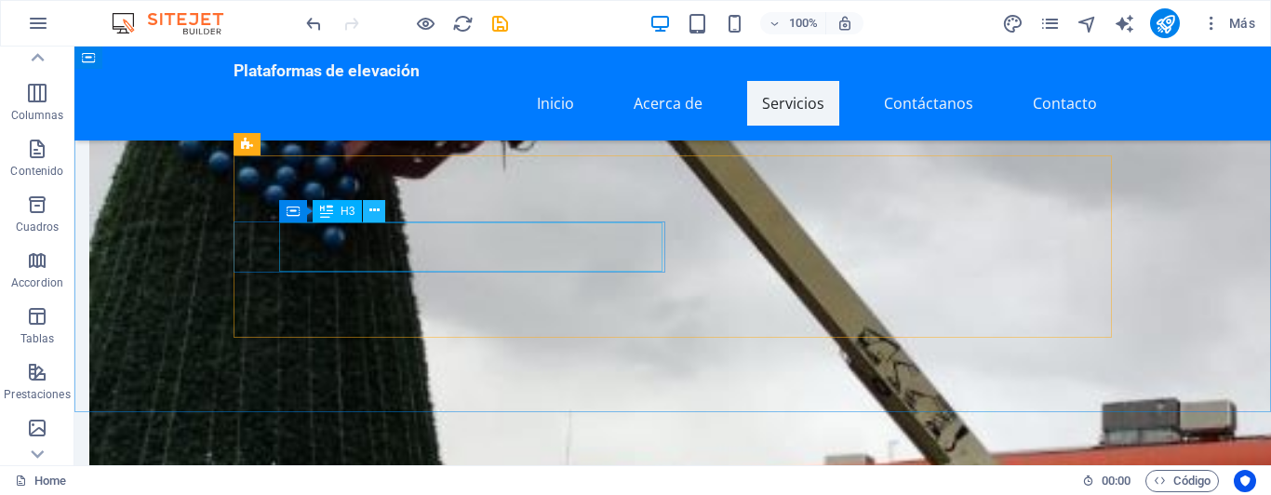
click at [378, 215] on icon at bounding box center [374, 211] width 10 height 20
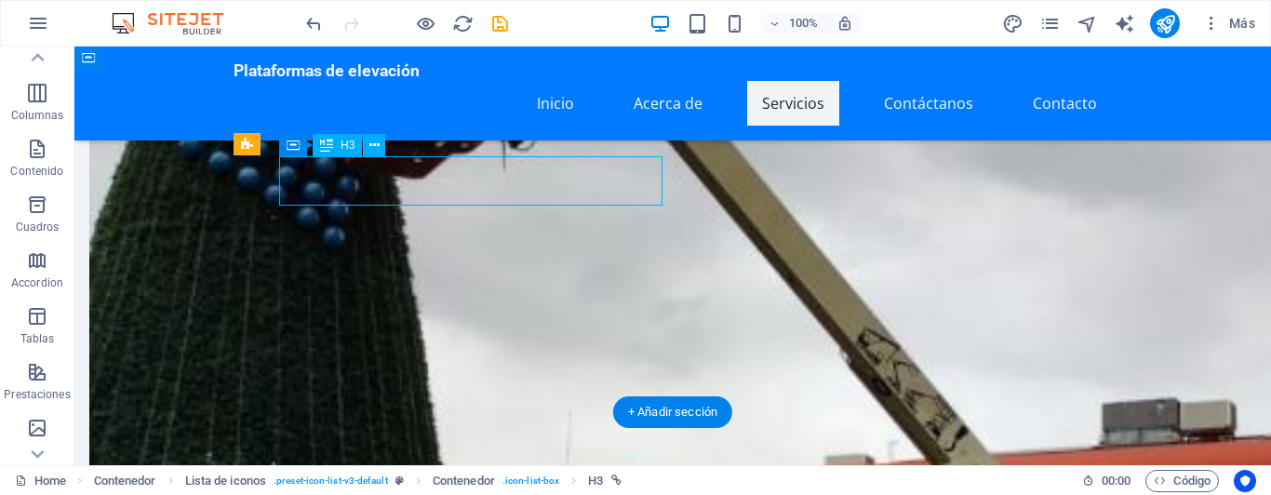
select select "1"
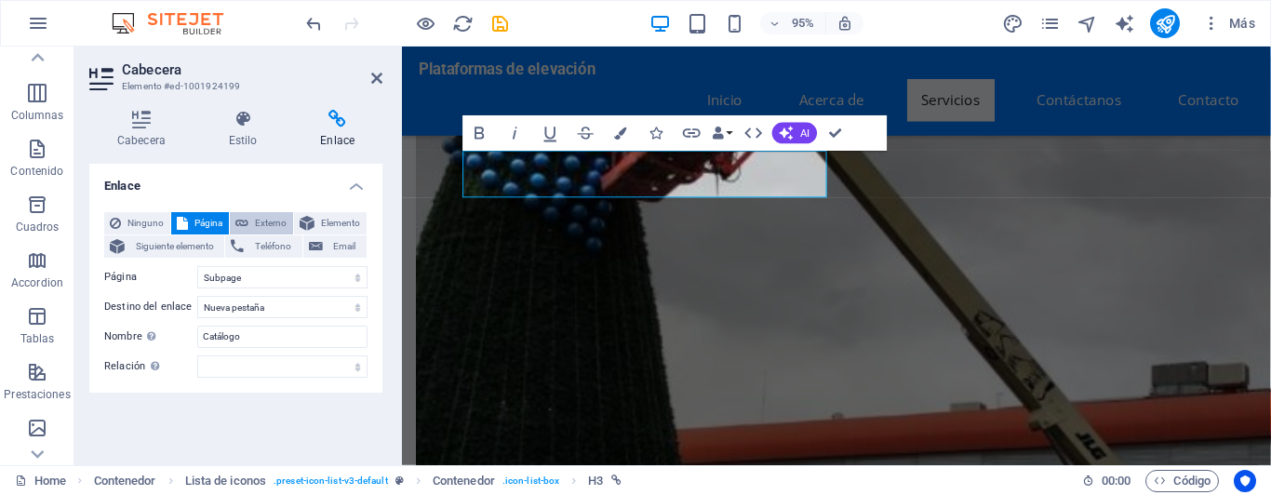
click at [245, 231] on icon at bounding box center [241, 223] width 13 height 22
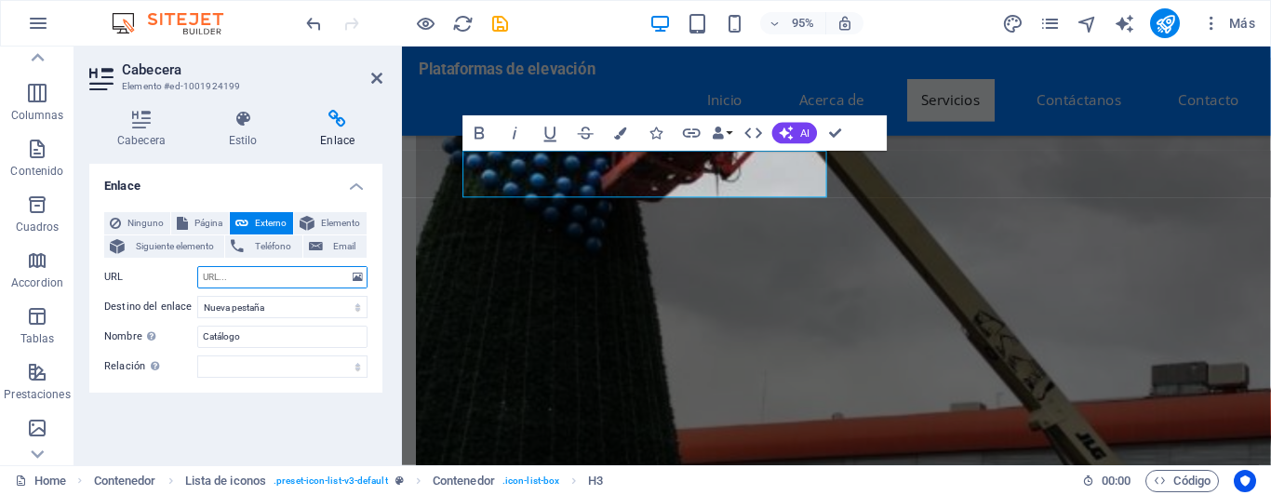
click at [257, 277] on input "URL" at bounding box center [282, 277] width 170 height 22
paste input "https://wa.me/c/5215515775250"
type input "https://wa.me/c/5215515775250"
click at [197, 296] on select "Nueva pestaña Misma pestaña Superposición" at bounding box center [282, 307] width 170 height 22
click option "Nueva pestaña" at bounding box center [0, 0] width 0 height 0
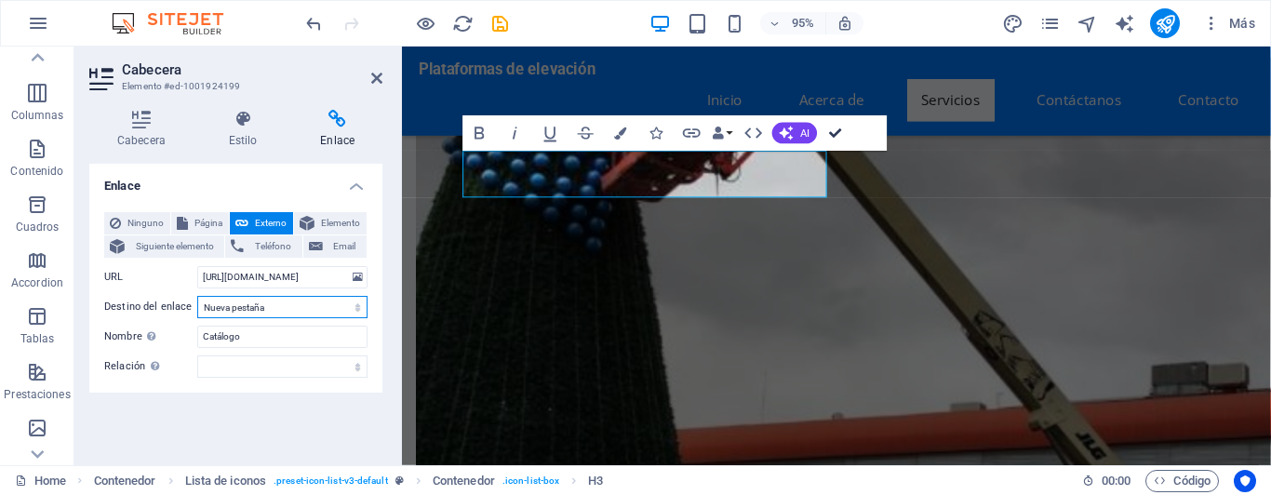
drag, startPoint x: 834, startPoint y: 130, endPoint x: 758, endPoint y: 84, distance: 88.6
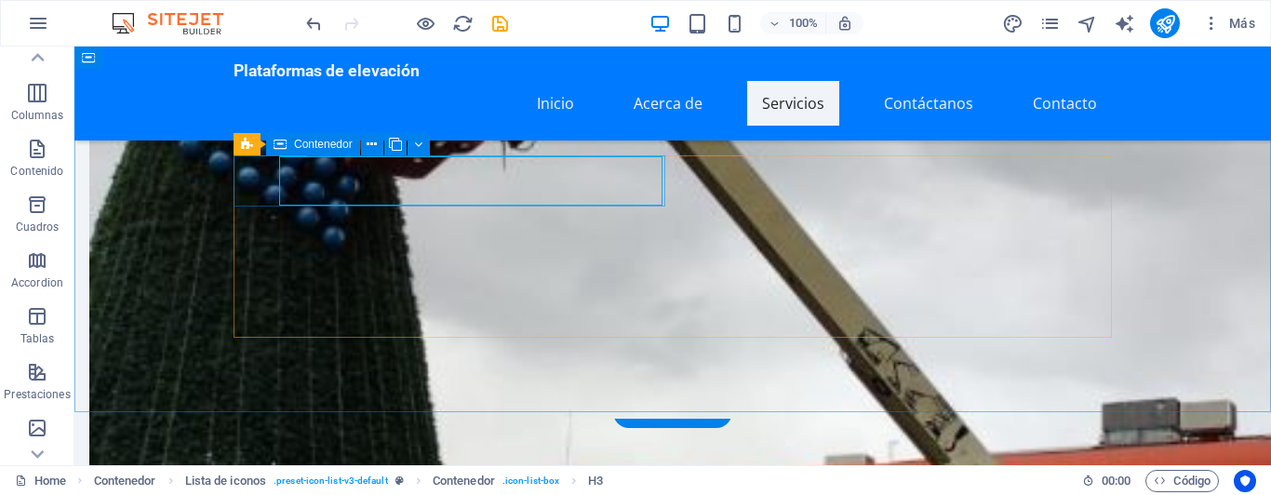
click at [279, 145] on icon at bounding box center [280, 144] width 13 height 22
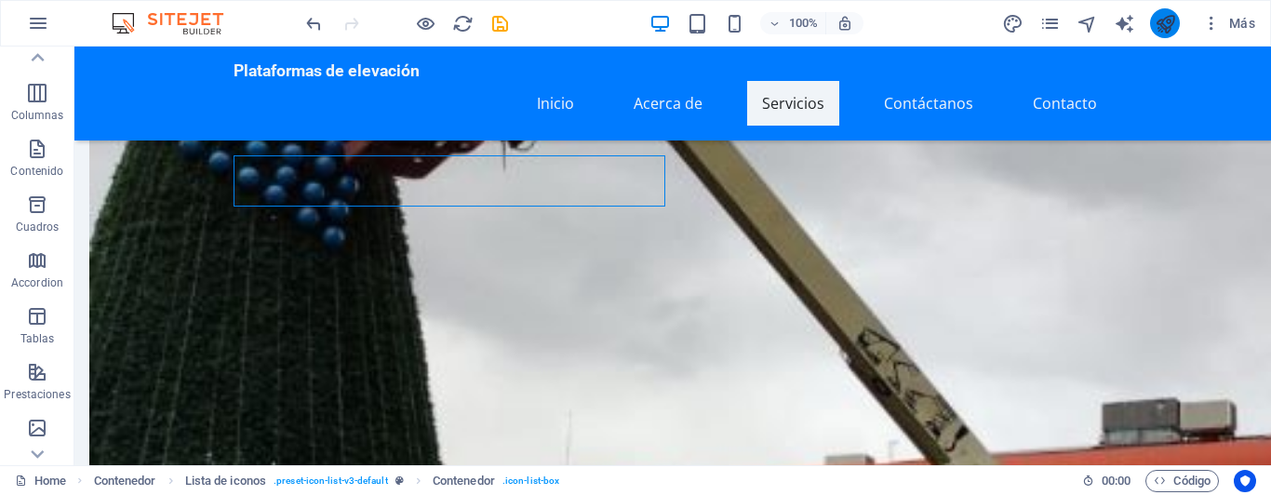
click at [1175, 29] on icon "publish" at bounding box center [1165, 23] width 21 height 21
checkbox input "false"
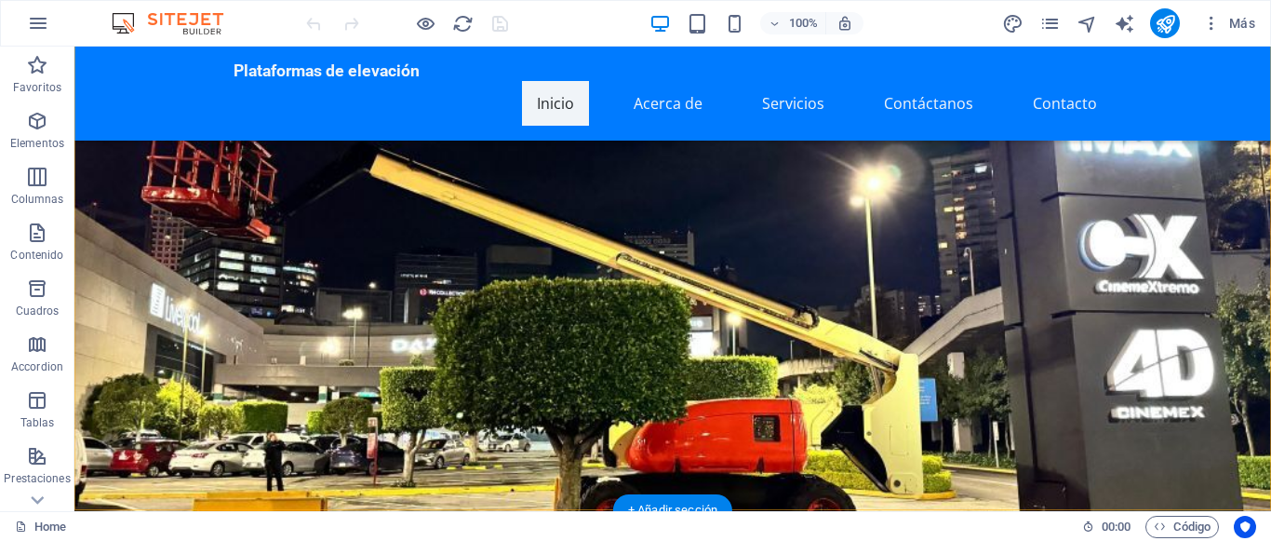
scroll to position [190, 0]
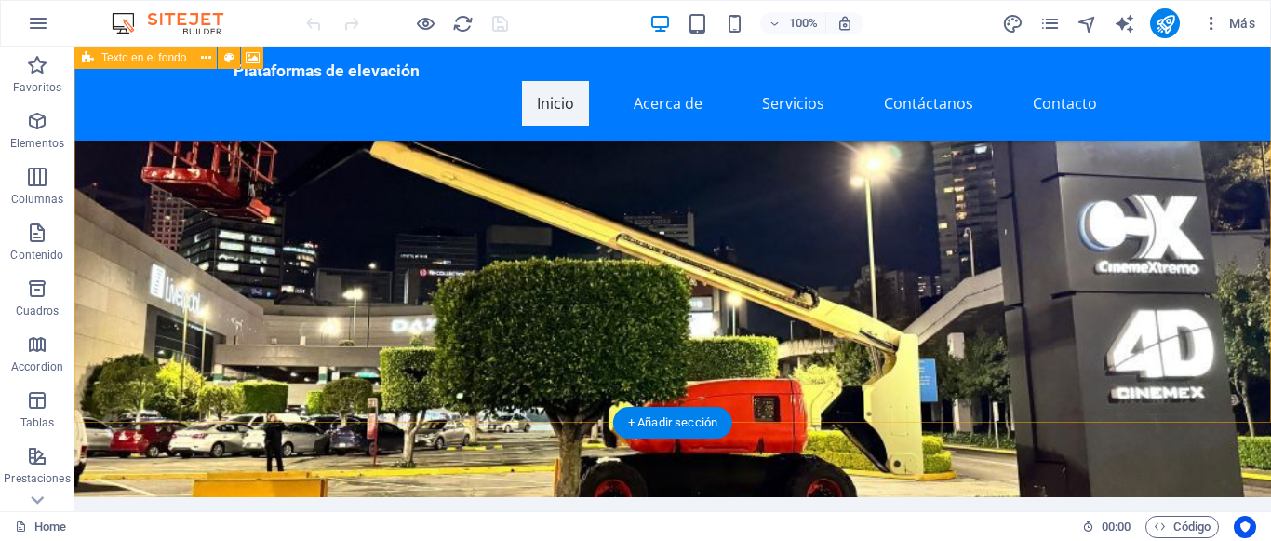
click at [847, 314] on figure at bounding box center [672, 214] width 1196 height 566
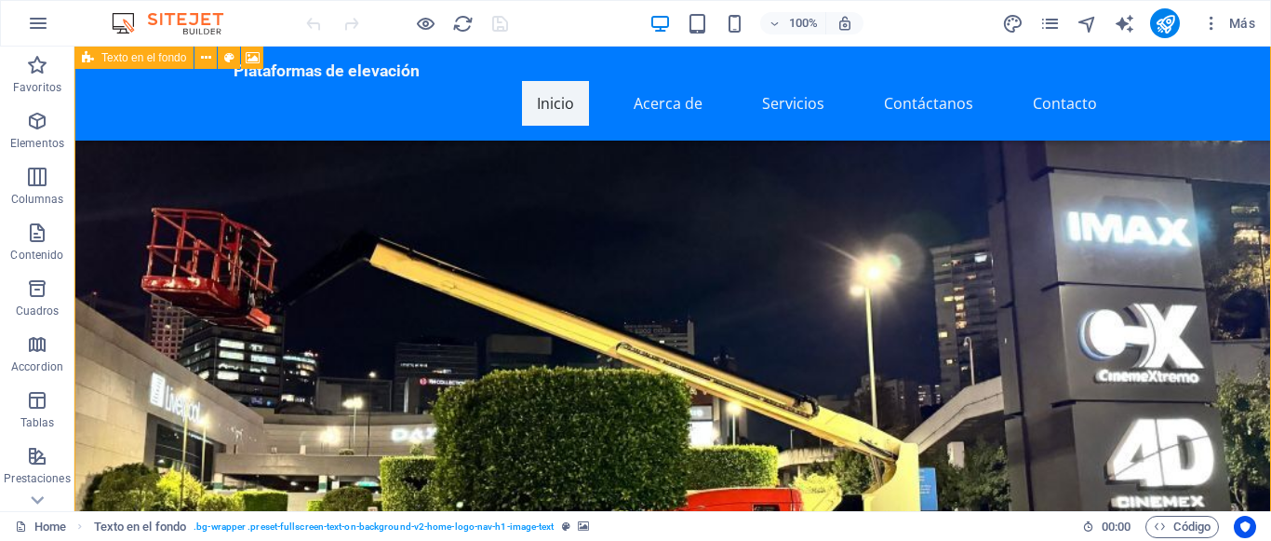
scroll to position [0, 0]
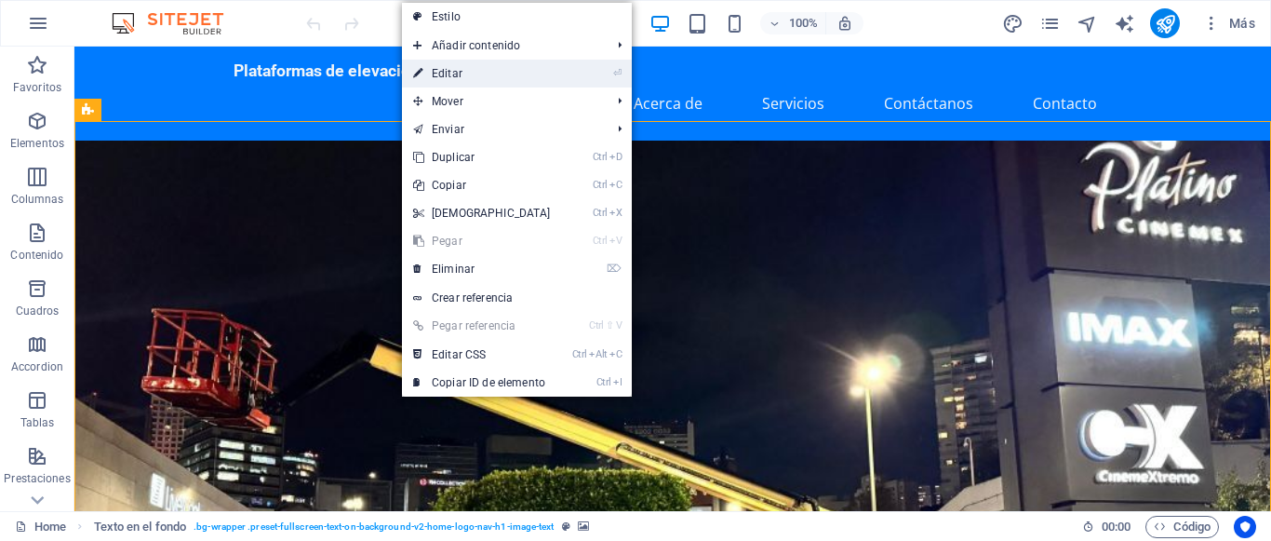
click at [447, 73] on link "⏎ Editar" at bounding box center [482, 74] width 160 height 28
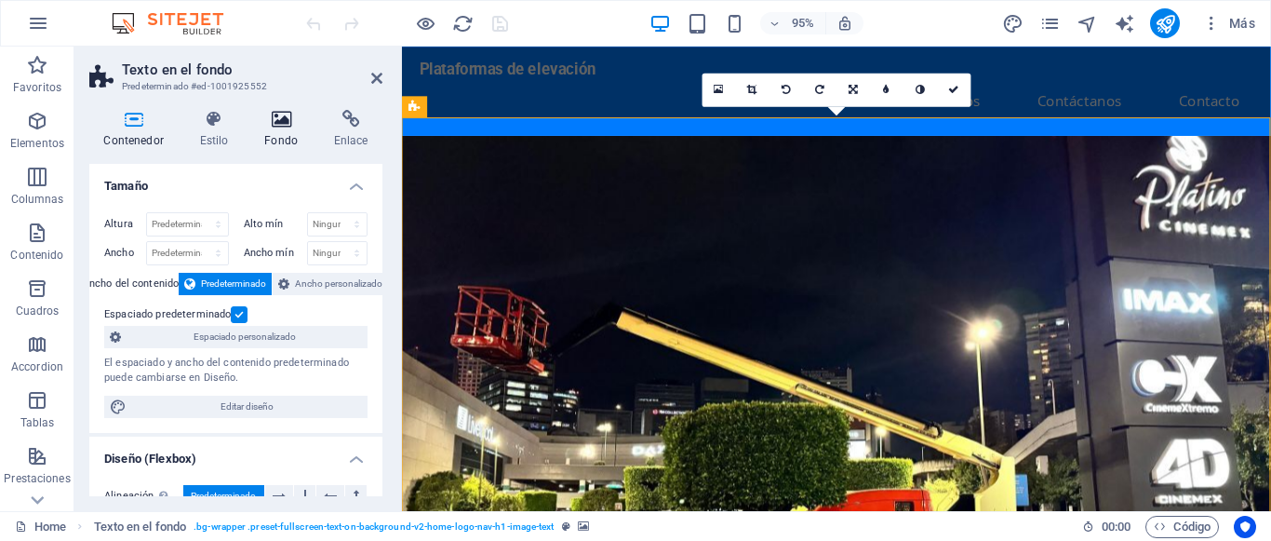
click at [287, 137] on h4 "Fondo" at bounding box center [285, 129] width 70 height 39
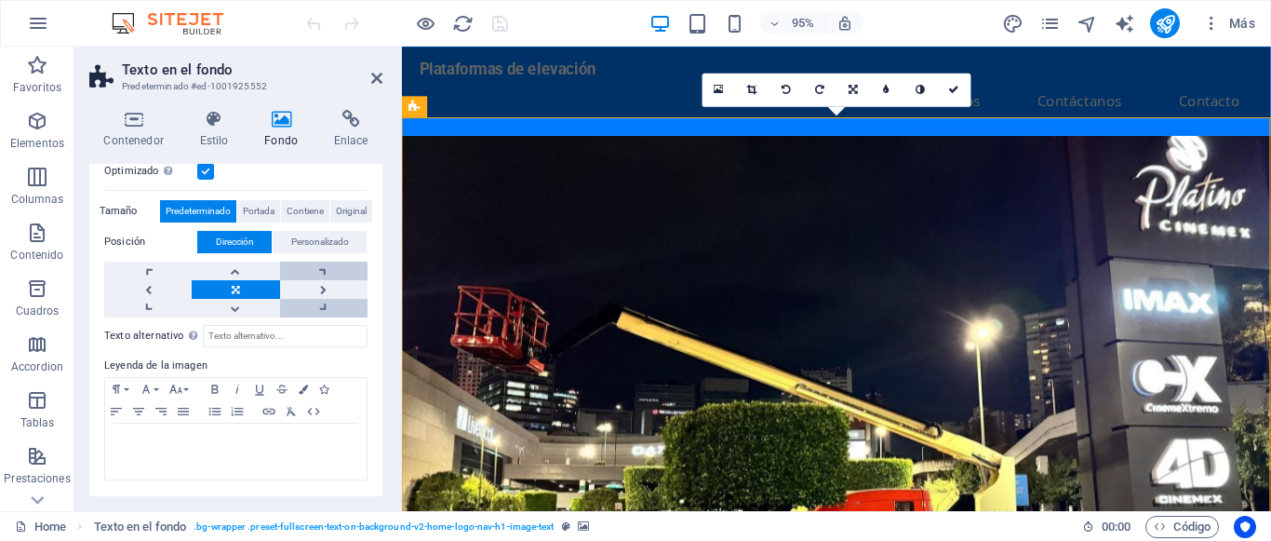
scroll to position [300, 0]
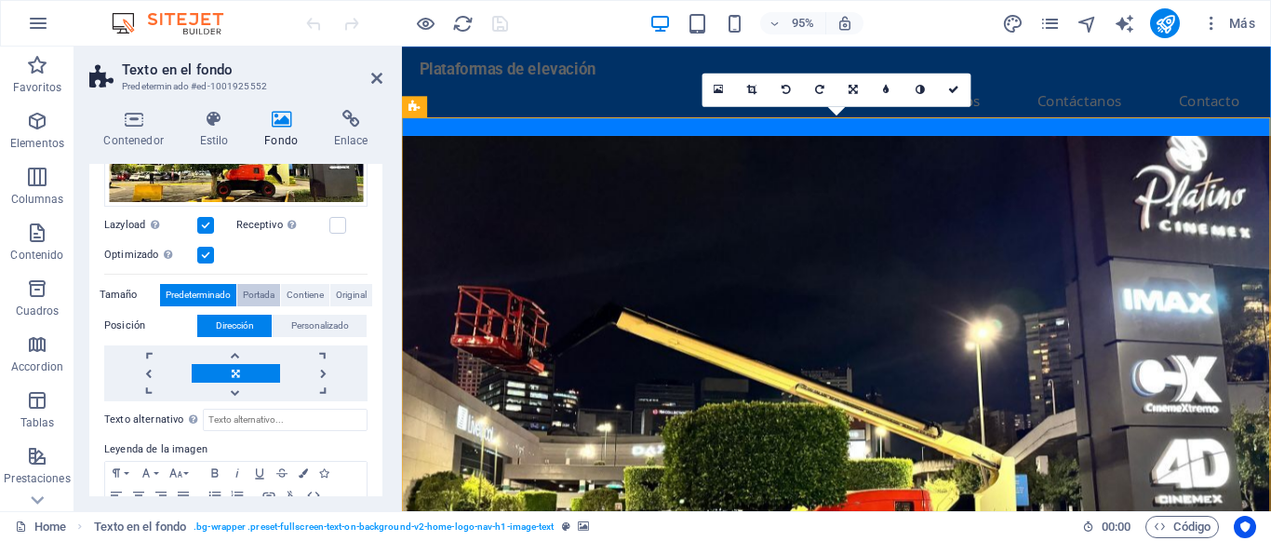
click at [271, 300] on span "Portada" at bounding box center [259, 295] width 32 height 22
click at [343, 296] on span "Original" at bounding box center [351, 295] width 31 height 22
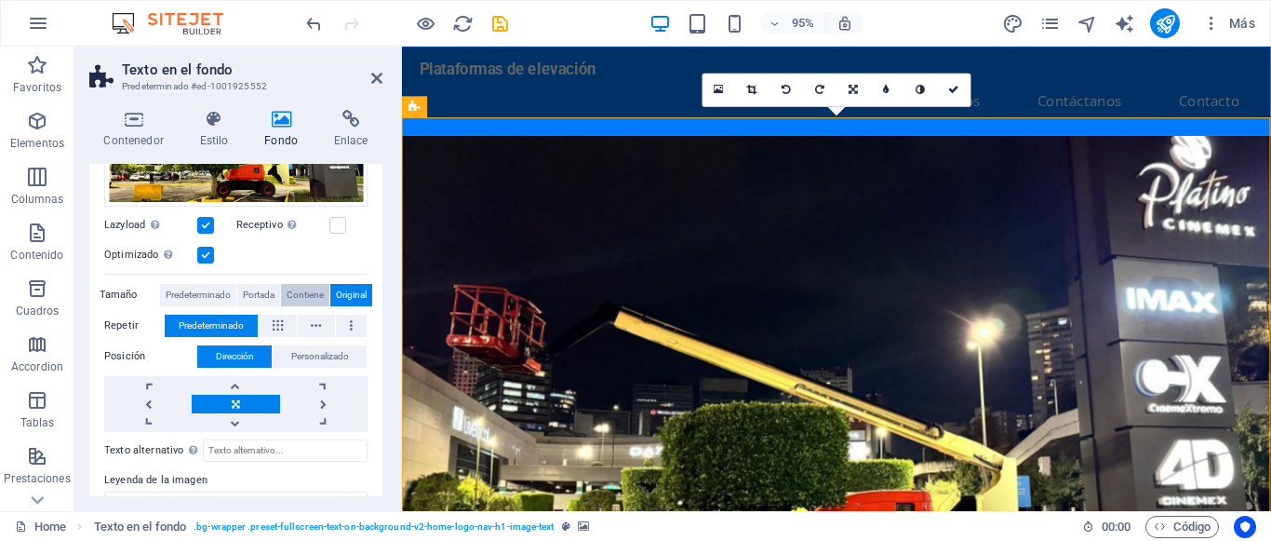
click at [317, 294] on span "Contiene" at bounding box center [305, 295] width 37 height 22
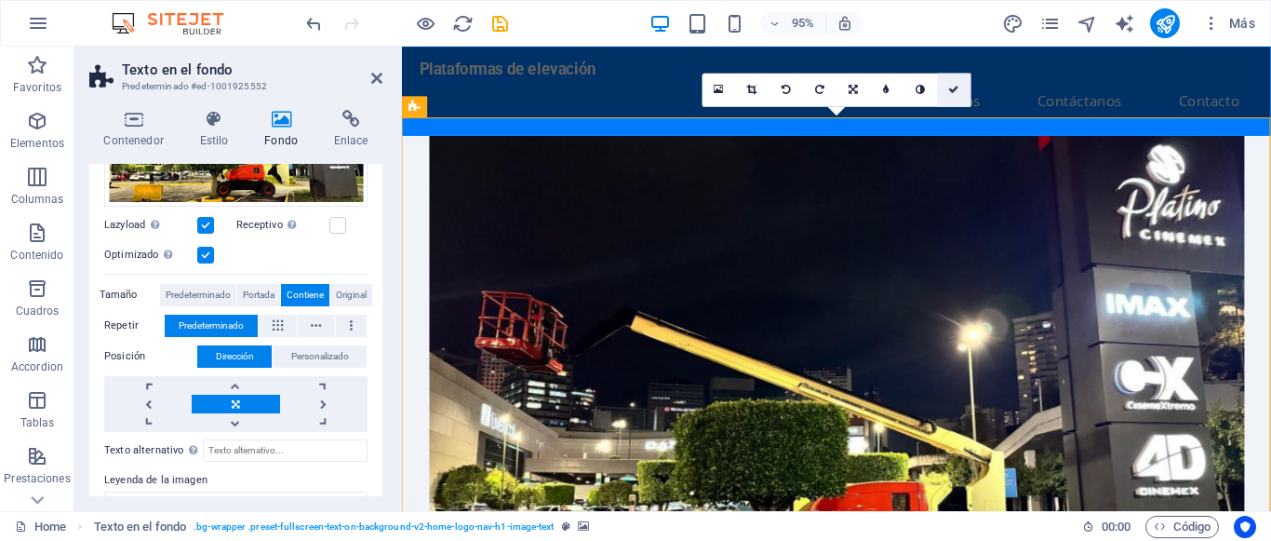
click at [956, 90] on icon at bounding box center [954, 90] width 11 height 10
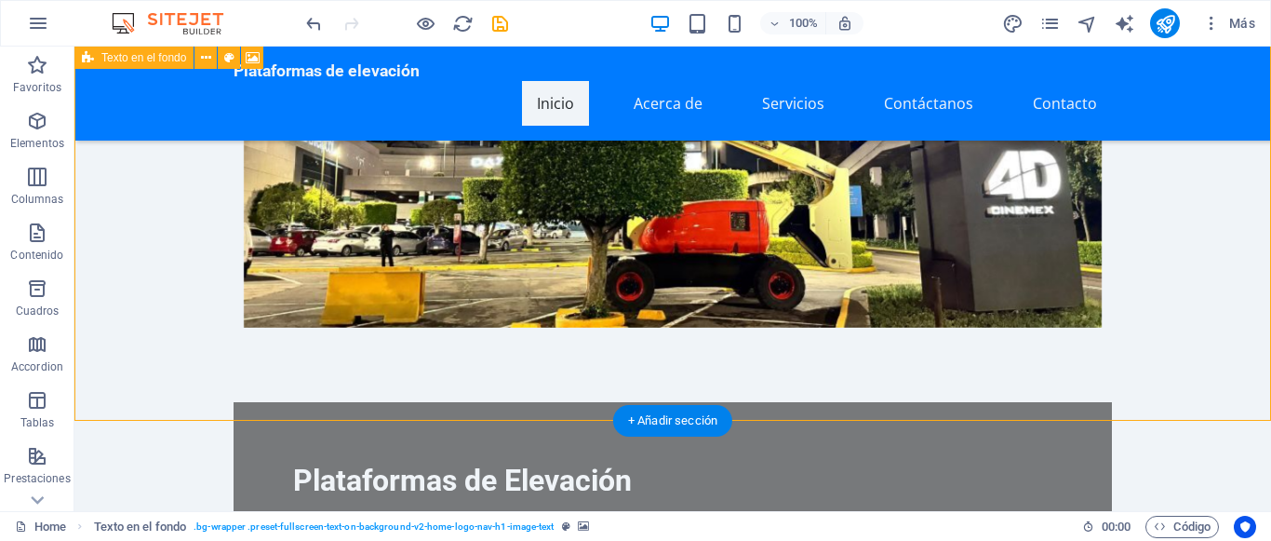
scroll to position [0, 0]
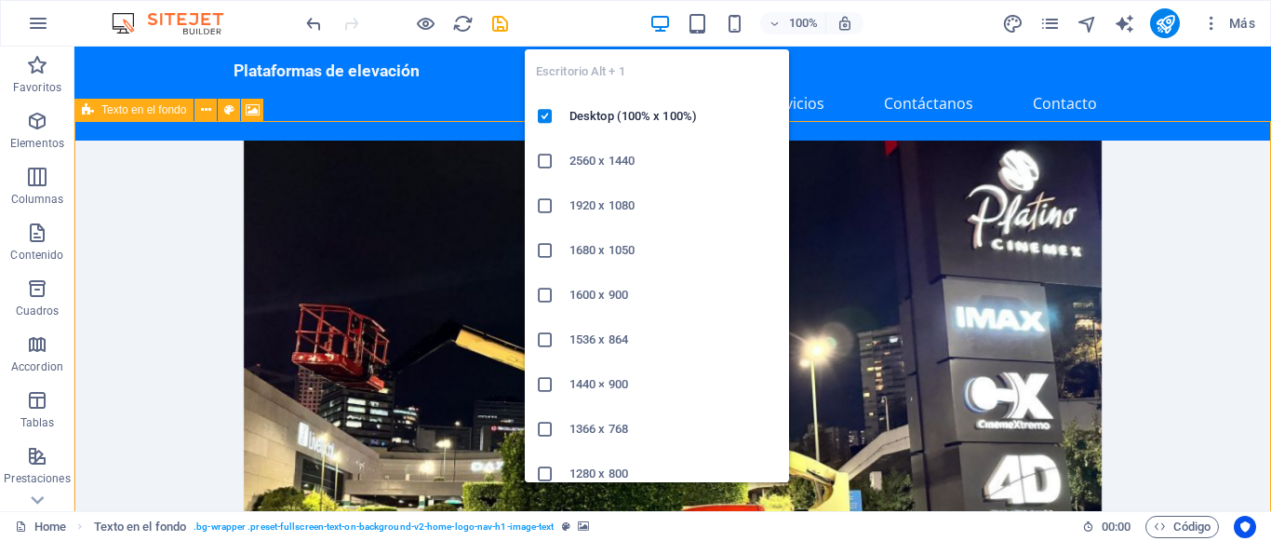
click at [661, 21] on icon "button" at bounding box center [659, 23] width 21 height 21
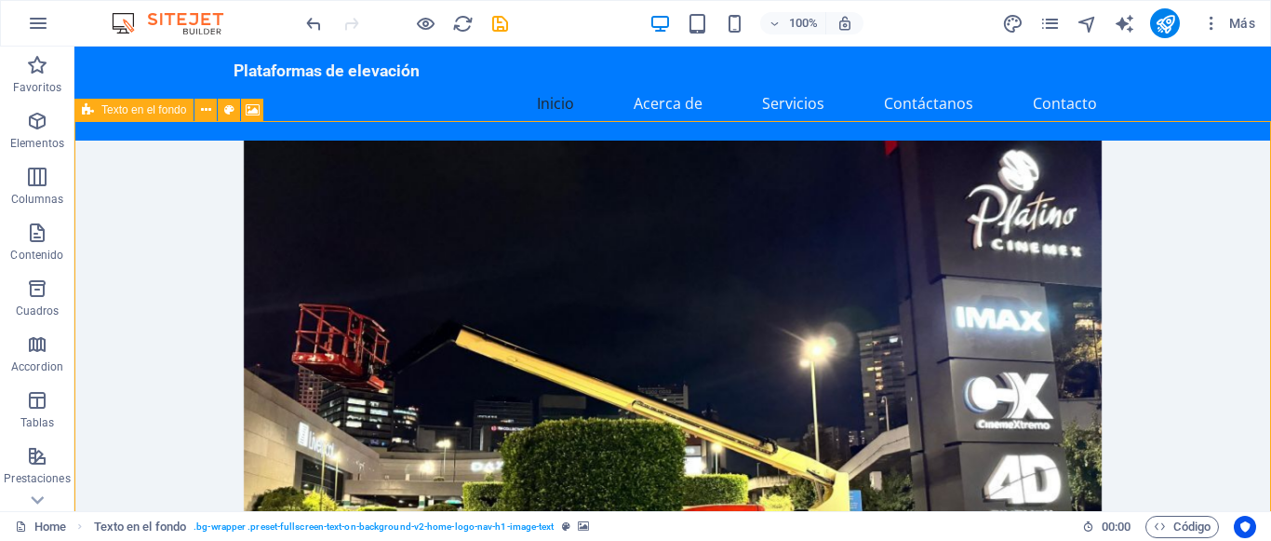
click at [595, 25] on div "100% Más" at bounding box center [782, 23] width 960 height 30
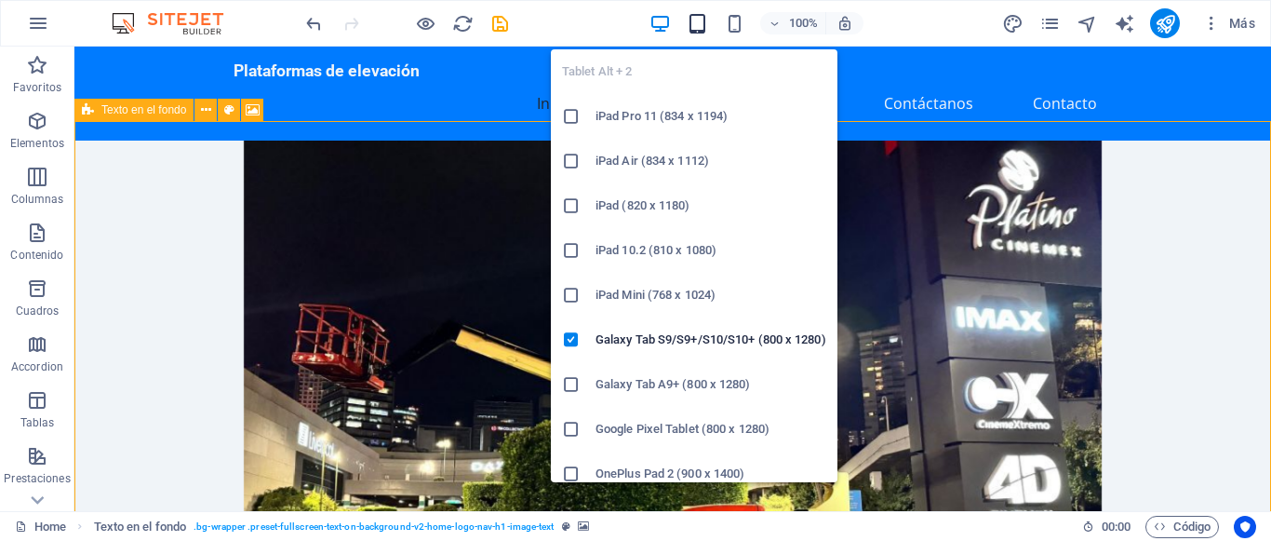
click at [693, 28] on icon "button" at bounding box center [697, 23] width 21 height 21
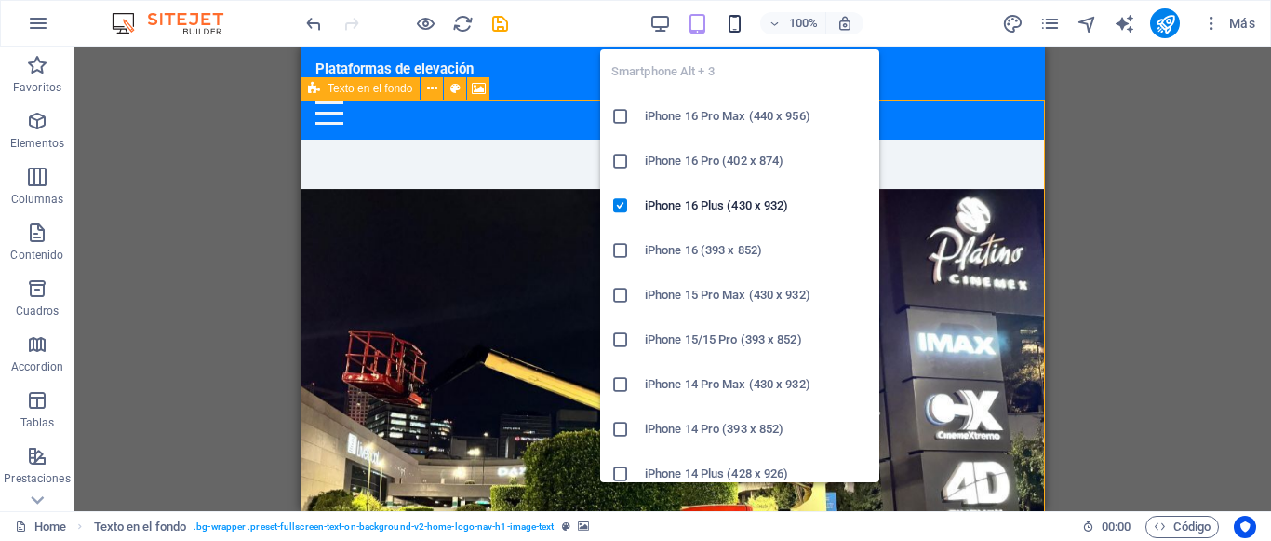
click at [735, 29] on icon "button" at bounding box center [734, 23] width 21 height 21
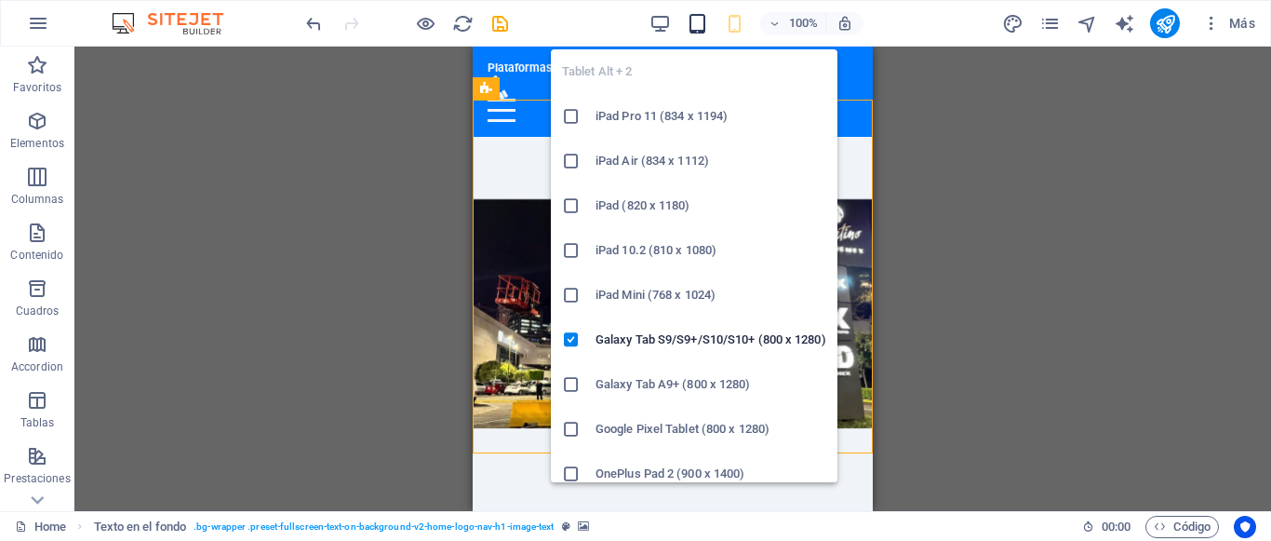
click at [697, 26] on icon "button" at bounding box center [697, 23] width 21 height 21
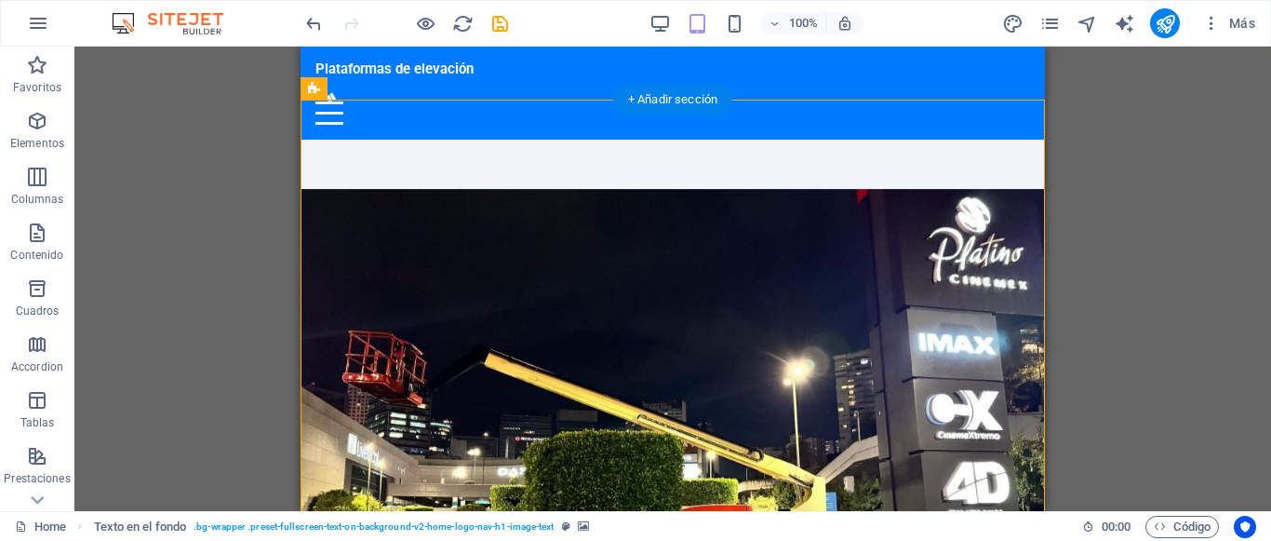
click at [1016, 367] on figure at bounding box center [673, 402] width 744 height 525
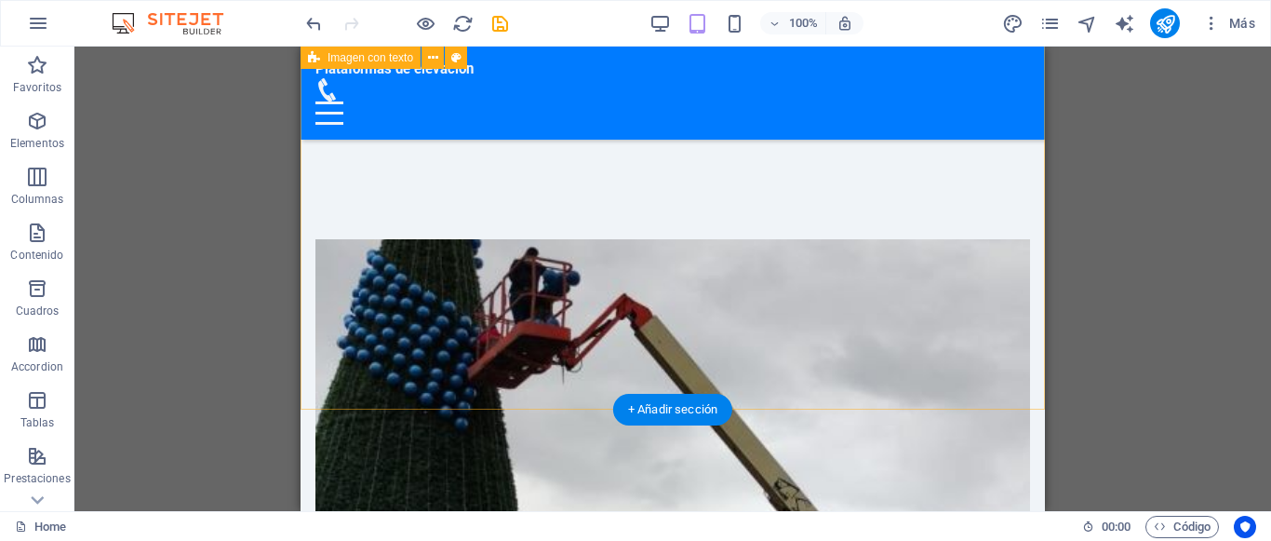
scroll to position [854, 0]
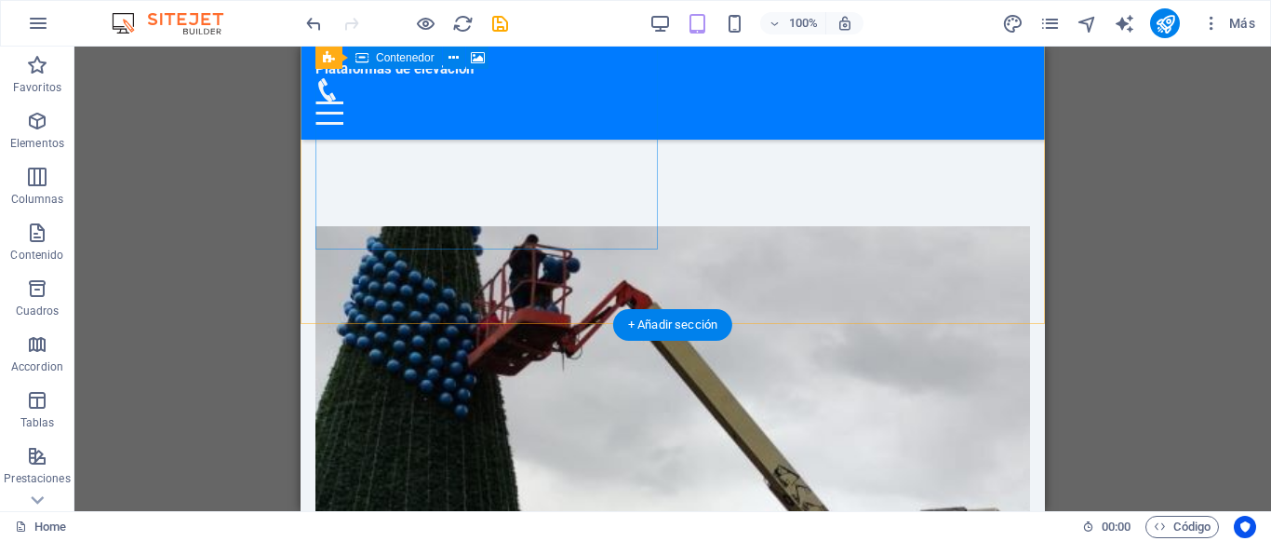
click at [440, 230] on figure at bounding box center [672, 429] width 715 height 406
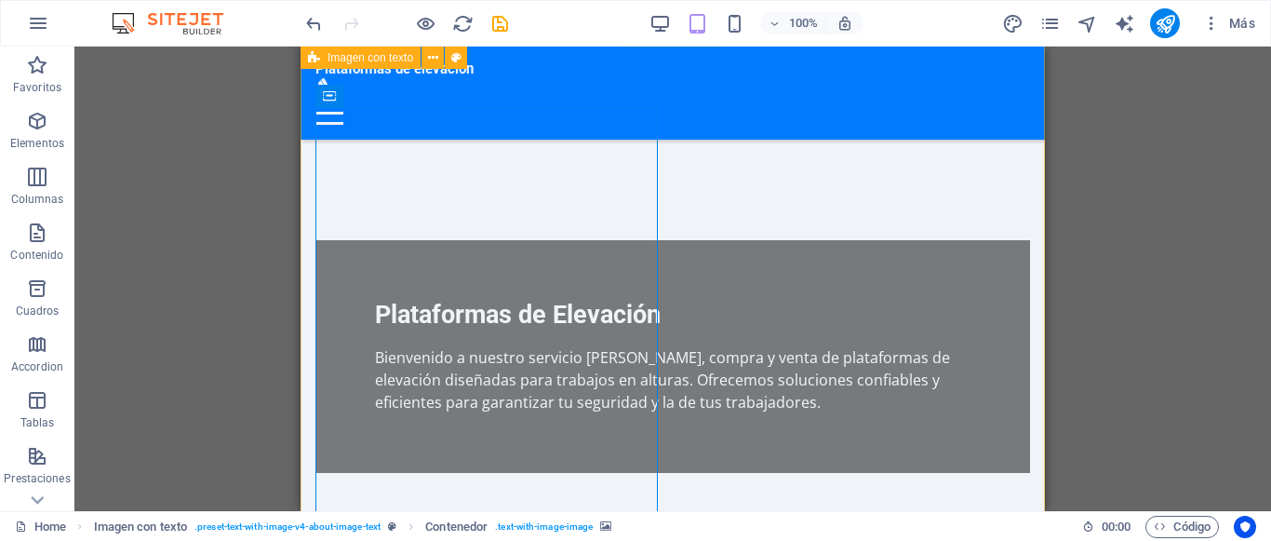
scroll to position [474, 0]
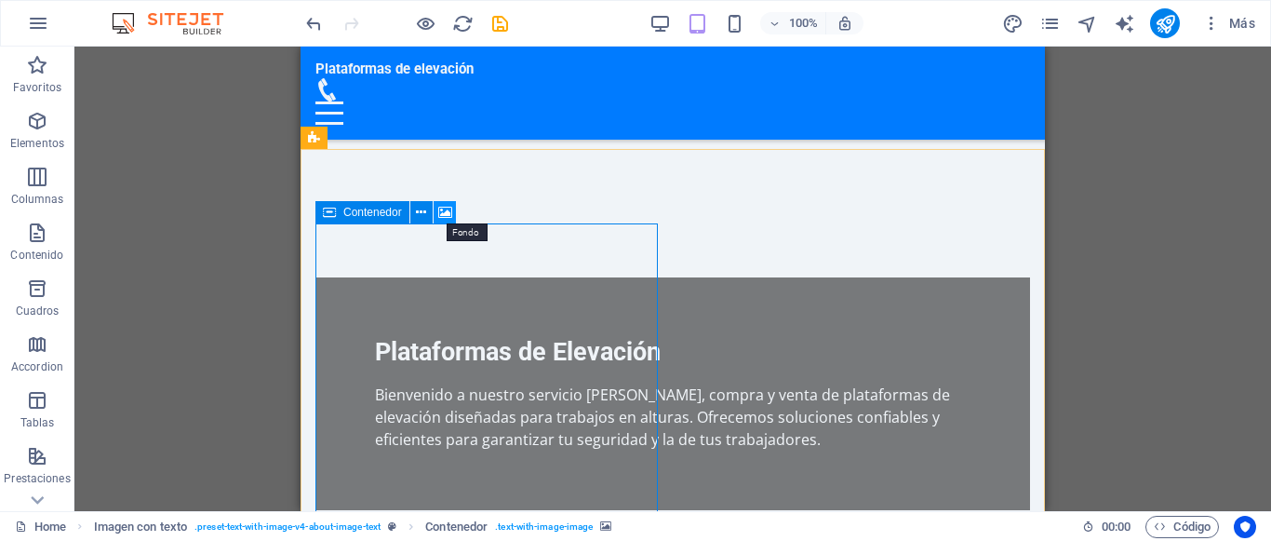
click at [447, 212] on icon at bounding box center [445, 213] width 14 height 20
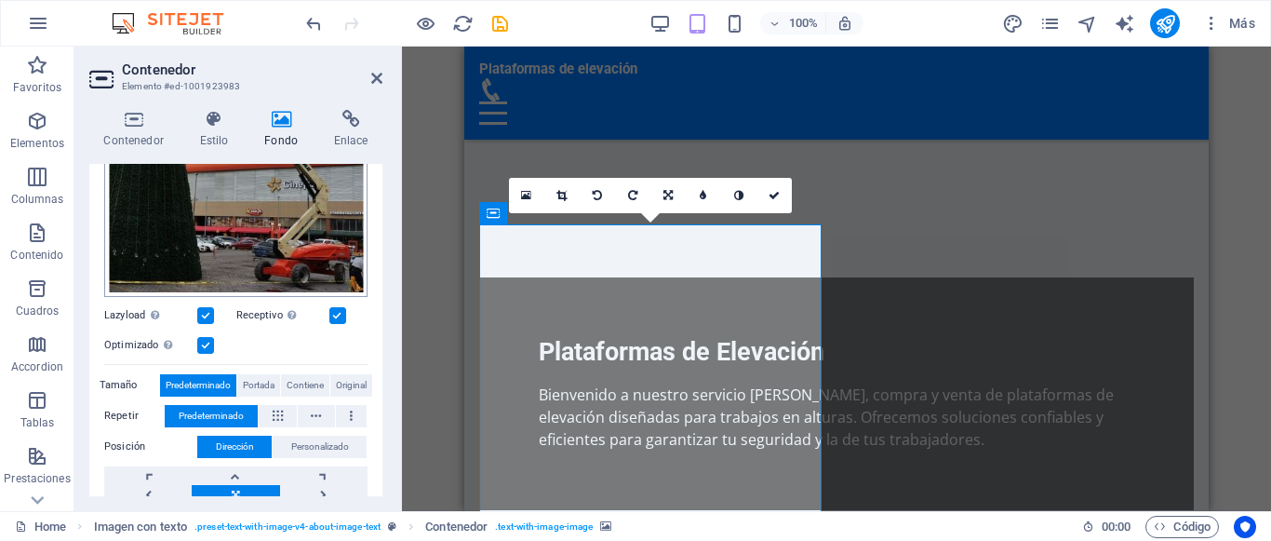
scroll to position [502, 0]
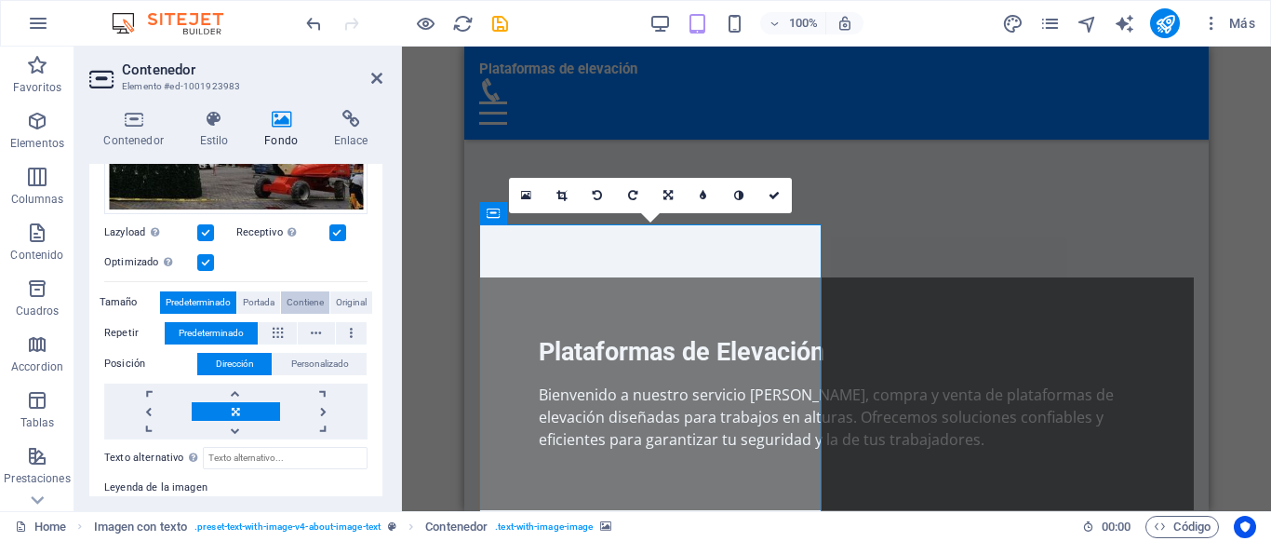
click at [311, 299] on span "Contiene" at bounding box center [305, 302] width 37 height 22
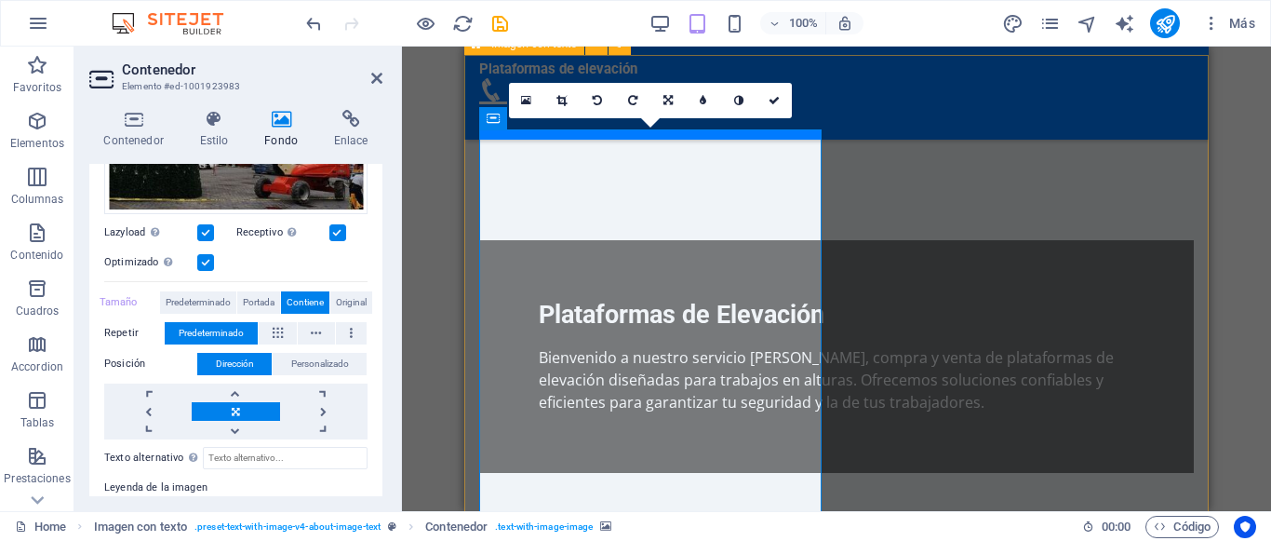
scroll to position [474, 0]
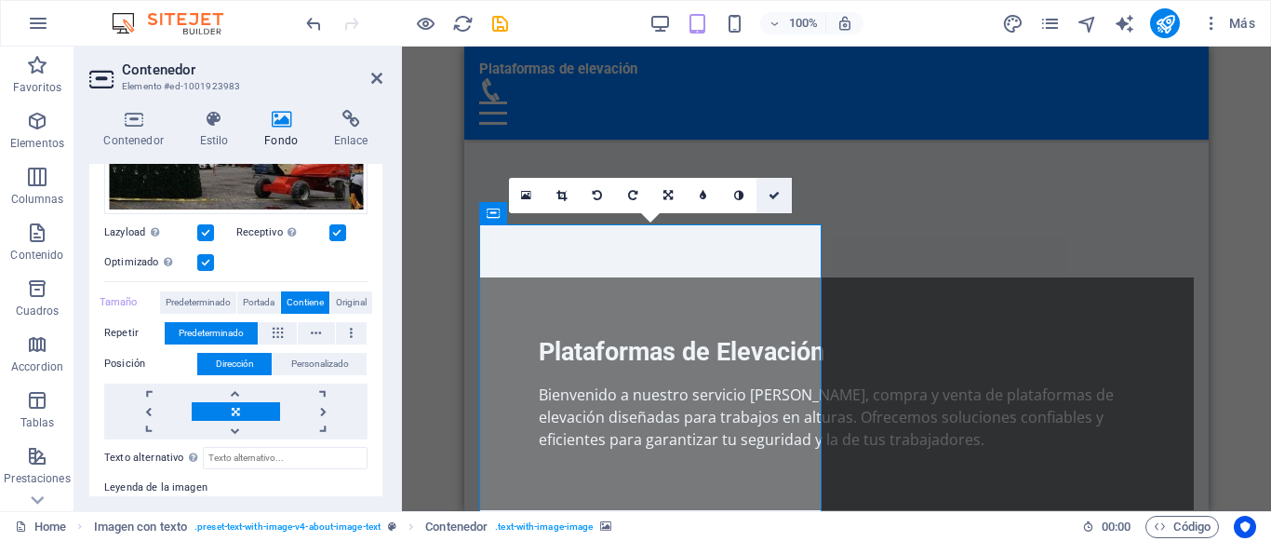
drag, startPoint x: 770, startPoint y: 196, endPoint x: 561, endPoint y: 249, distance: 215.9
click at [770, 196] on icon at bounding box center [773, 195] width 11 height 11
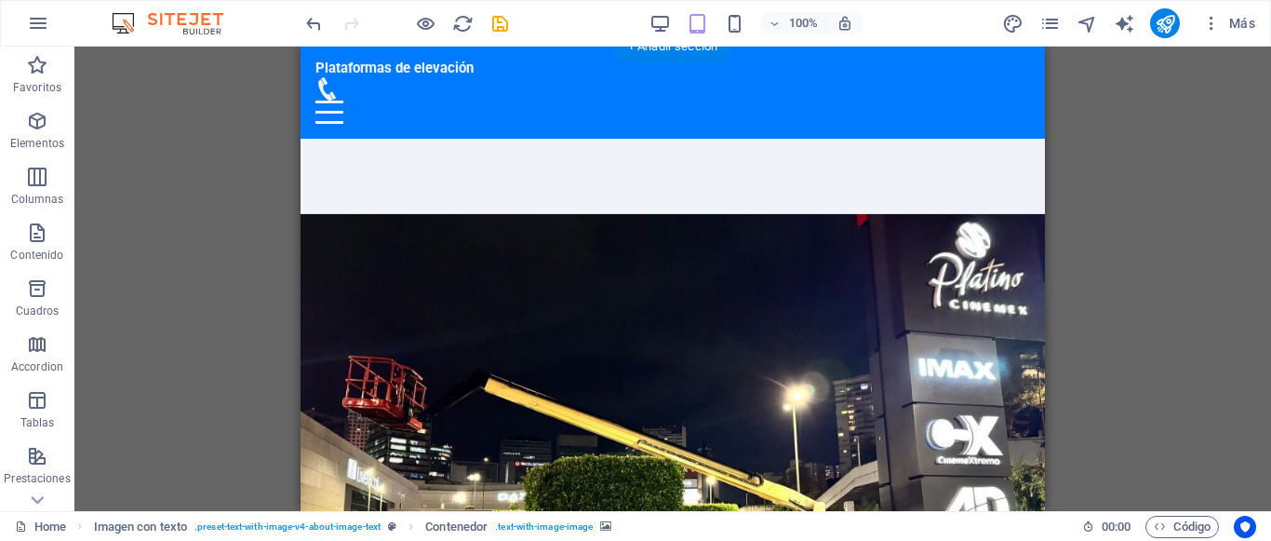
scroll to position [0, 0]
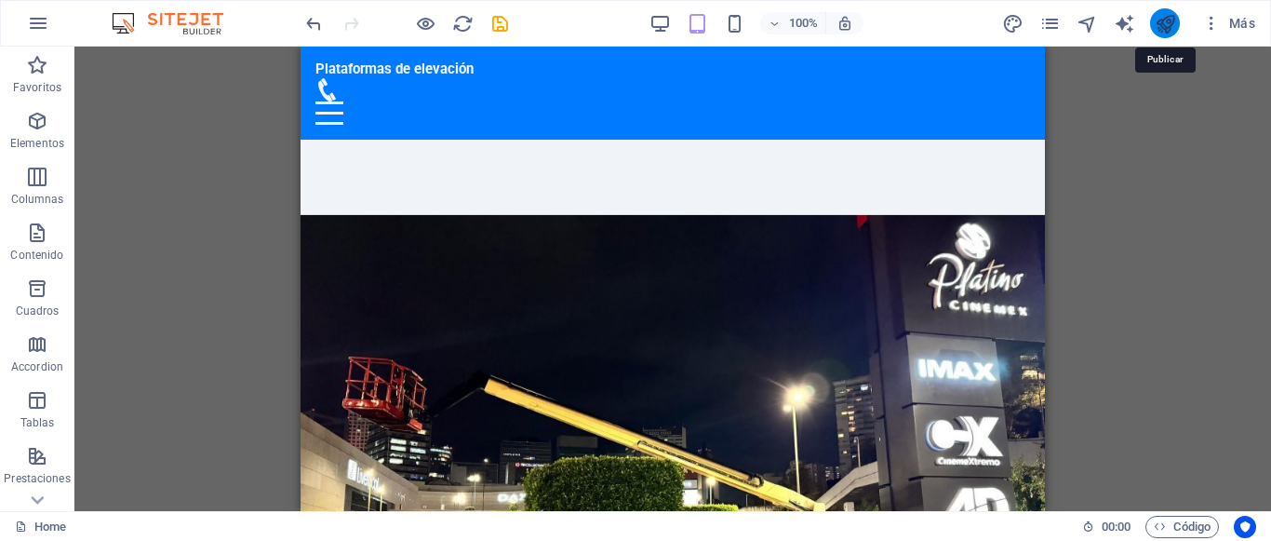
click at [1160, 33] on icon "publish" at bounding box center [1165, 23] width 21 height 21
checkbox input "false"
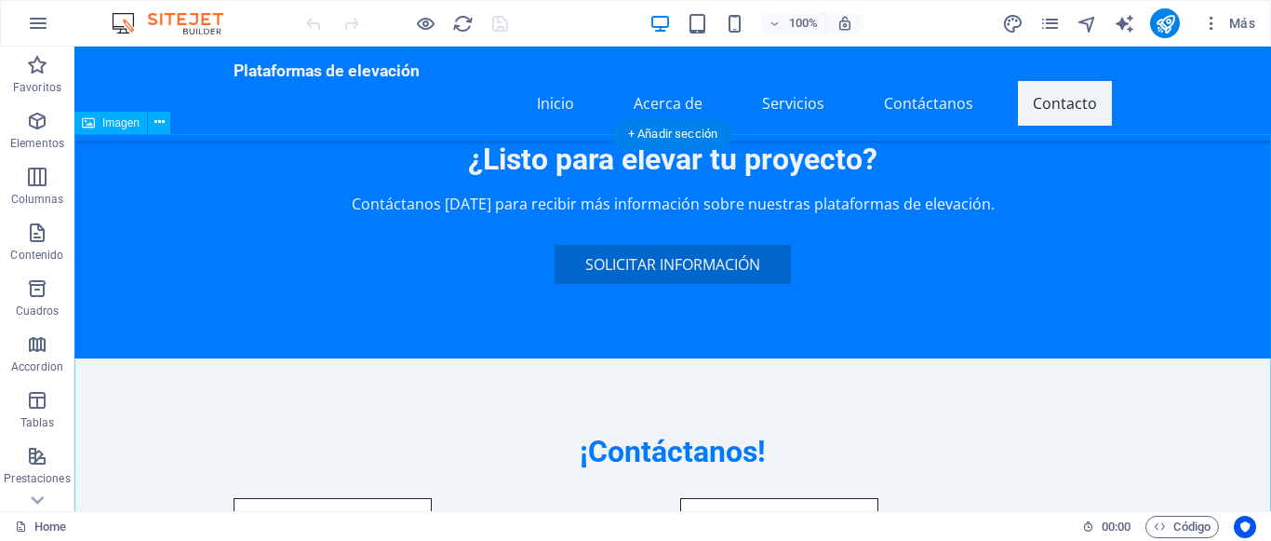
scroll to position [2657, 0]
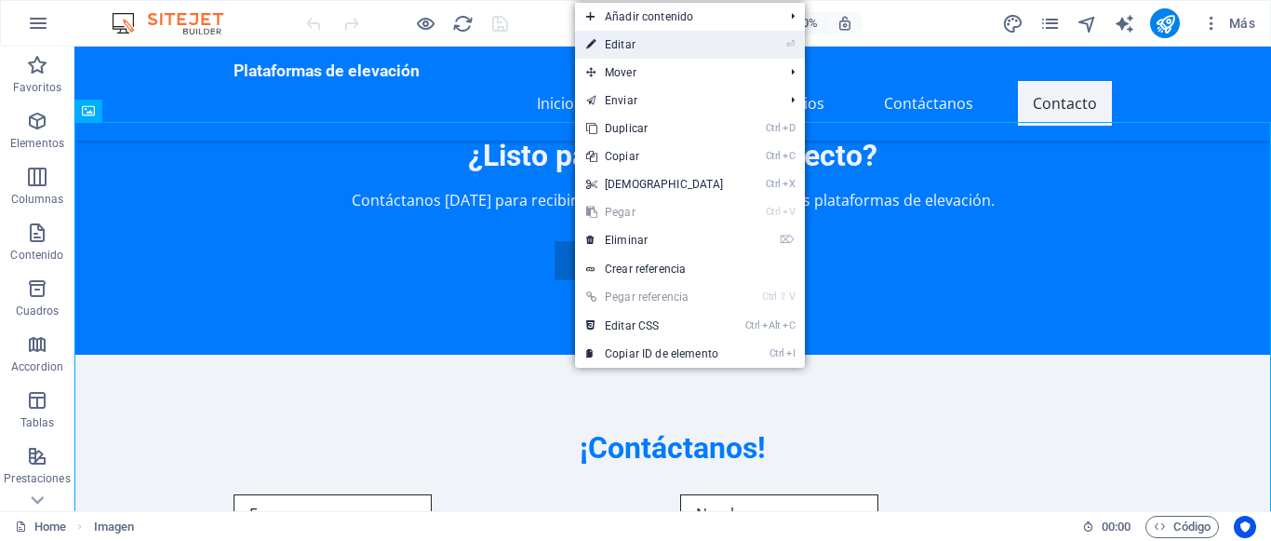
click at [658, 48] on link "⏎ Editar" at bounding box center [655, 45] width 160 height 28
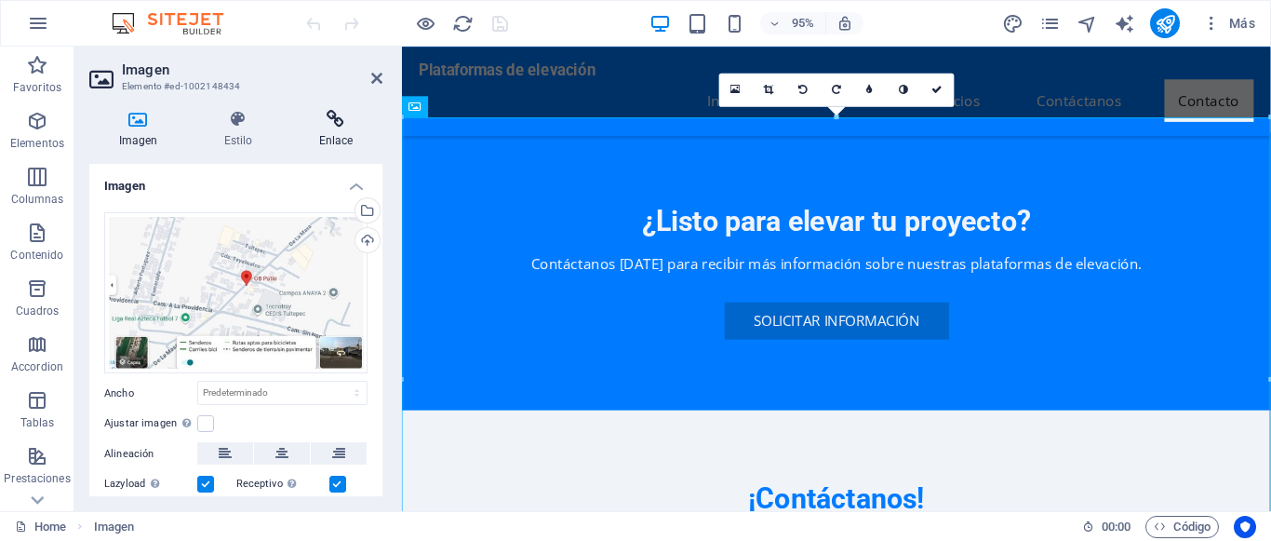
click at [329, 134] on h4 "Enlace" at bounding box center [335, 129] width 93 height 39
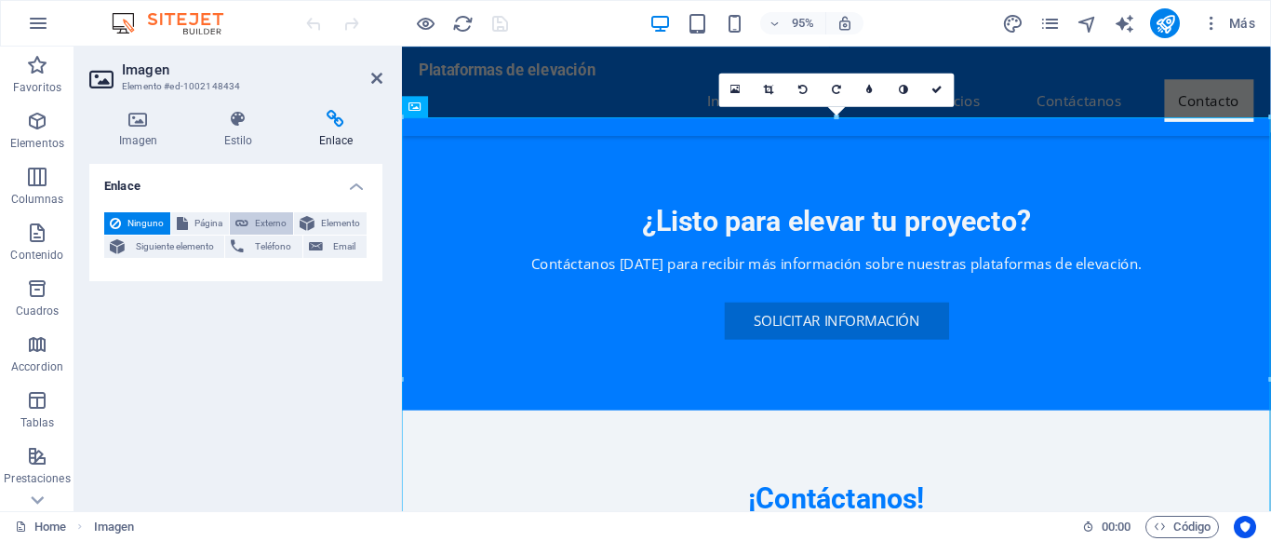
click at [266, 230] on span "Externo" at bounding box center [270, 223] width 33 height 22
select select "blank"
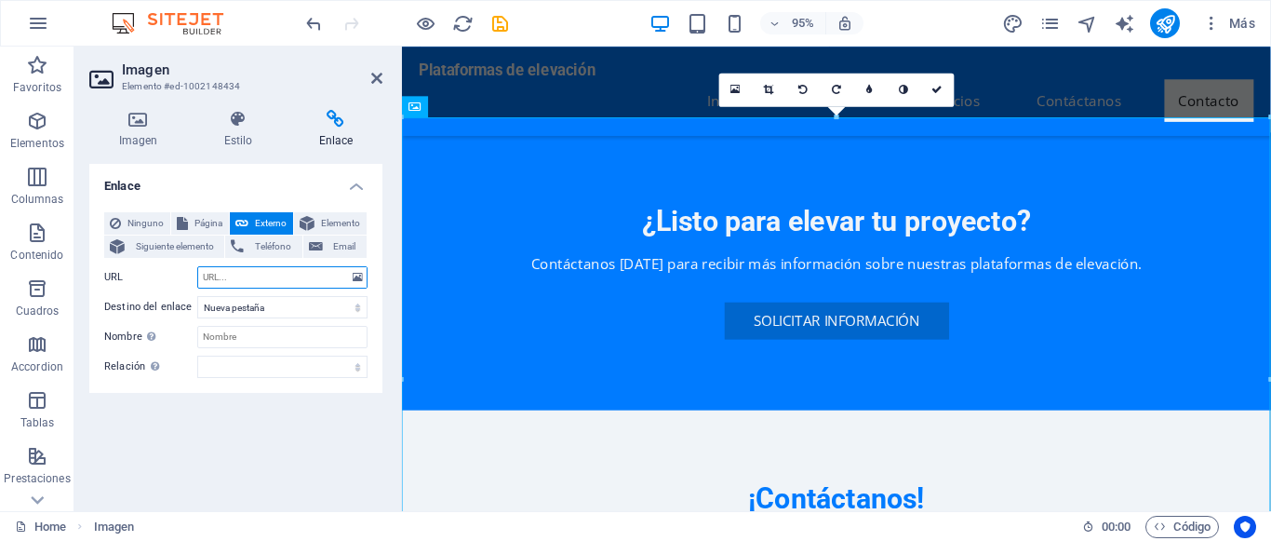
click at [273, 284] on input "URL" at bounding box center [282, 277] width 170 height 22
paste input "Cotización de plataformas de elevación en renta"
type input "Cotización de plataformas de elevación en renta"
click at [936, 97] on link at bounding box center [936, 89] width 33 height 33
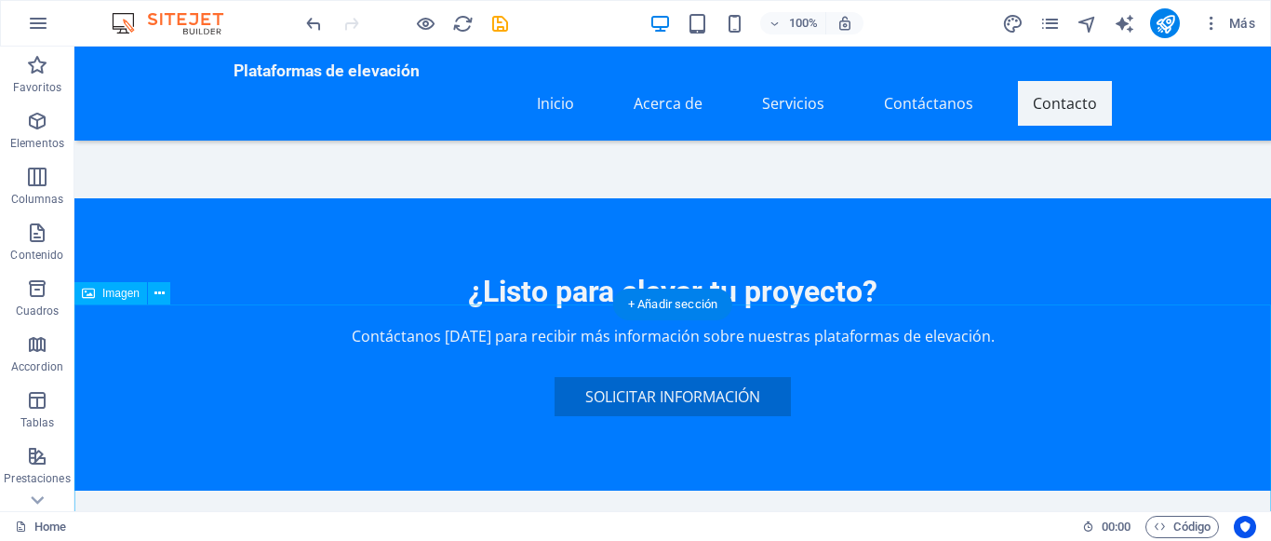
scroll to position [2607, 0]
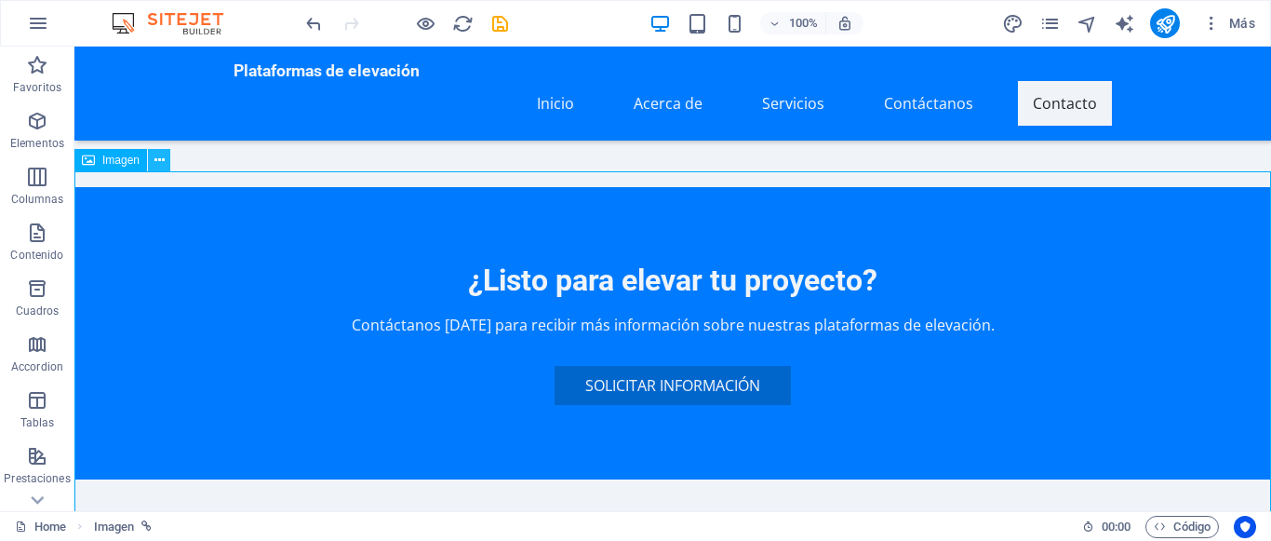
click at [166, 163] on button at bounding box center [159, 160] width 22 height 22
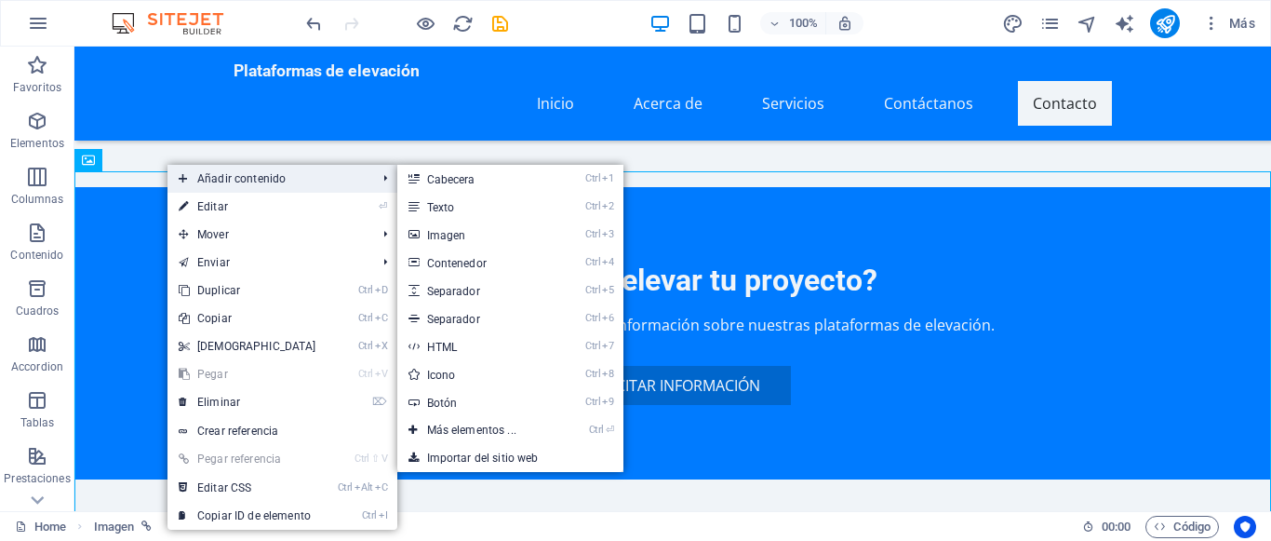
click at [290, 174] on span "Añadir contenido" at bounding box center [268, 179] width 202 height 28
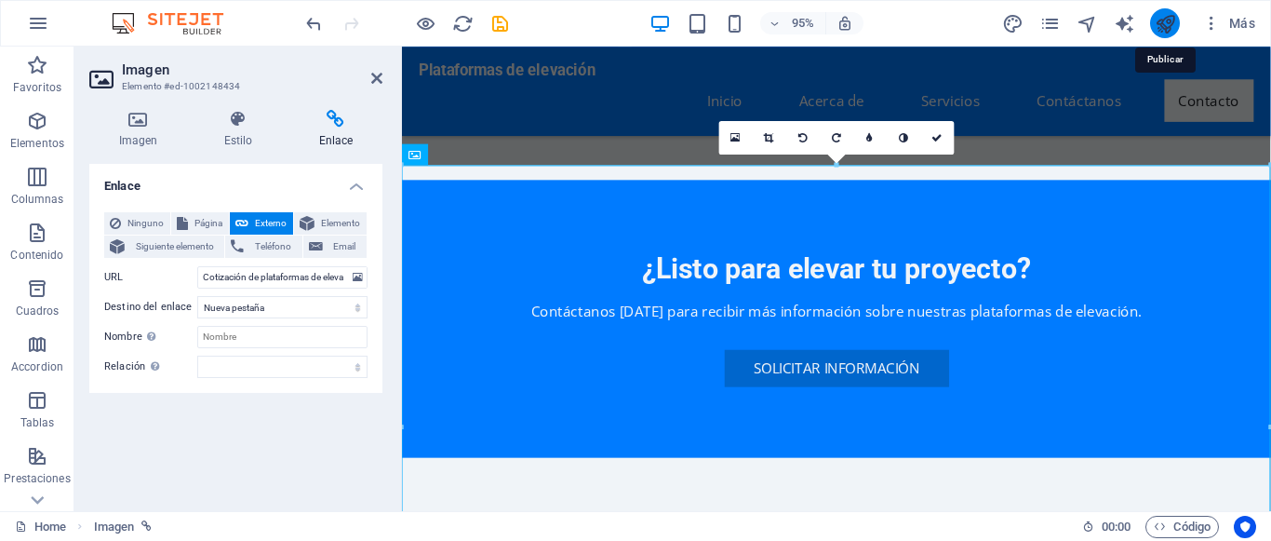
click at [1159, 16] on icon "publish" at bounding box center [1165, 23] width 21 height 21
checkbox input "false"
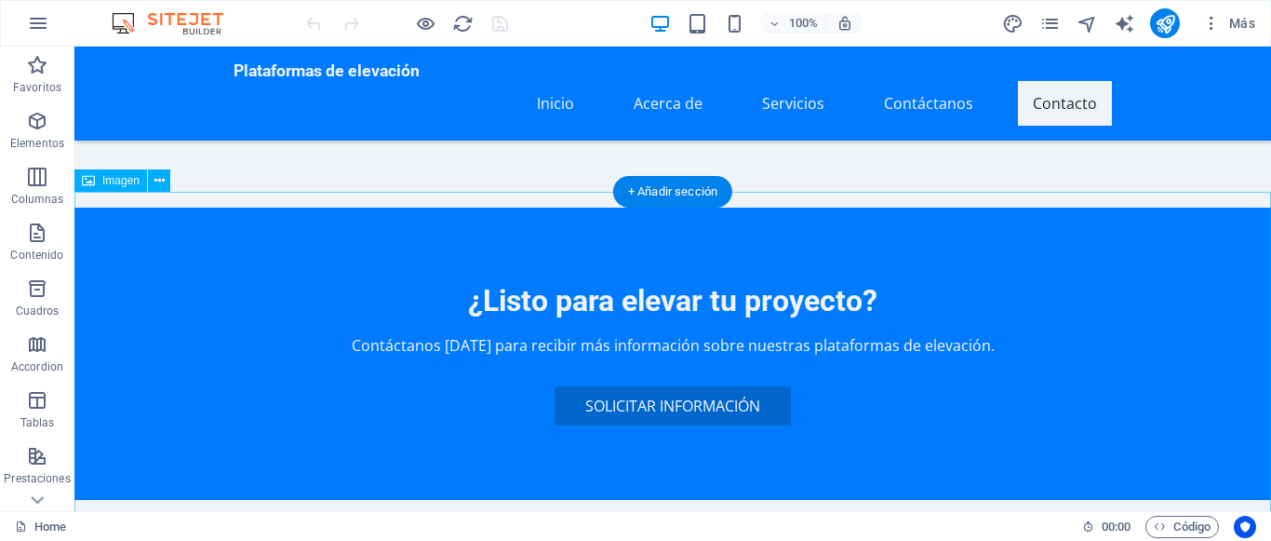
scroll to position [2607, 0]
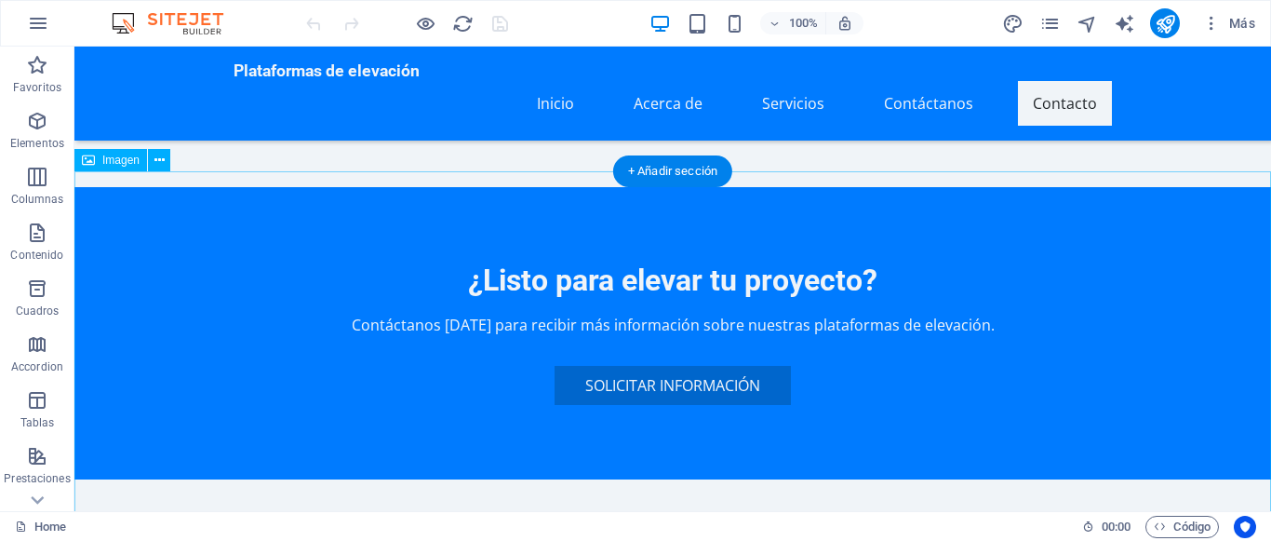
click at [157, 162] on icon at bounding box center [159, 161] width 10 height 20
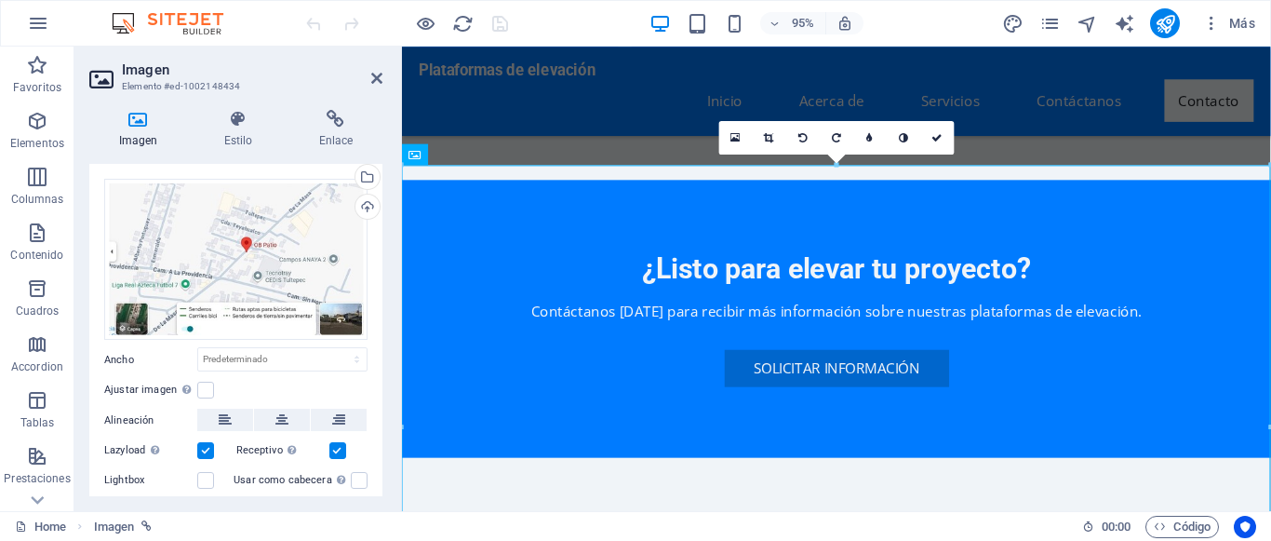
scroll to position [3, 0]
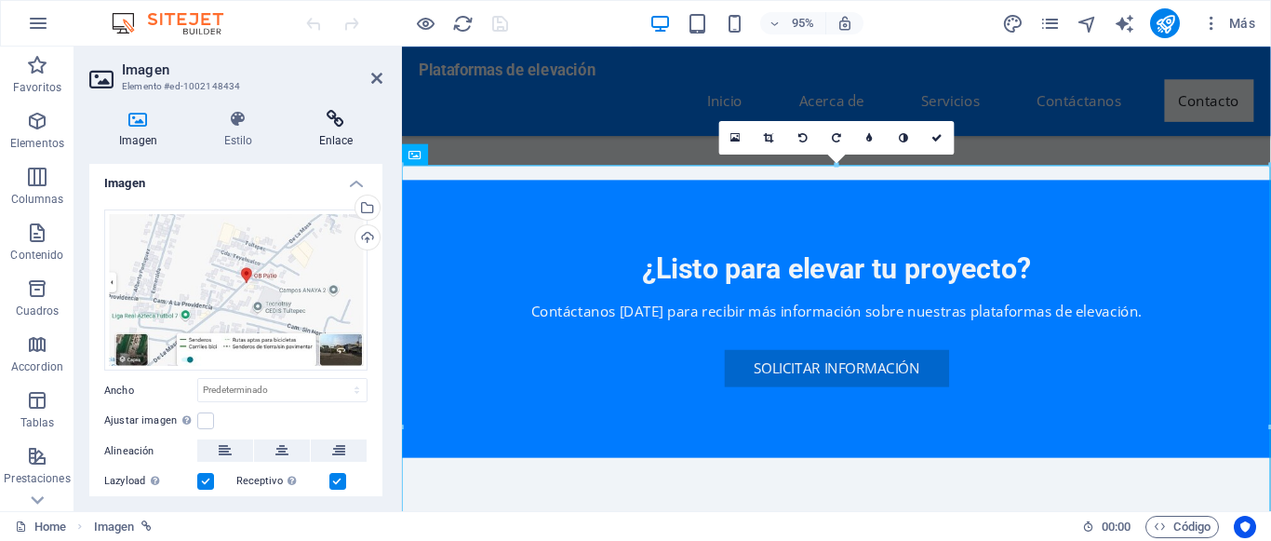
click at [335, 134] on h4 "Enlace" at bounding box center [335, 129] width 93 height 39
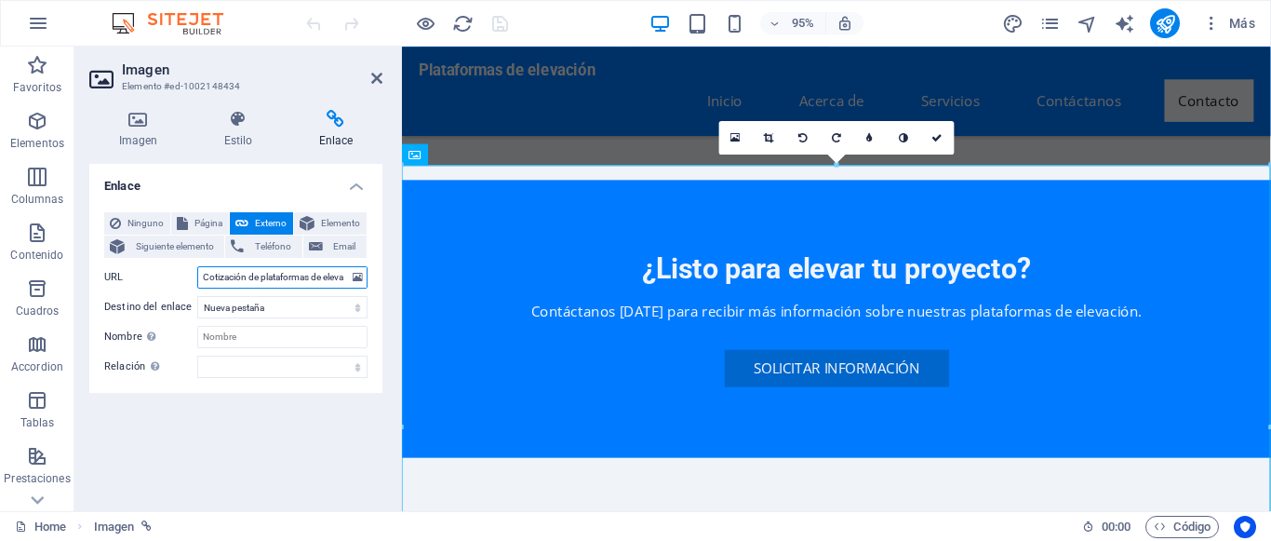
click at [251, 279] on input "Cotización de plataformas de elevación en renta" at bounding box center [282, 277] width 170 height 22
paste input "[URL][DOMAIN_NAME]"
type input "[URL][DOMAIN_NAME]"
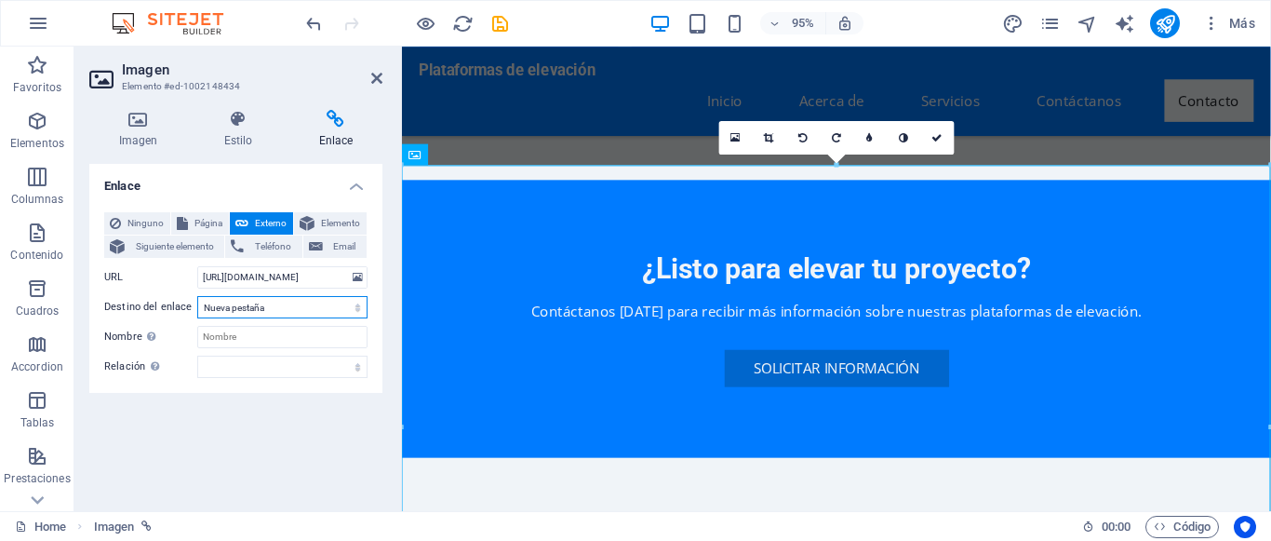
click at [197, 296] on select "Nueva pestaña Misma pestaña Superposición" at bounding box center [282, 307] width 170 height 22
click at [257, 305] on select "Nueva pestaña Misma pestaña Superposición" at bounding box center [282, 307] width 170 height 22
click at [257, 336] on input "Nombre Una descripción adicional del enlace no debería ser igual al texto del e…" at bounding box center [282, 337] width 170 height 22
type input "Ubicación OB Patio"
click at [934, 142] on icon at bounding box center [936, 138] width 11 height 10
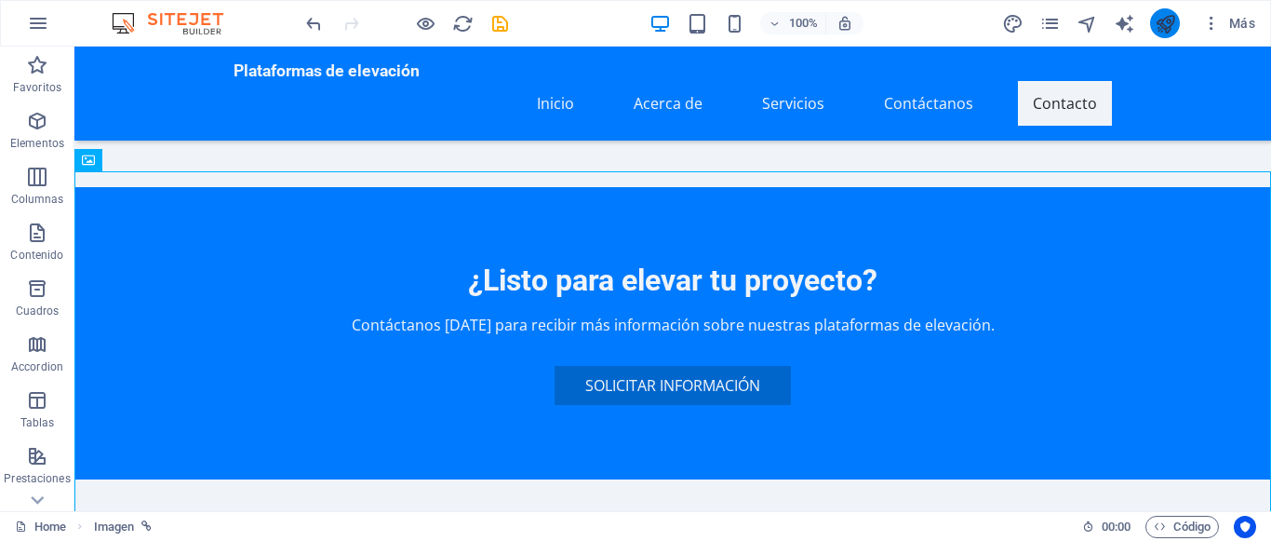
click at [1160, 22] on icon "publish" at bounding box center [1165, 23] width 21 height 21
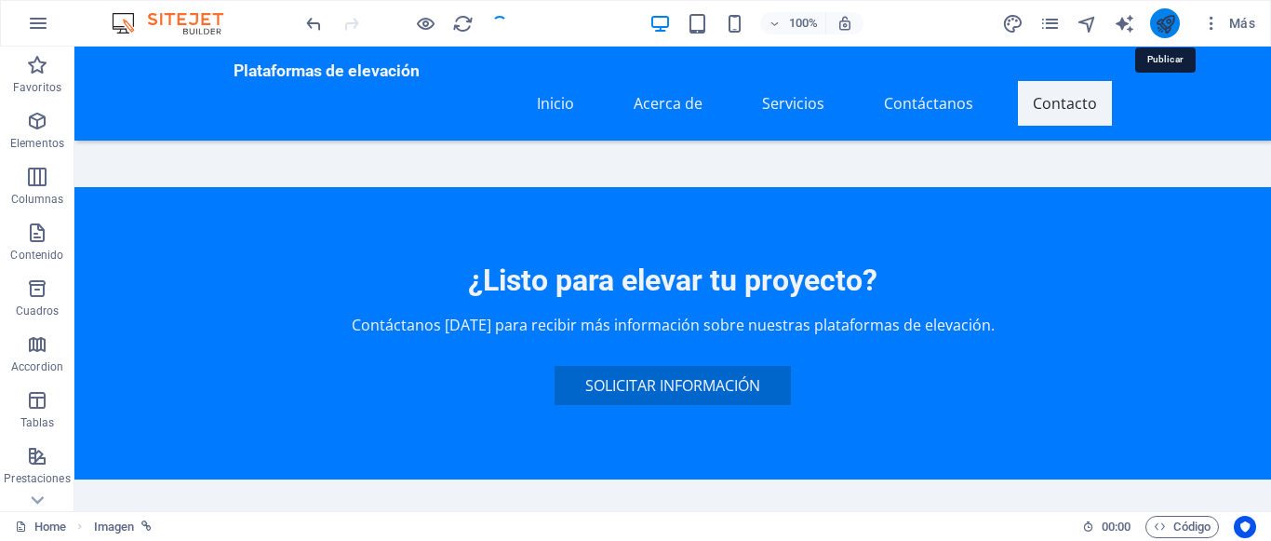
checkbox input "false"
